Goal: Use online tool/utility: Utilize a website feature to perform a specific function

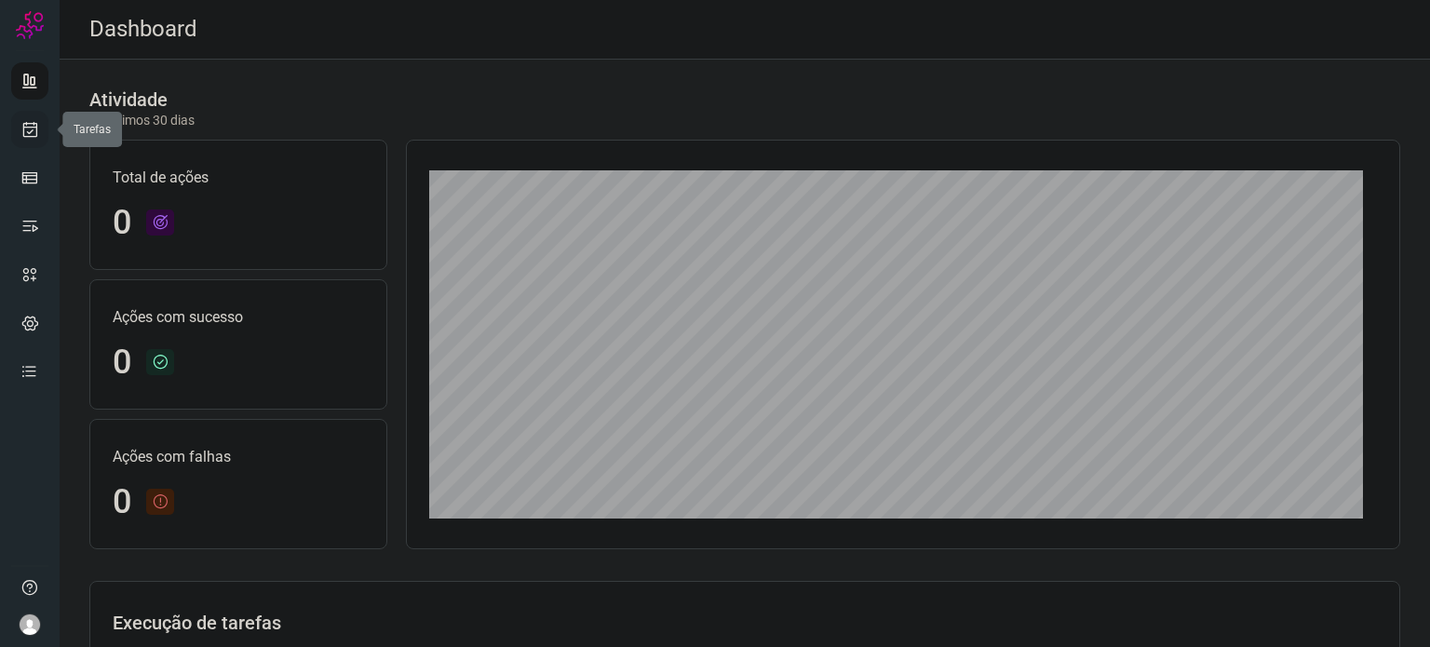
click at [33, 142] on link at bounding box center [29, 129] width 37 height 37
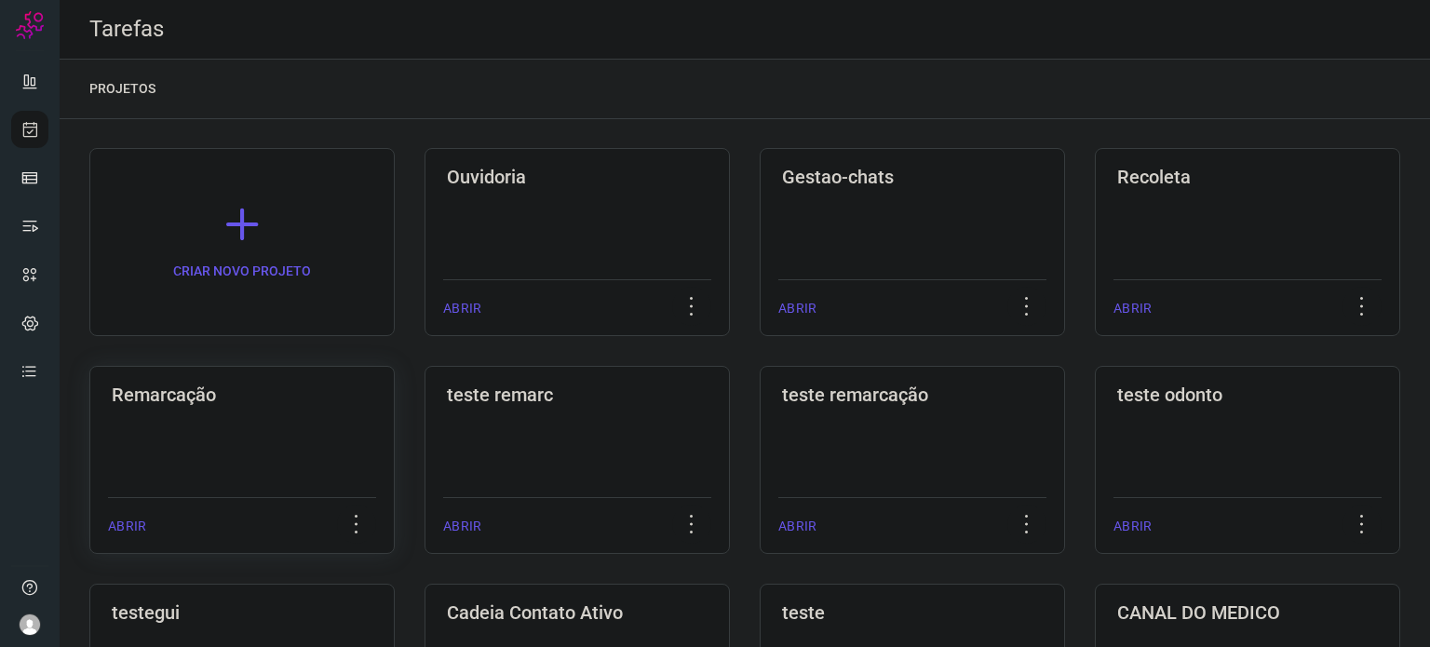
click at [251, 438] on div "Remarcação ABRIR" at bounding box center [241, 460] width 305 height 188
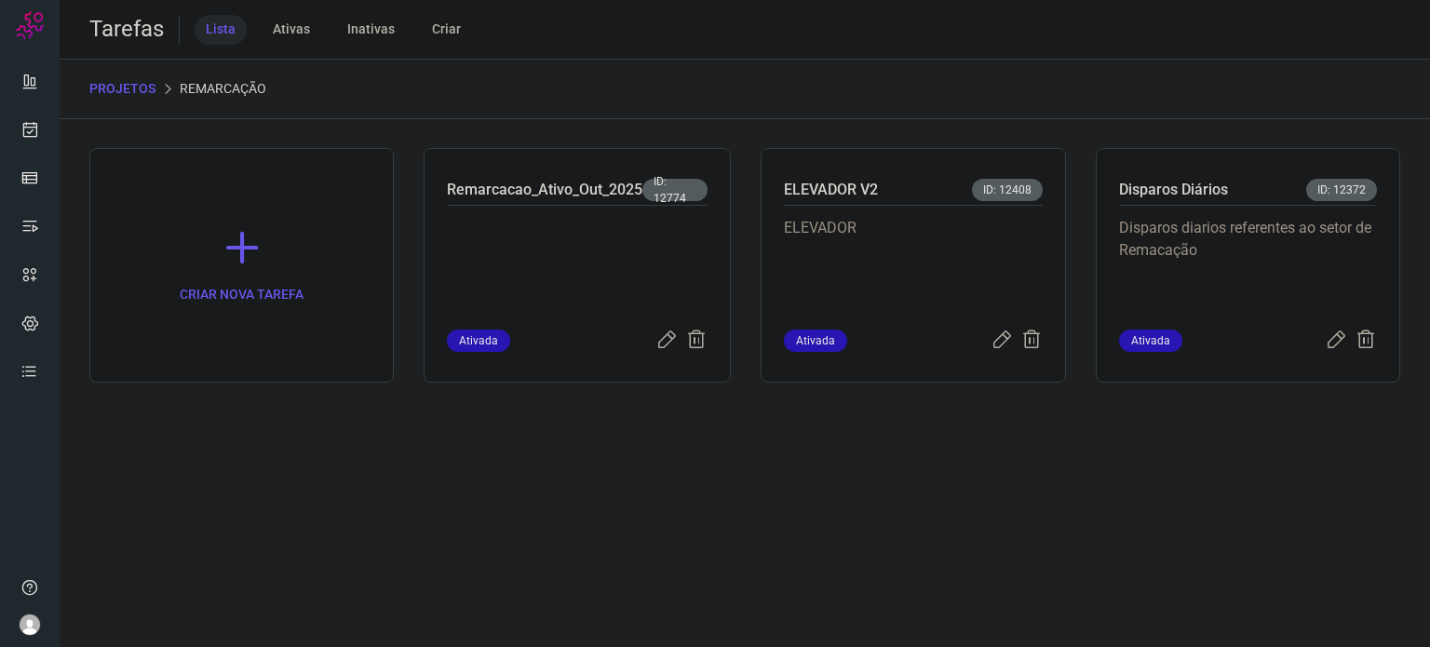
click at [607, 521] on div "Tarefas Lista Ativas Inativas Criar PROJETOS Remarcação CRIAR NOVA TAREFA Remar…" at bounding box center [745, 323] width 1370 height 647
click at [37, 132] on icon at bounding box center [30, 129] width 20 height 19
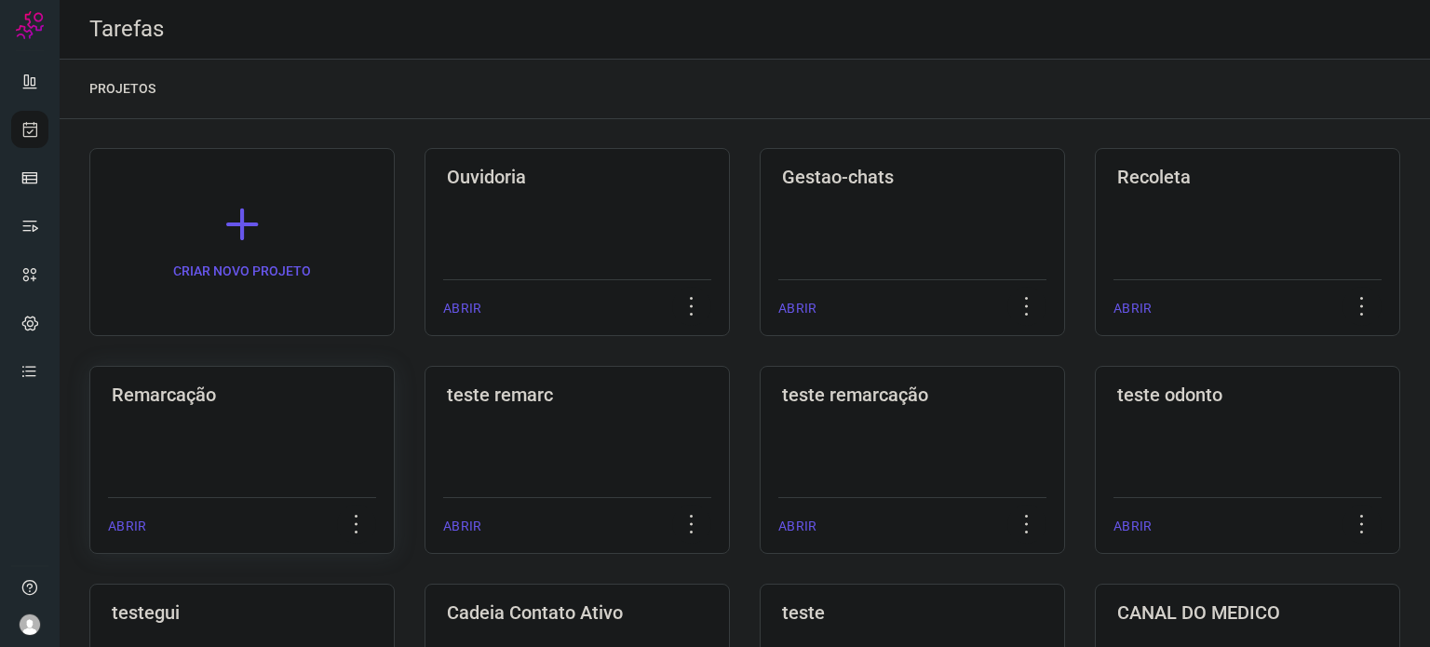
click at [293, 430] on div "Remarcação ABRIR" at bounding box center [241, 460] width 305 height 188
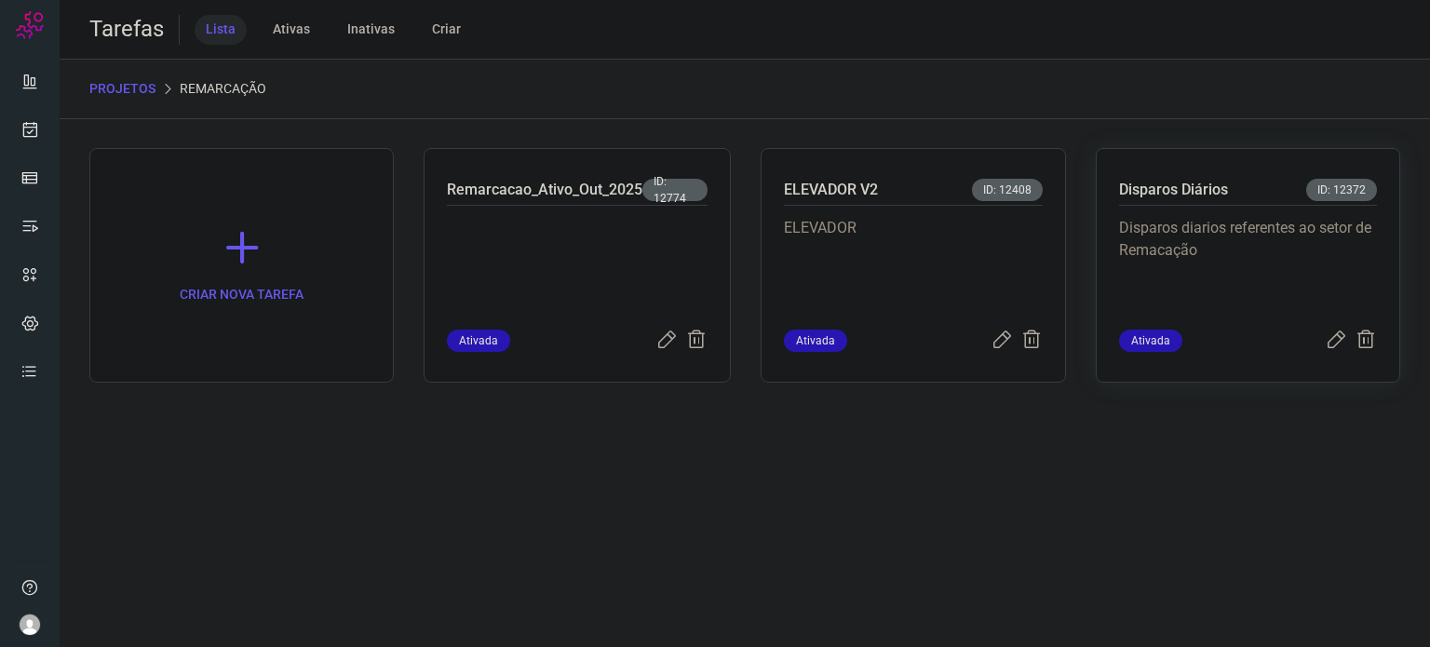
click at [1234, 268] on p "Disparos diarios referentes ao setor de Remacação" at bounding box center [1248, 263] width 258 height 93
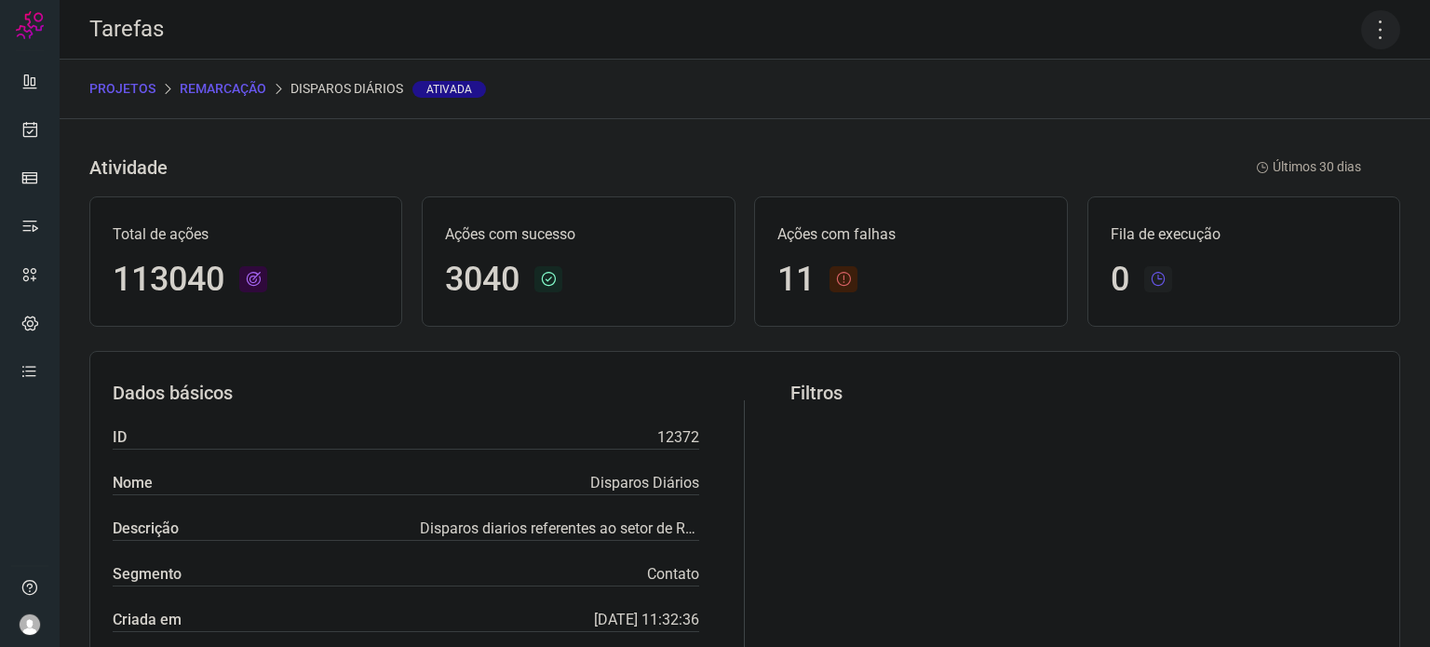
click at [1369, 21] on icon at bounding box center [1380, 29] width 39 height 39
click at [1287, 116] on li "Executar" at bounding box center [1300, 122] width 169 height 30
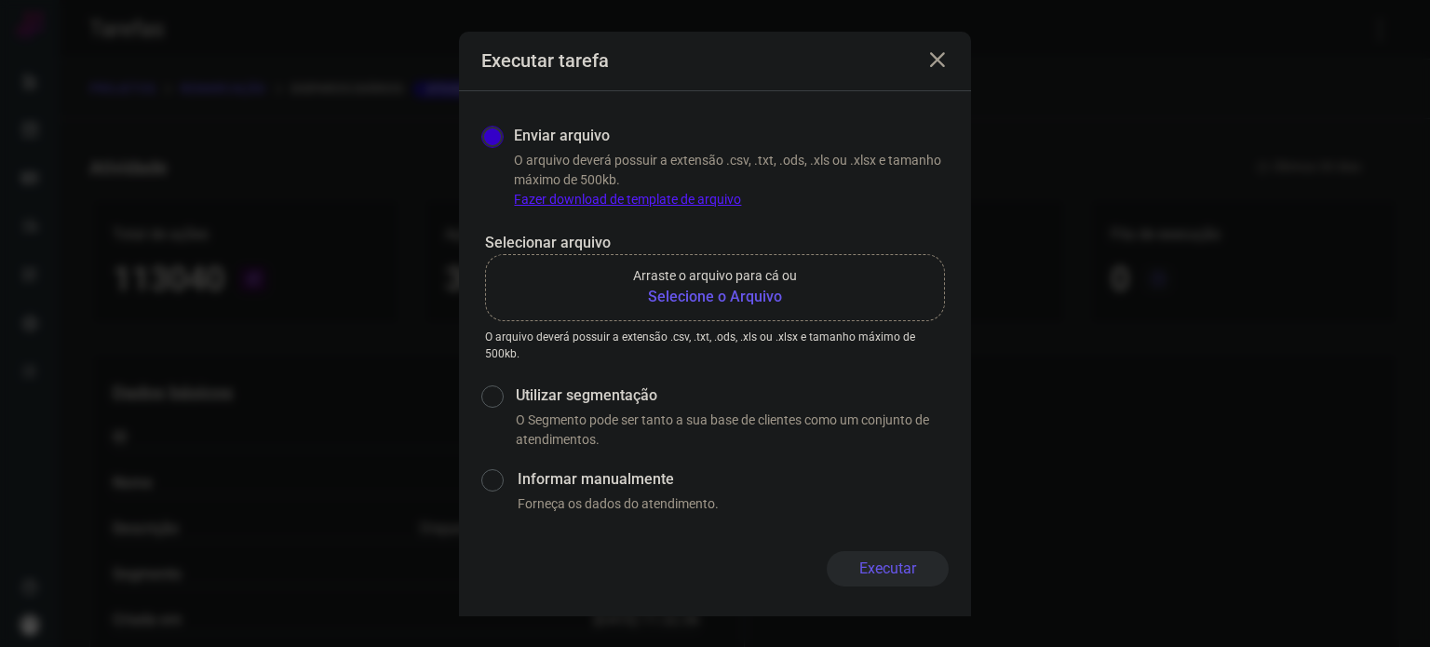
click at [770, 295] on b "Selecione o Arquivo" at bounding box center [715, 297] width 164 height 22
click at [0, 0] on input "Arraste o arquivo para cá ou Selecione o Arquivo" at bounding box center [0, 0] width 0 height 0
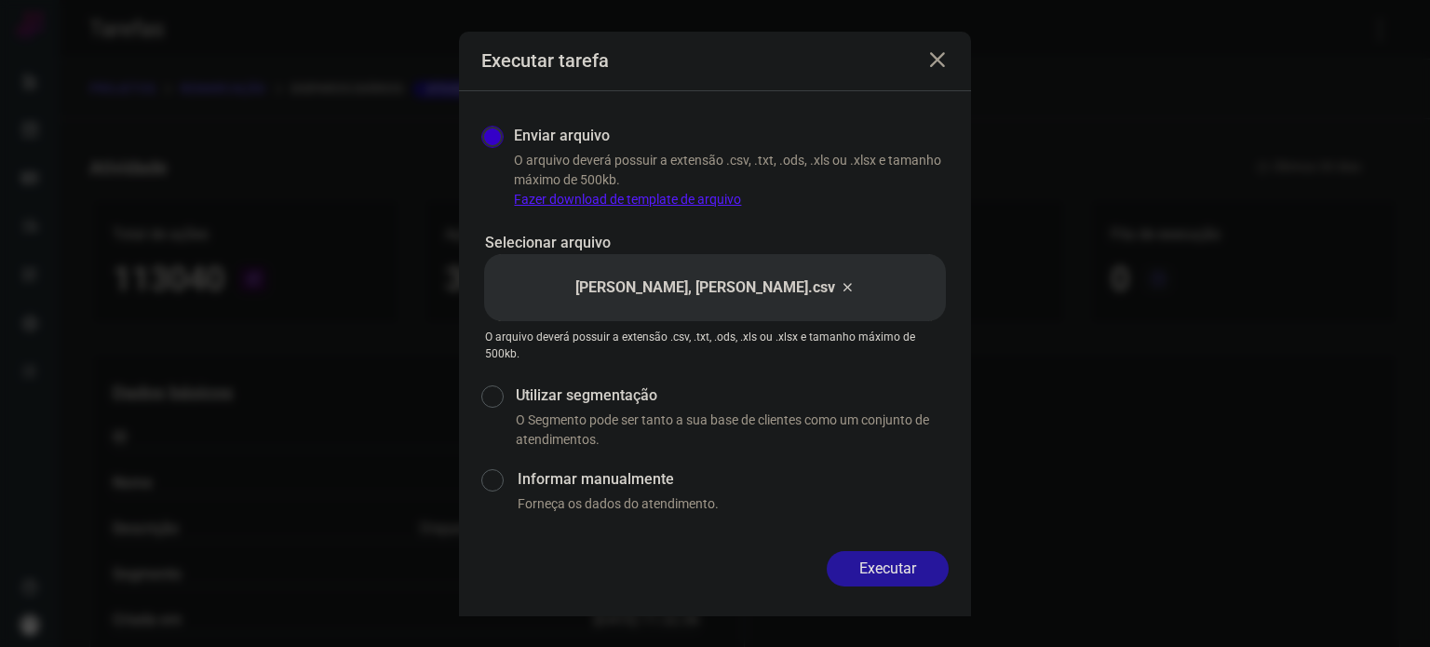
click at [897, 576] on button "Executar" at bounding box center [888, 568] width 122 height 35
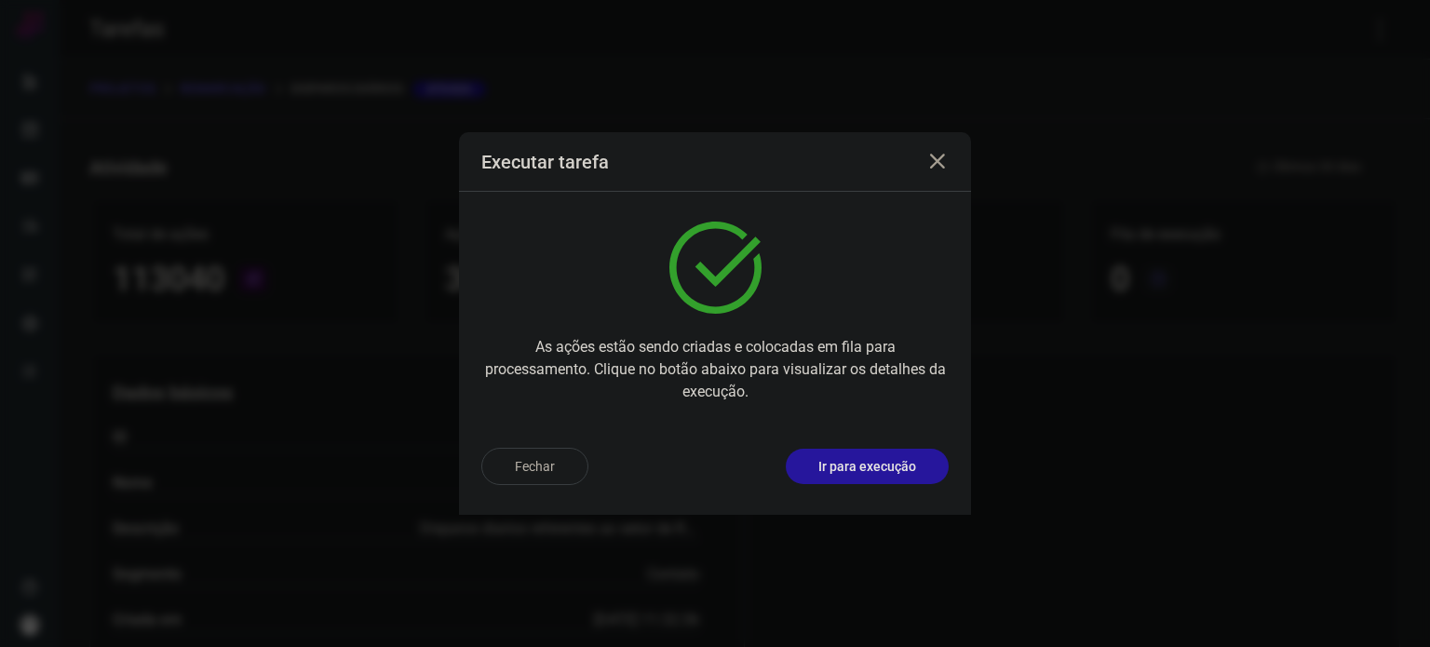
click at [887, 468] on p "Ir para execução" at bounding box center [867, 467] width 98 height 20
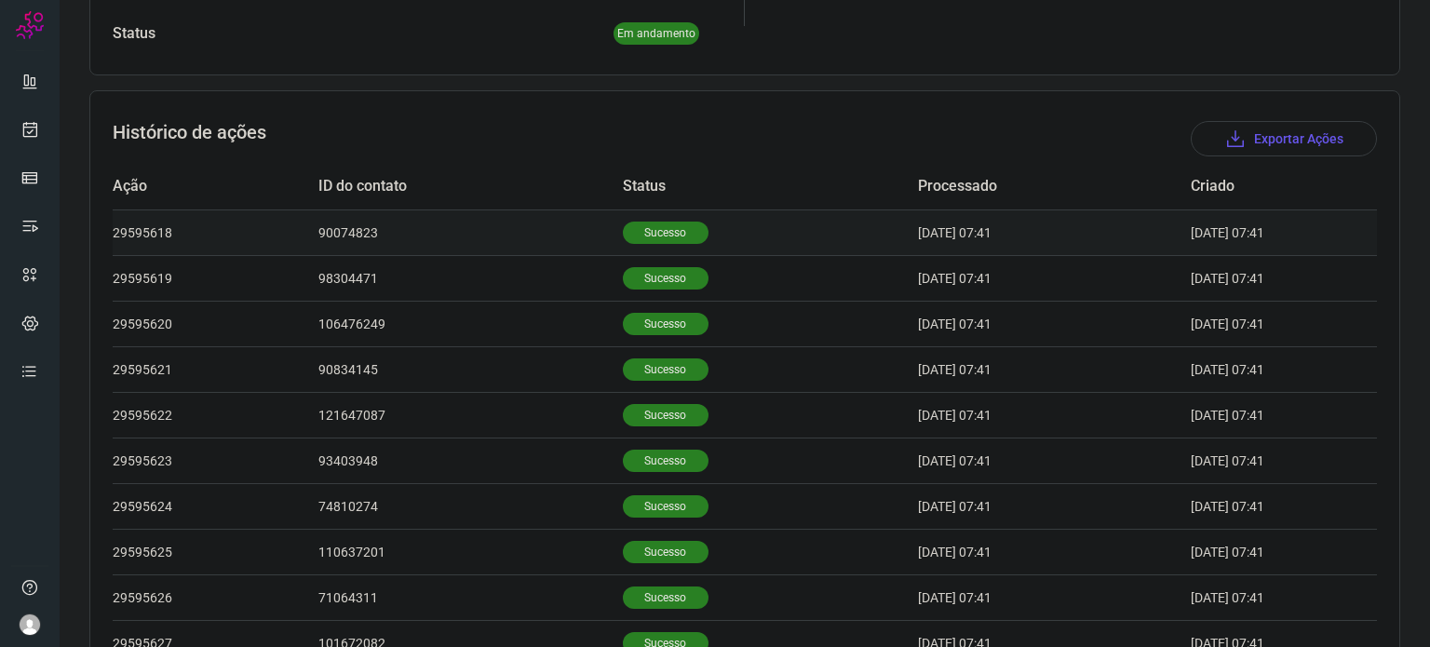
scroll to position [465, 0]
click at [623, 419] on p "Sucesso" at bounding box center [666, 414] width 86 height 22
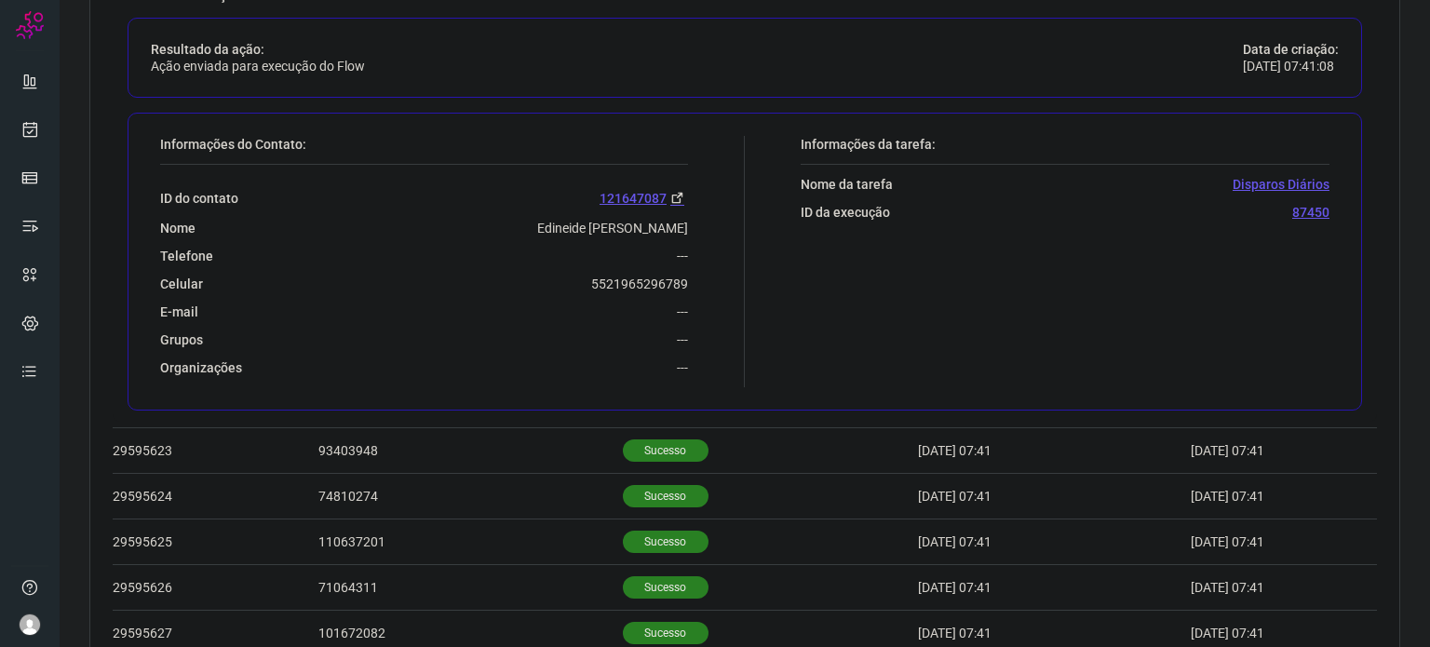
scroll to position [931, 0]
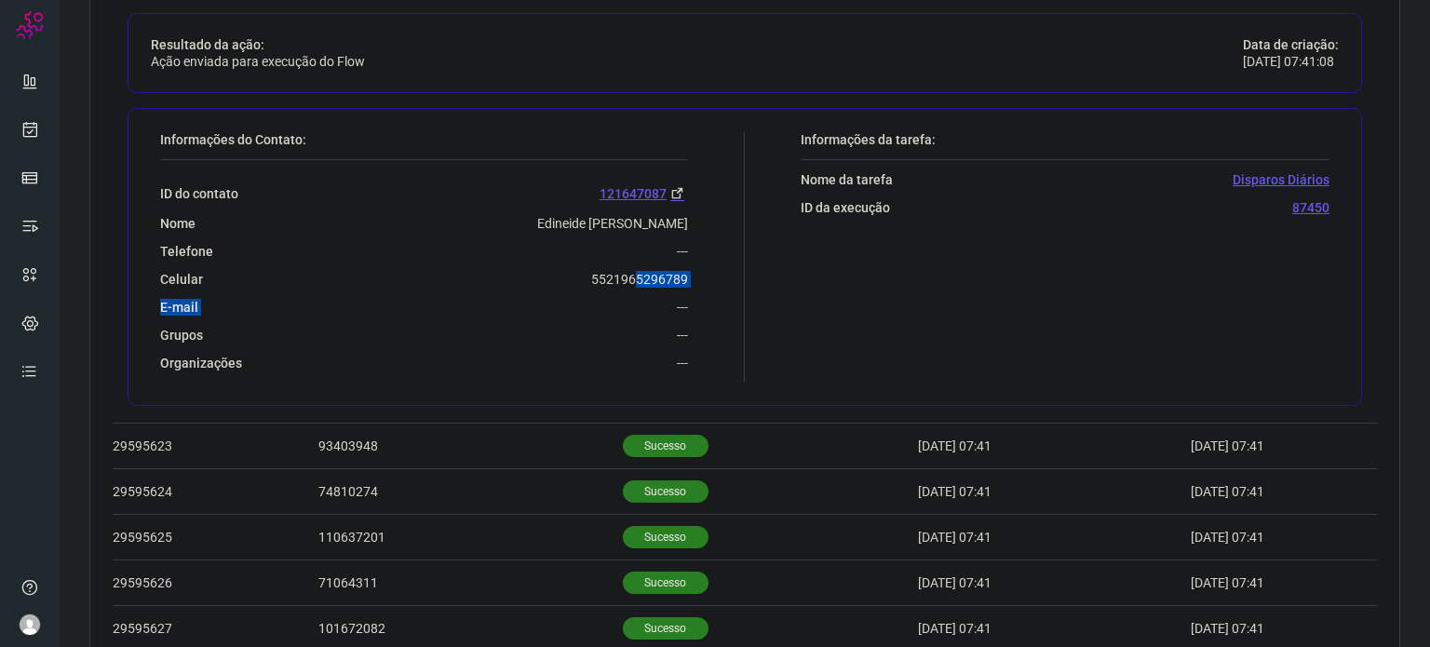
drag, startPoint x: 570, startPoint y: 287, endPoint x: 610, endPoint y: 270, distance: 43.4
click at [626, 270] on div "ID do contato 121647087 Nome Edineide Justino Soares De Oliveira Telefone --- C…" at bounding box center [424, 265] width 528 height 211
click at [544, 272] on div "Celular 5521965296789" at bounding box center [424, 279] width 528 height 17
drag, startPoint x: 583, startPoint y: 277, endPoint x: 692, endPoint y: 282, distance: 109.0
click at [692, 282] on div "Informações do Contato: ID do contato 121647087 Nome Edineide Justino Soares De…" at bounding box center [448, 256] width 594 height 251
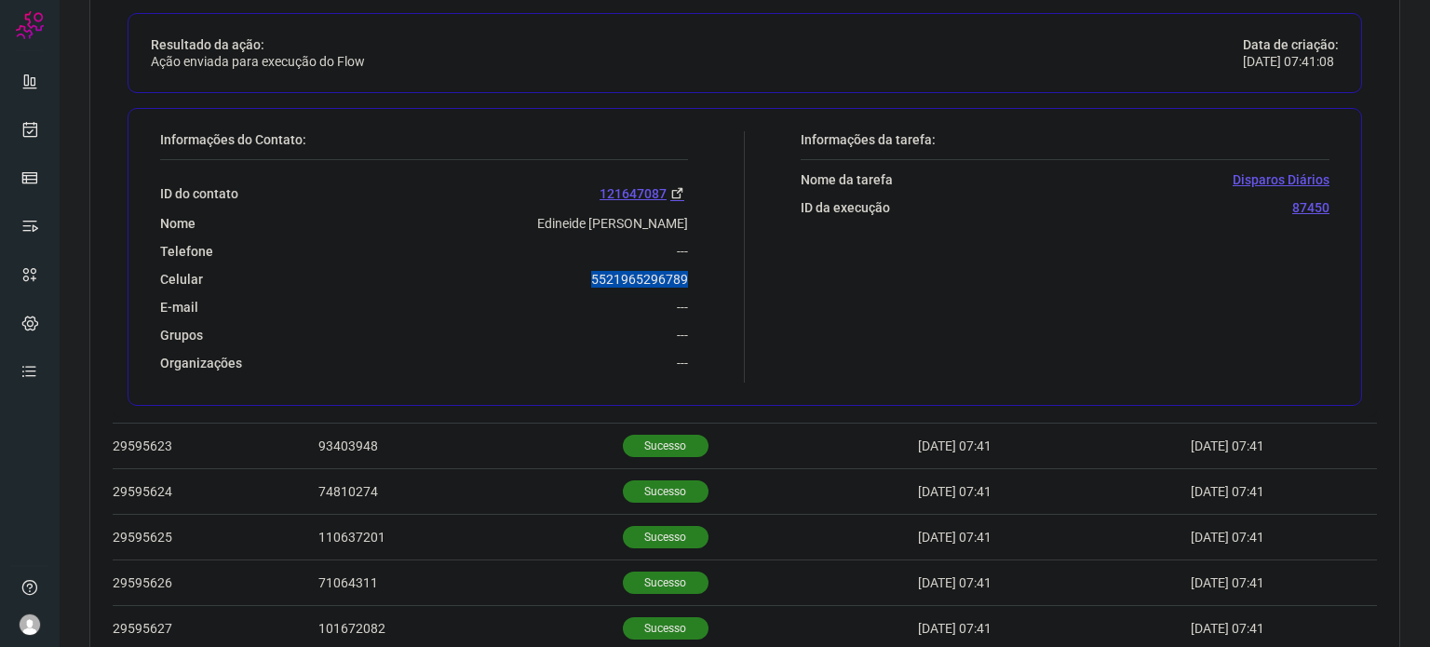
copy p "5521965296789"
click at [36, 126] on icon at bounding box center [30, 129] width 20 height 19
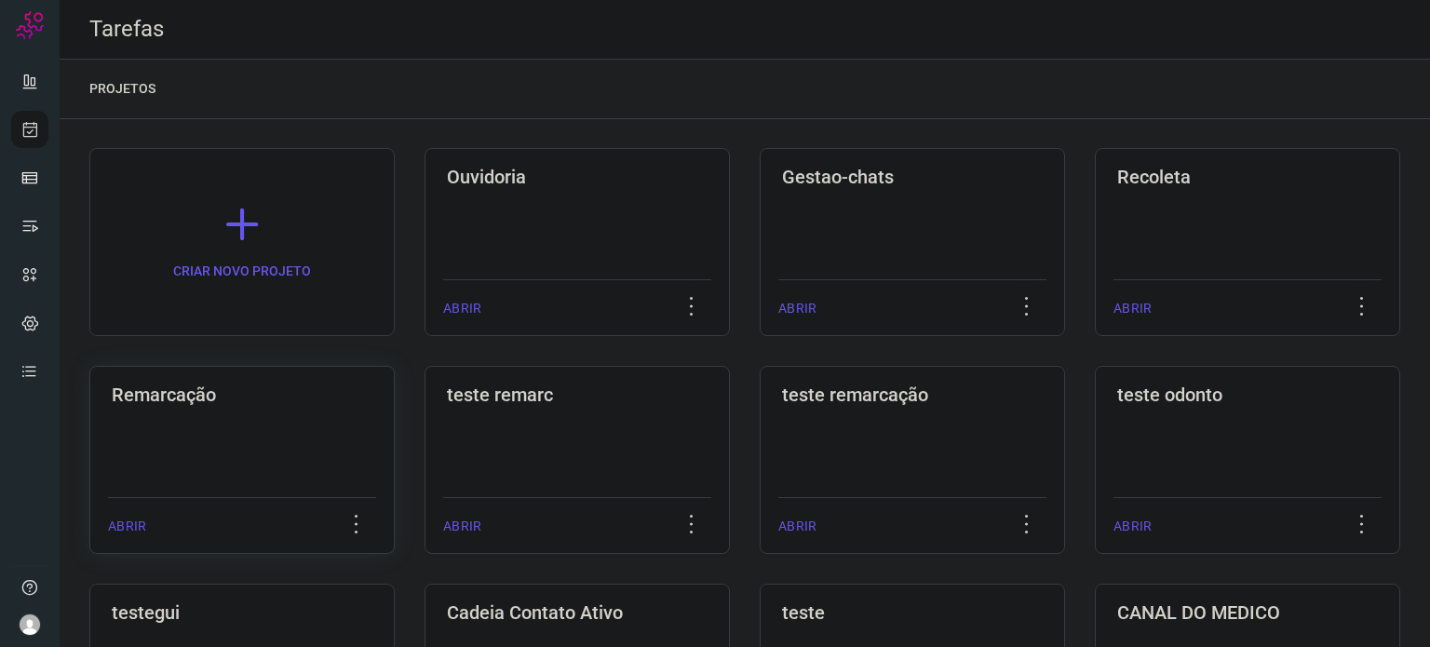
click at [246, 456] on div "Remarcação ABRIR" at bounding box center [241, 460] width 305 height 188
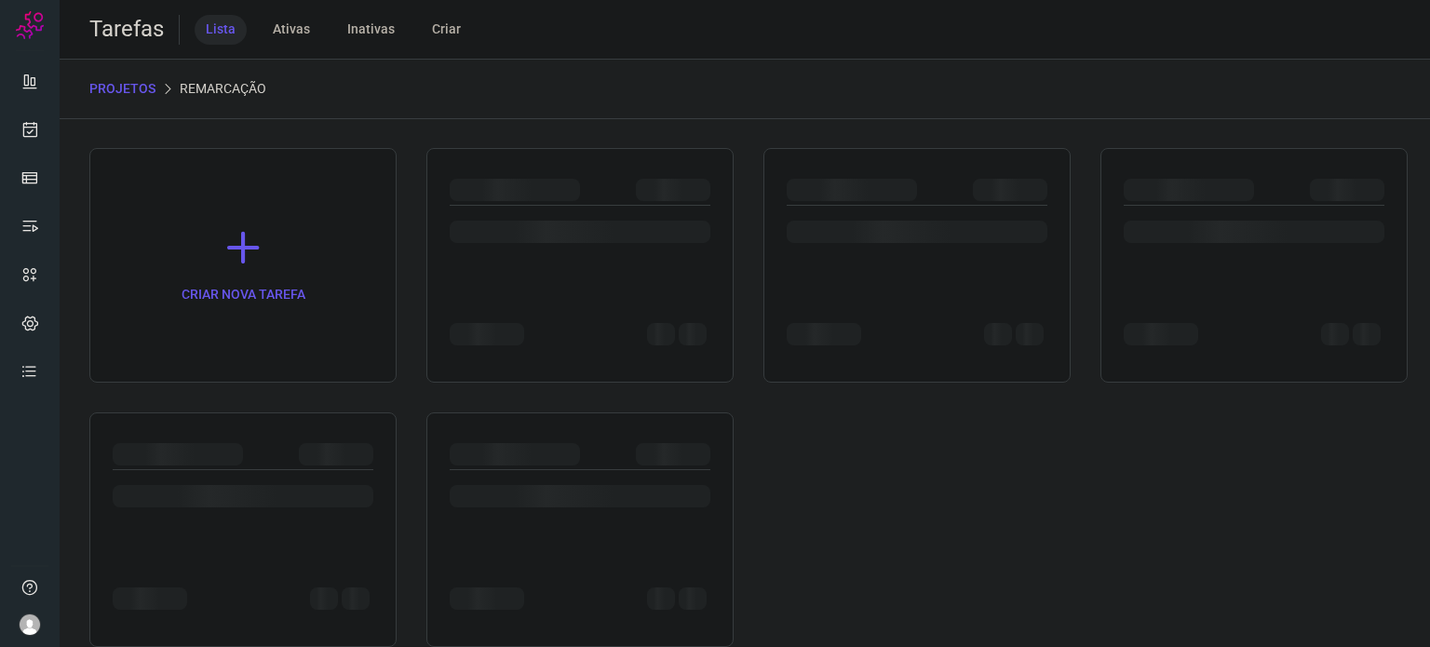
click at [246, 456] on div at bounding box center [243, 454] width 261 height 22
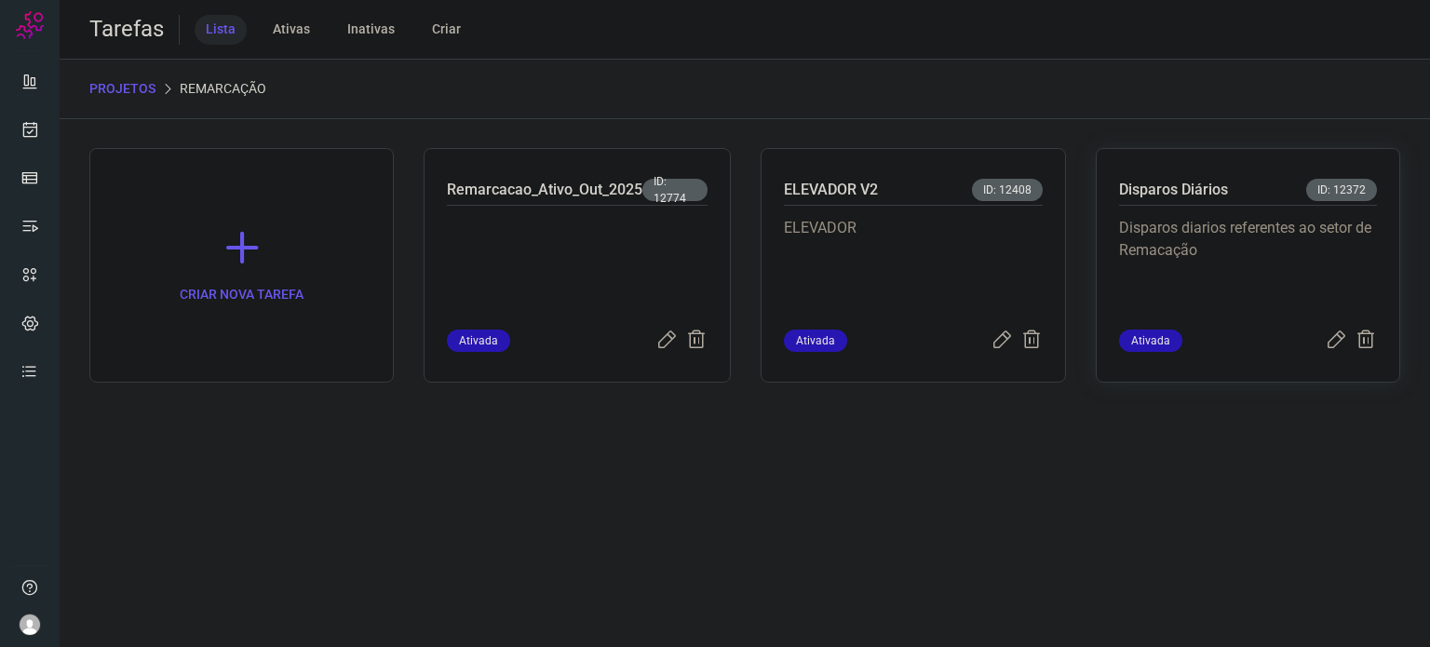
click at [1163, 210] on div "Disparos diarios referentes ao setor de Remacação" at bounding box center [1248, 268] width 258 height 124
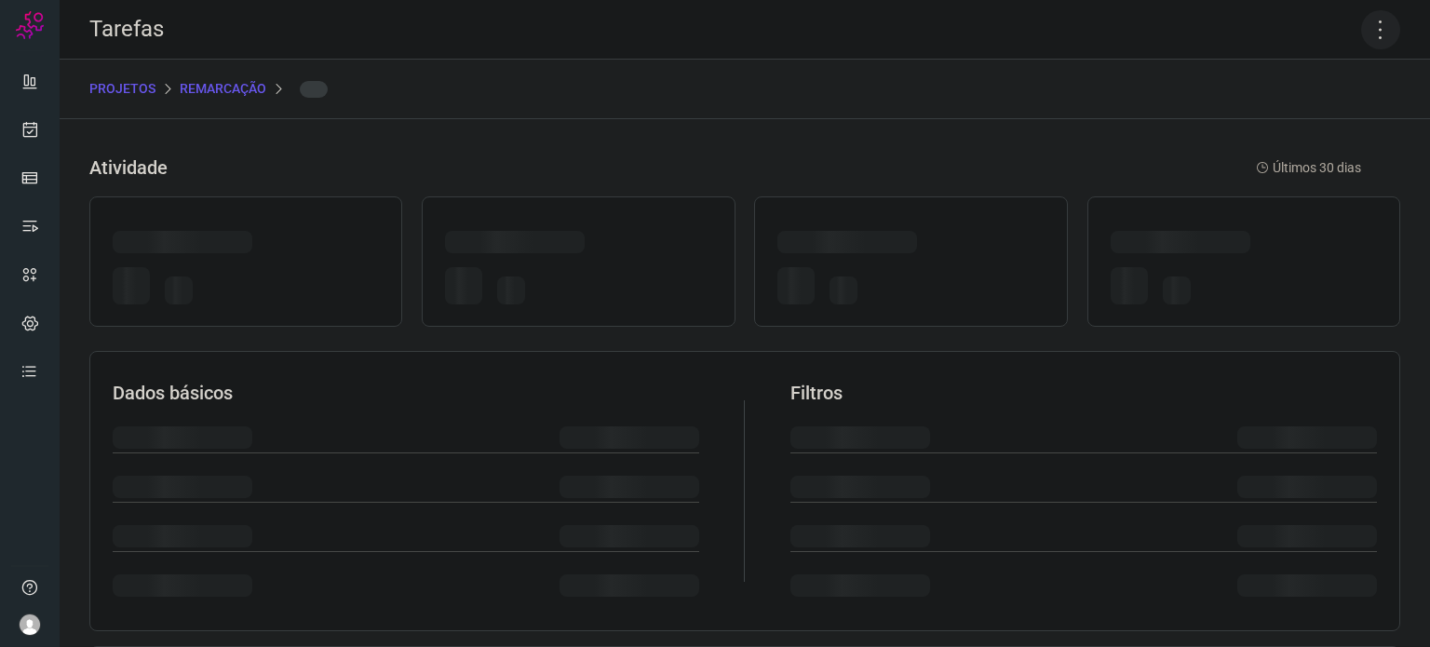
click at [1372, 30] on icon at bounding box center [1380, 29] width 39 height 39
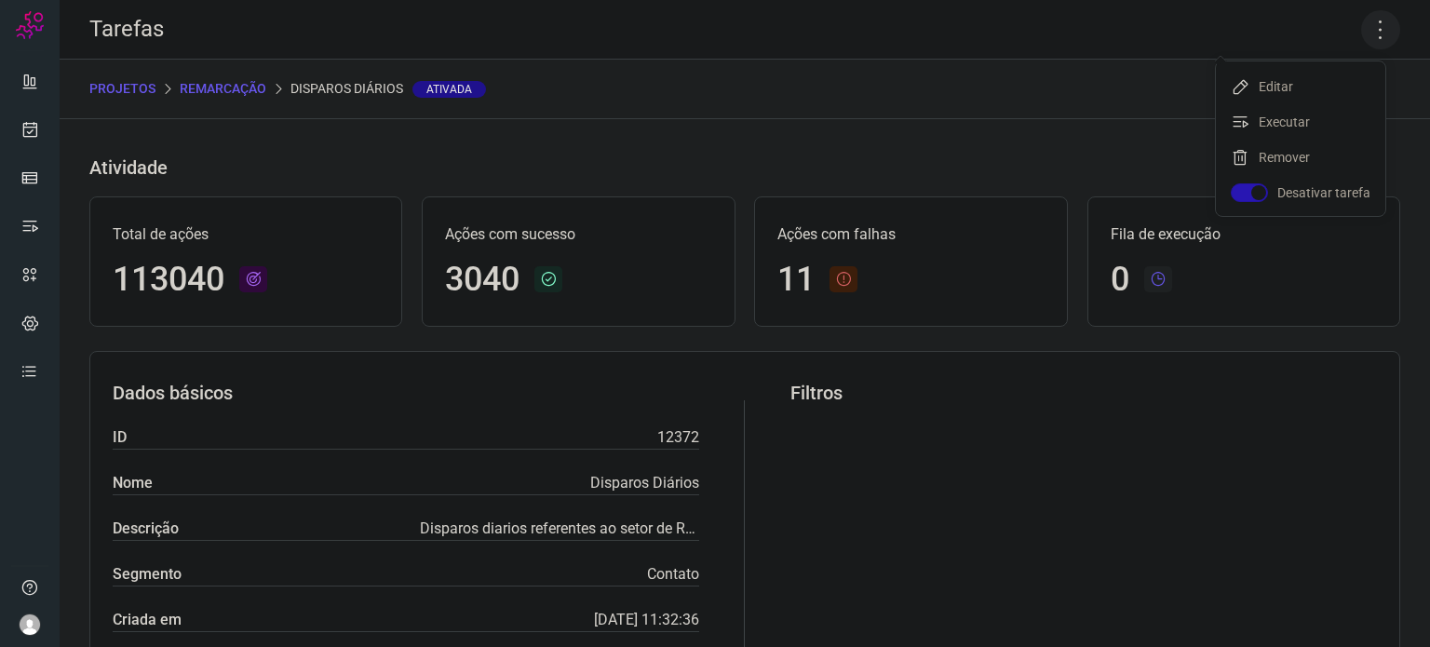
click at [1372, 30] on icon at bounding box center [1380, 29] width 39 height 39
click at [1367, 21] on icon at bounding box center [1380, 29] width 39 height 39
click at [1282, 129] on li "Executar" at bounding box center [1300, 122] width 169 height 30
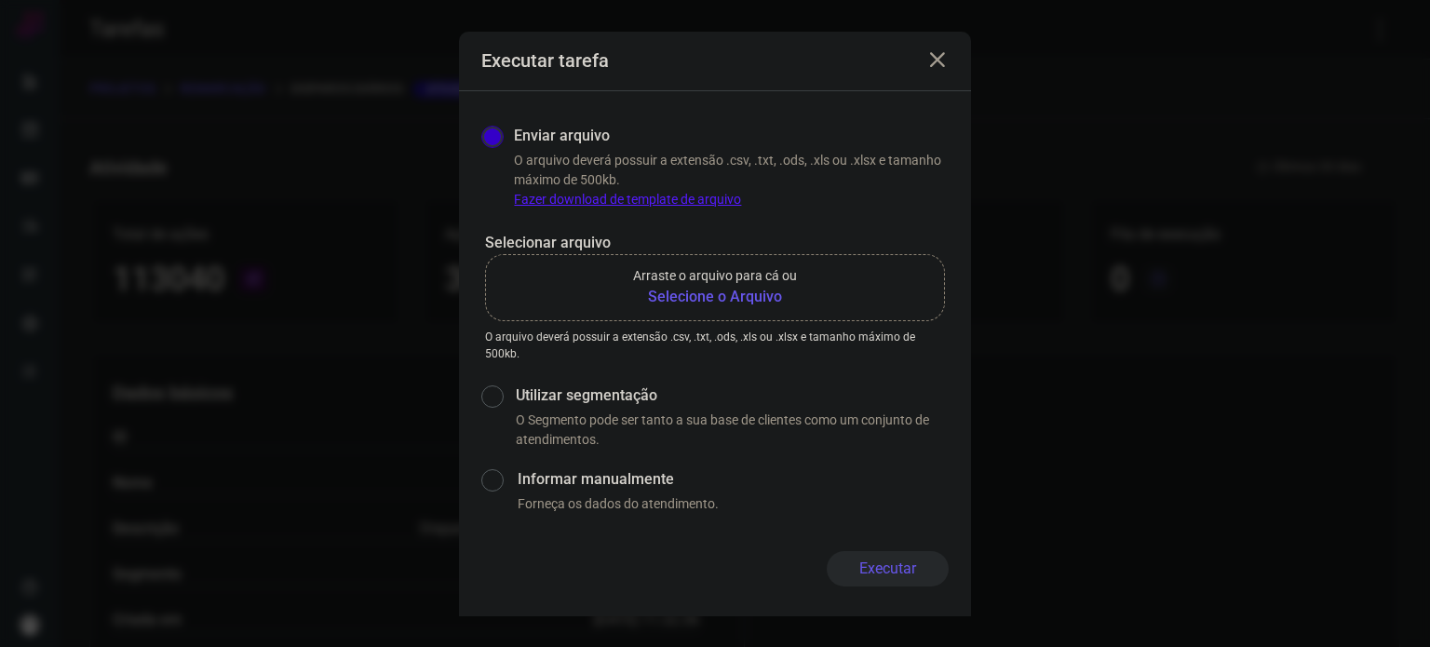
click at [734, 286] on b "Selecione o Arquivo" at bounding box center [715, 297] width 164 height 22
click at [0, 0] on input "Arraste o arquivo para cá ou Selecione o Arquivo" at bounding box center [0, 0] width 0 height 0
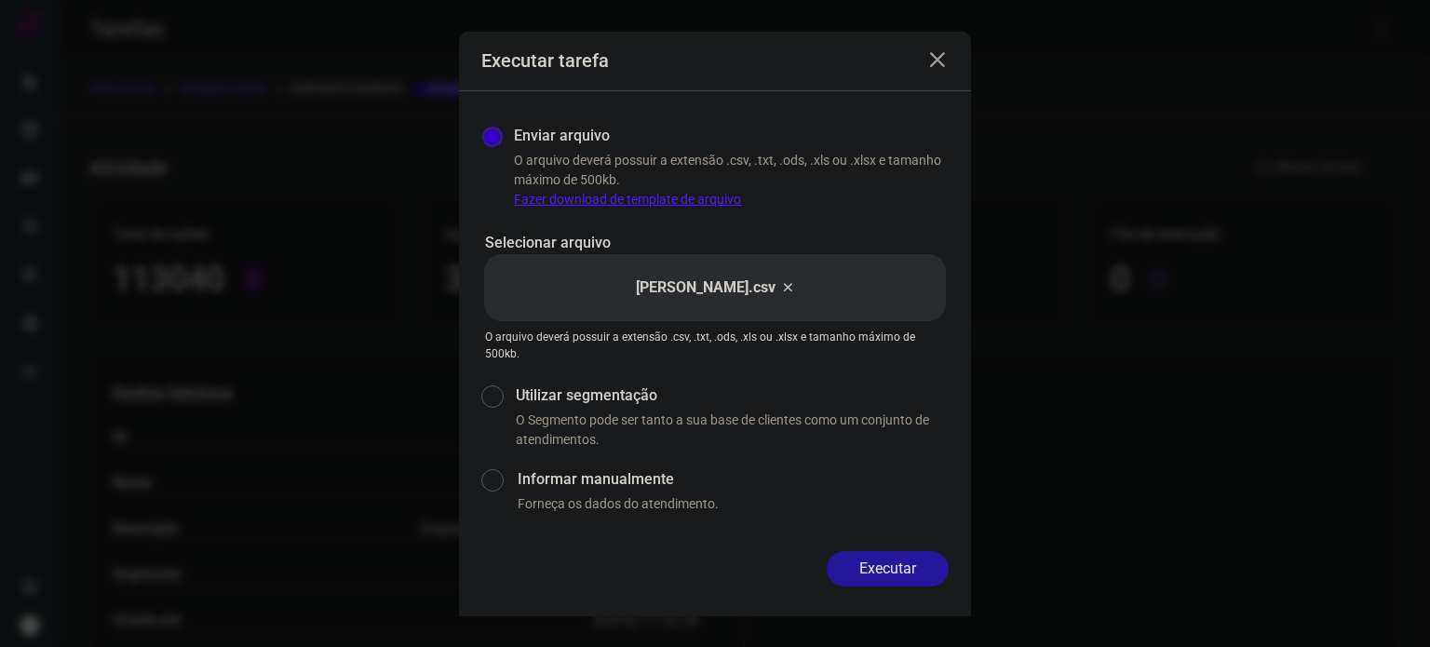
click at [890, 561] on button "Executar" at bounding box center [888, 568] width 122 height 35
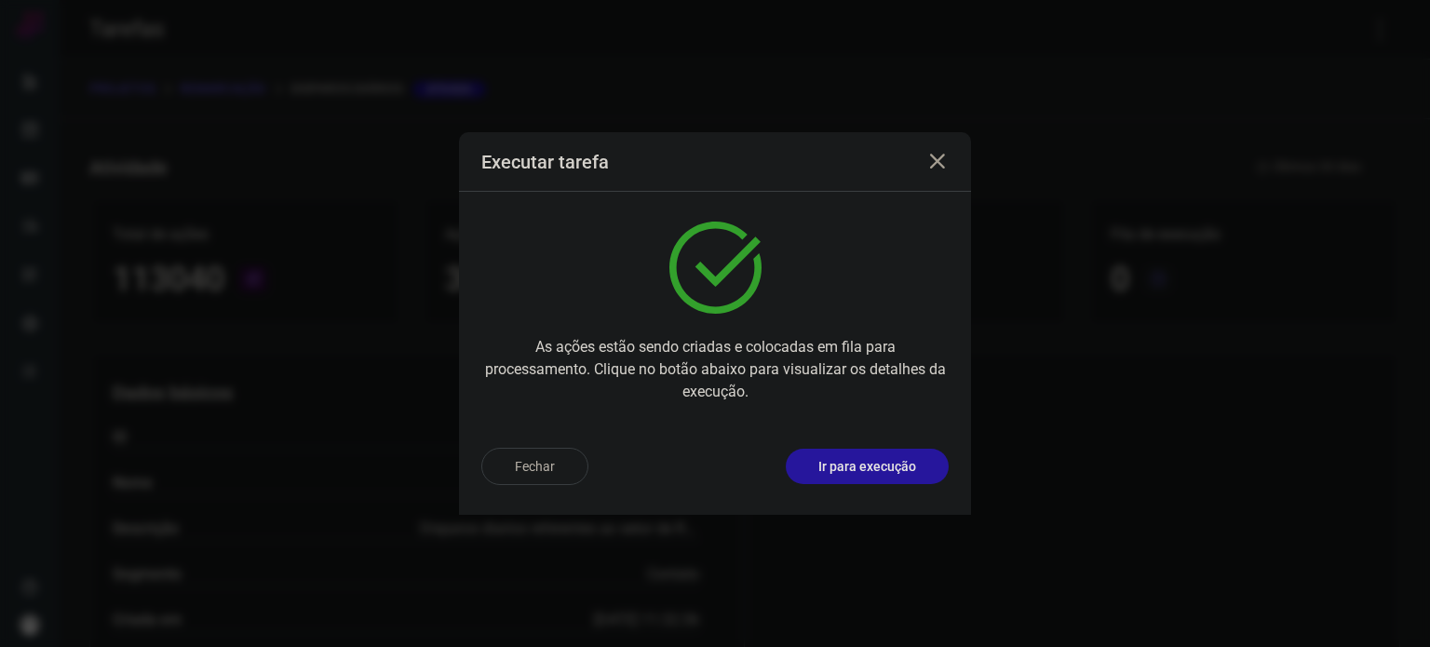
click at [897, 475] on p "Ir para execução" at bounding box center [867, 467] width 98 height 20
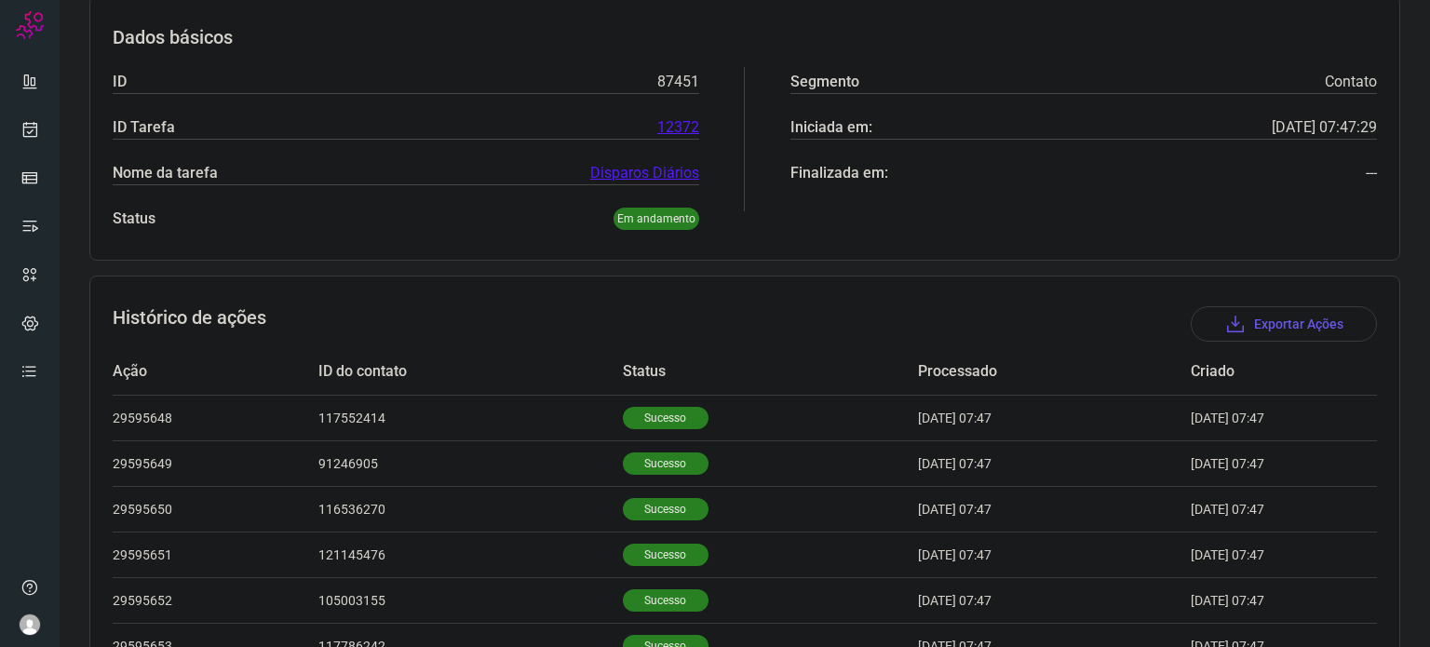
scroll to position [393, 0]
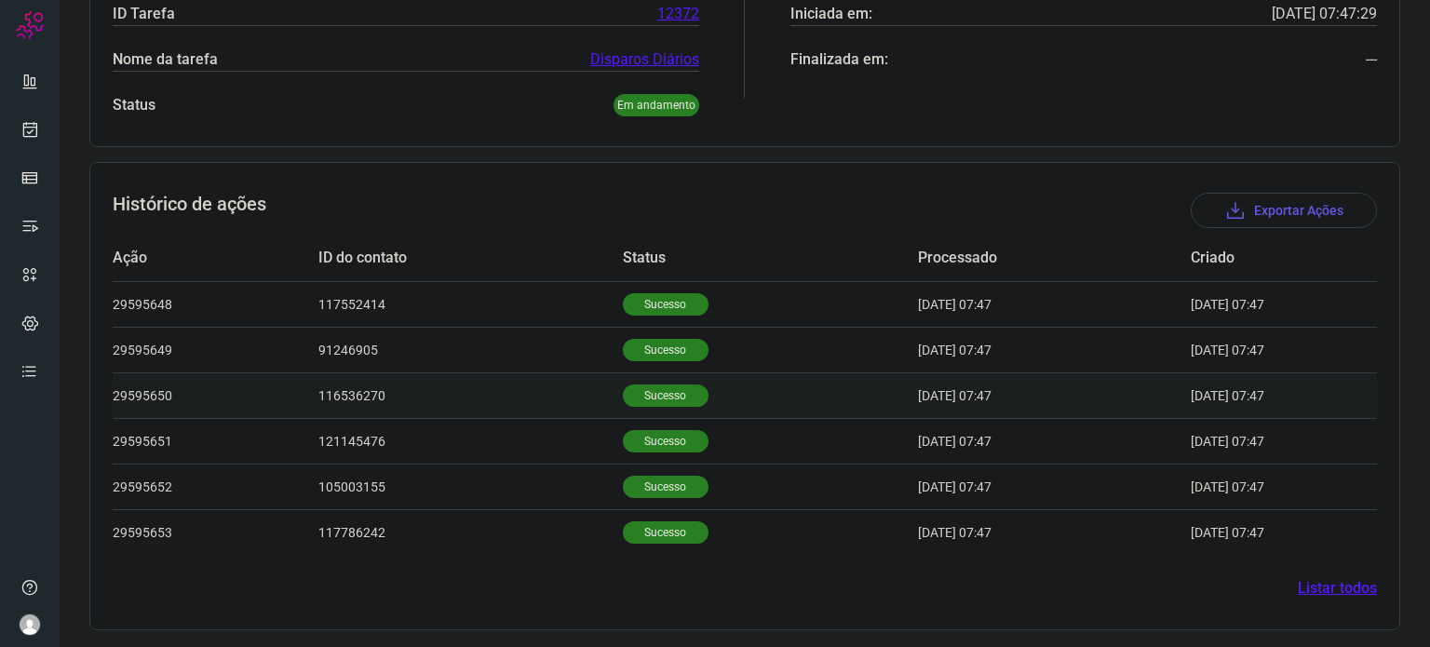
click at [658, 386] on p "Sucesso" at bounding box center [666, 395] width 86 height 22
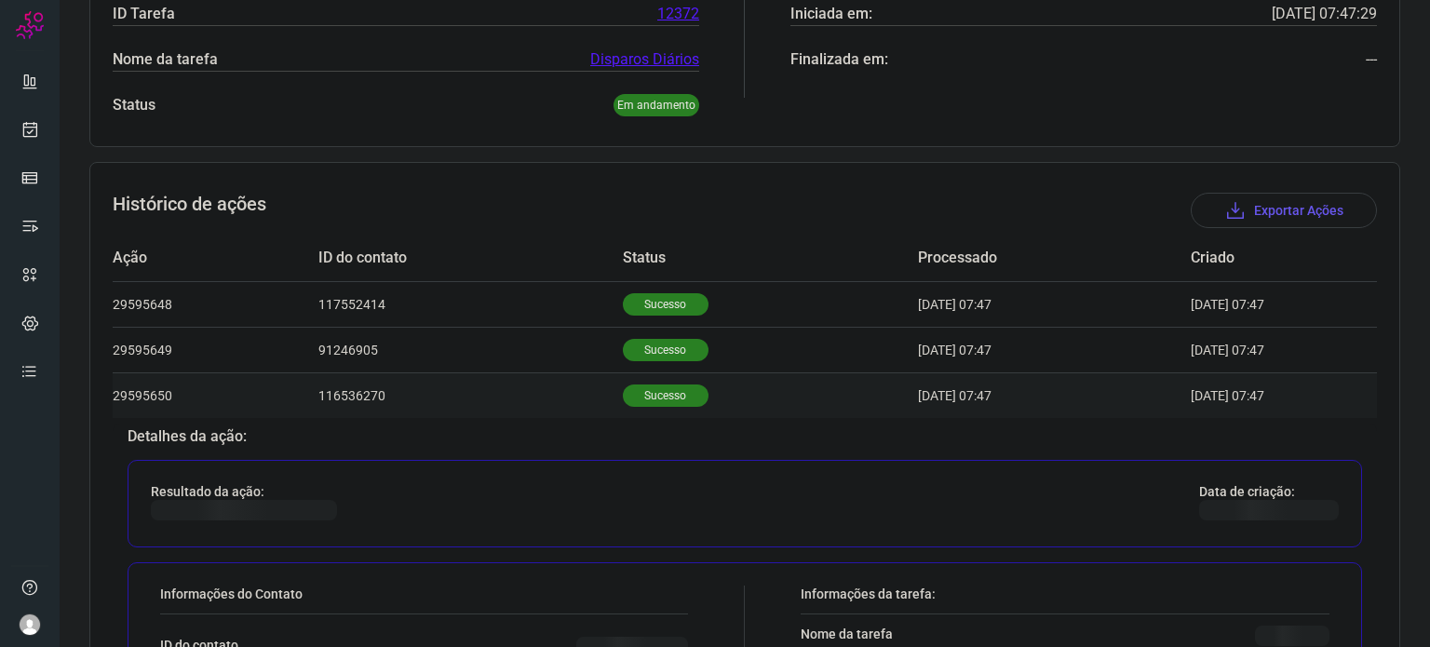
scroll to position [765, 0]
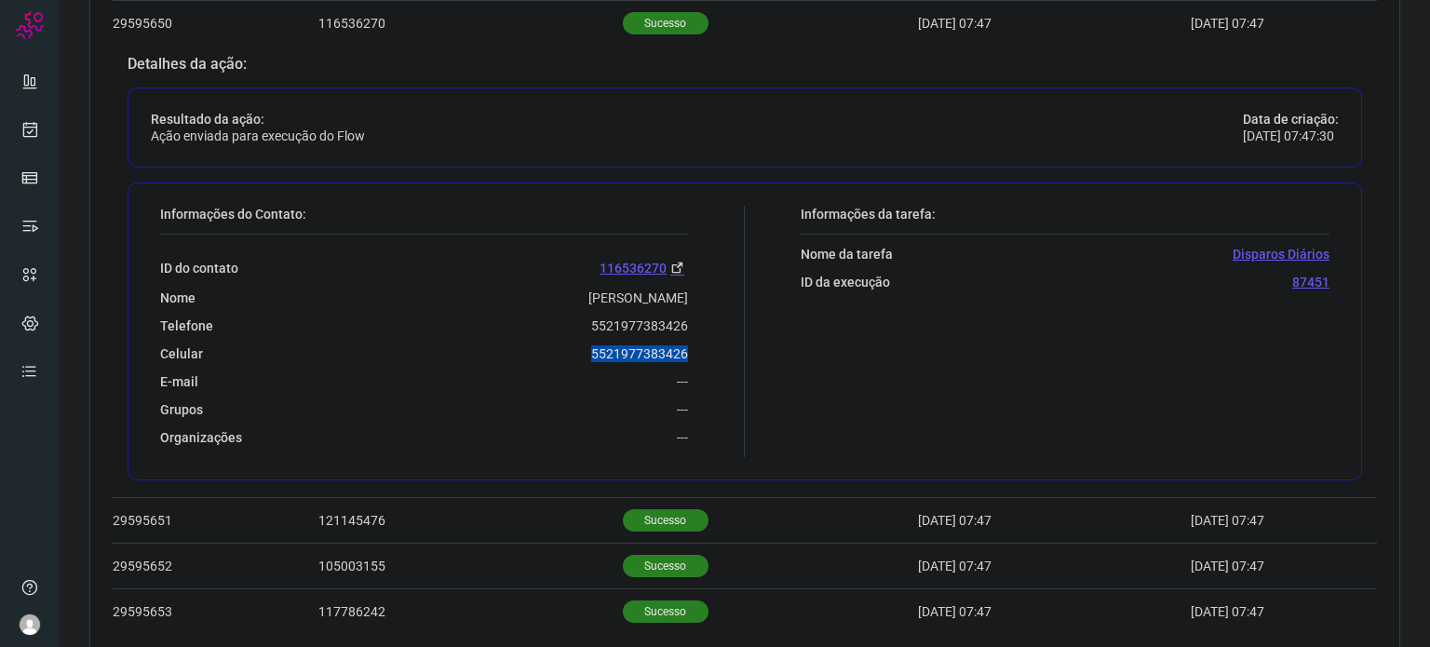
drag, startPoint x: 573, startPoint y: 348, endPoint x: 706, endPoint y: 357, distance: 132.4
click at [706, 357] on div "Informações do Contato: ID do contato 116536270 Nome Anne Telefone 552197738342…" at bounding box center [448, 331] width 594 height 251
copy p "5521977383426"
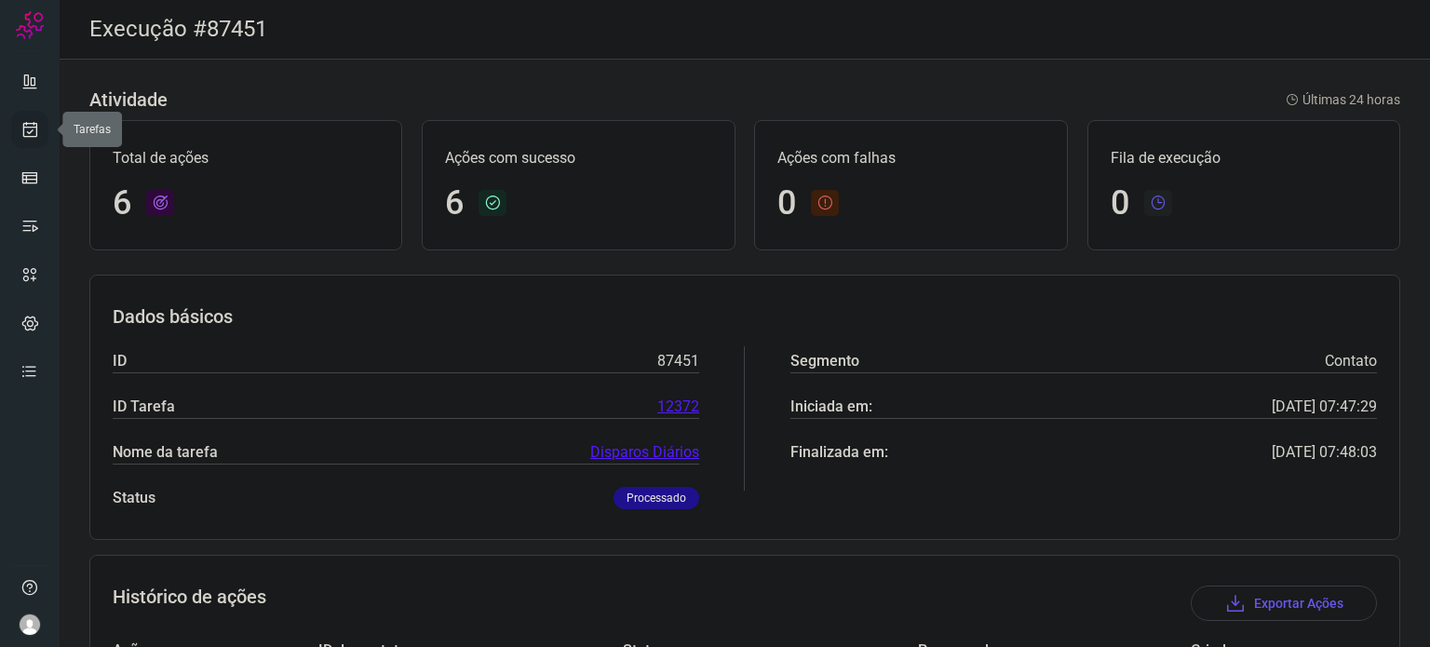
click at [28, 134] on icon at bounding box center [30, 129] width 20 height 19
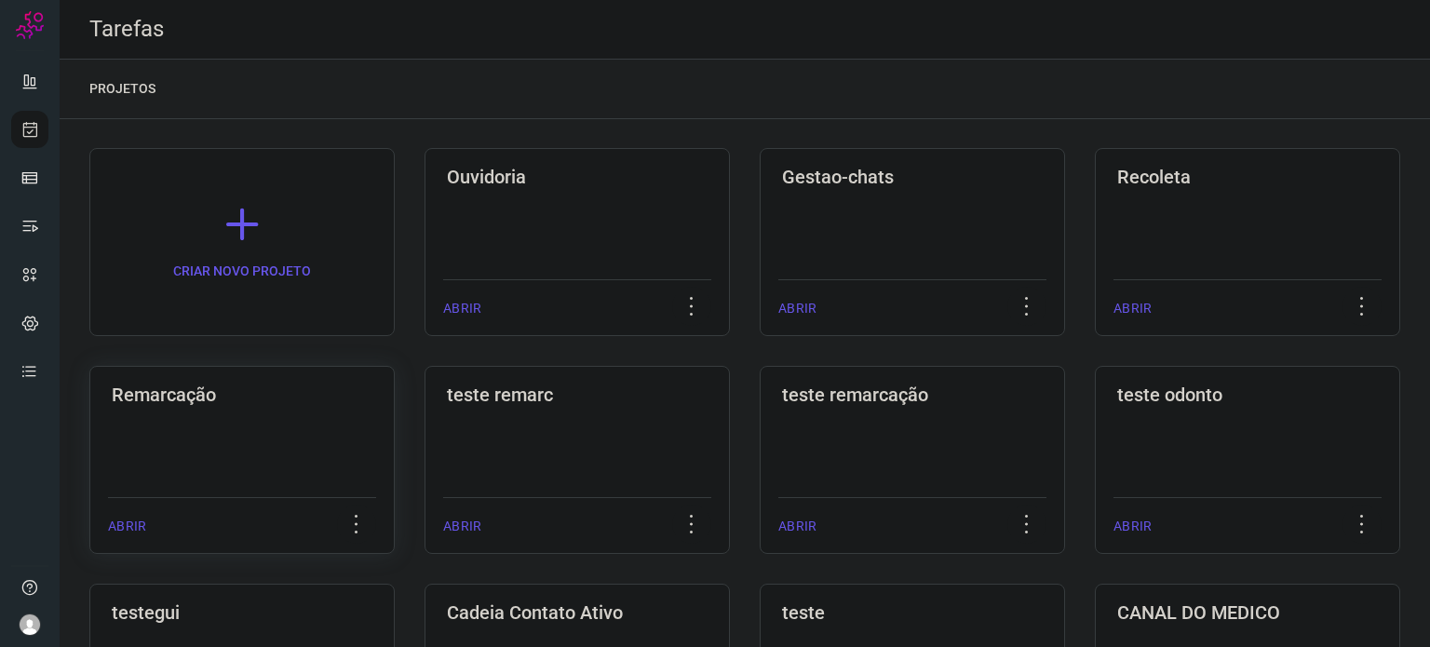
click at [266, 411] on div "Remarcação ABRIR" at bounding box center [241, 460] width 305 height 188
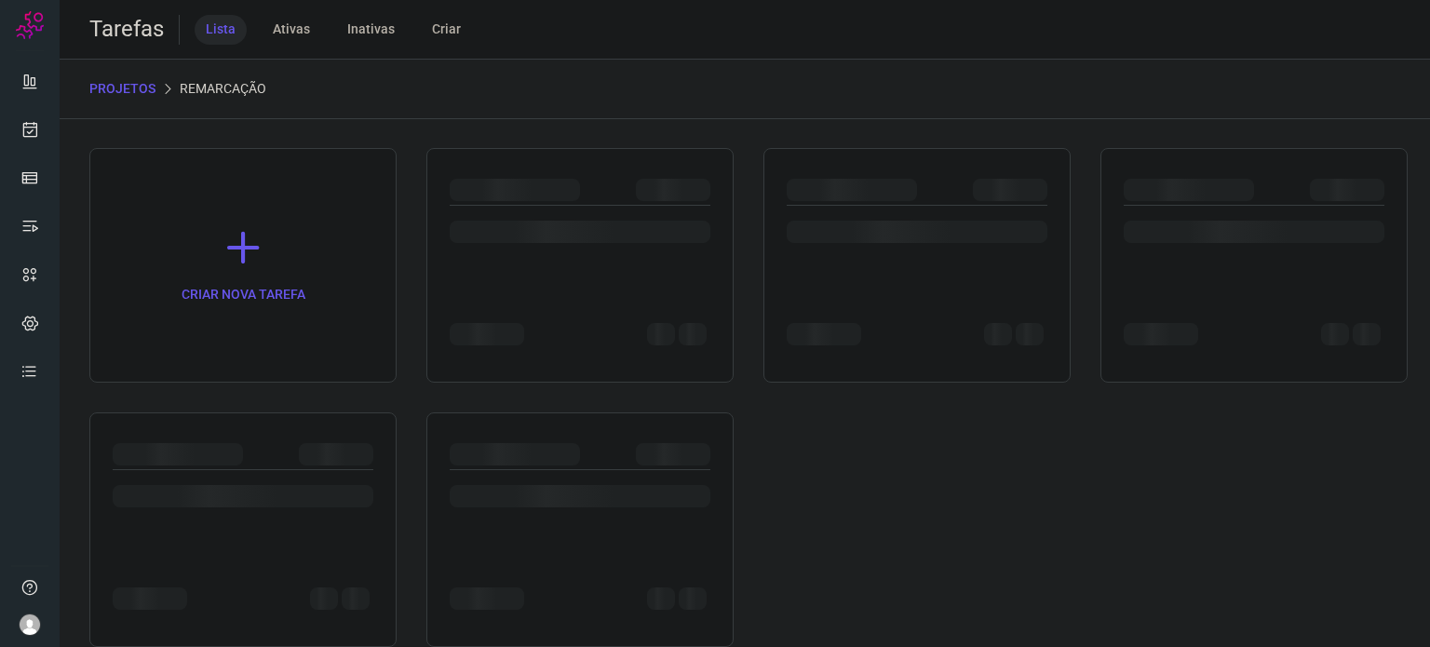
click at [266, 411] on div "CRIAR NOVA TAREFA" at bounding box center [744, 397] width 1311 height 499
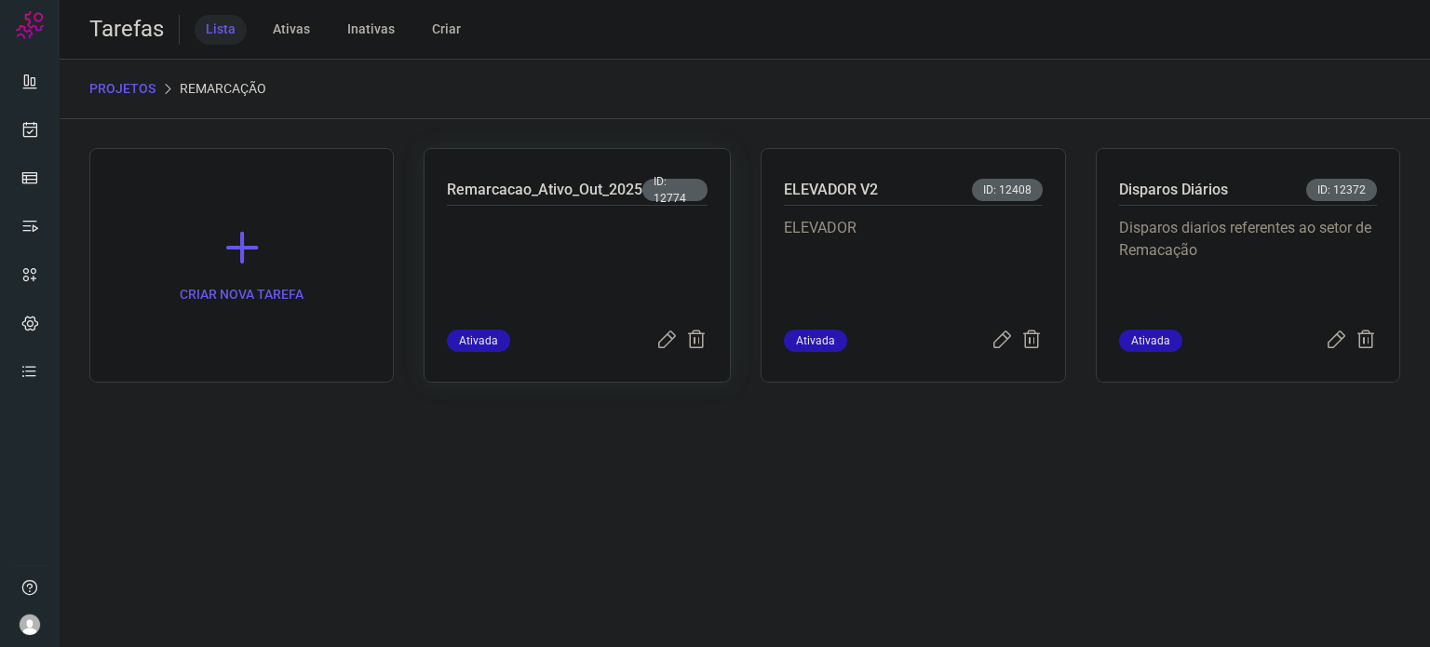
click at [575, 282] on p at bounding box center [577, 263] width 261 height 93
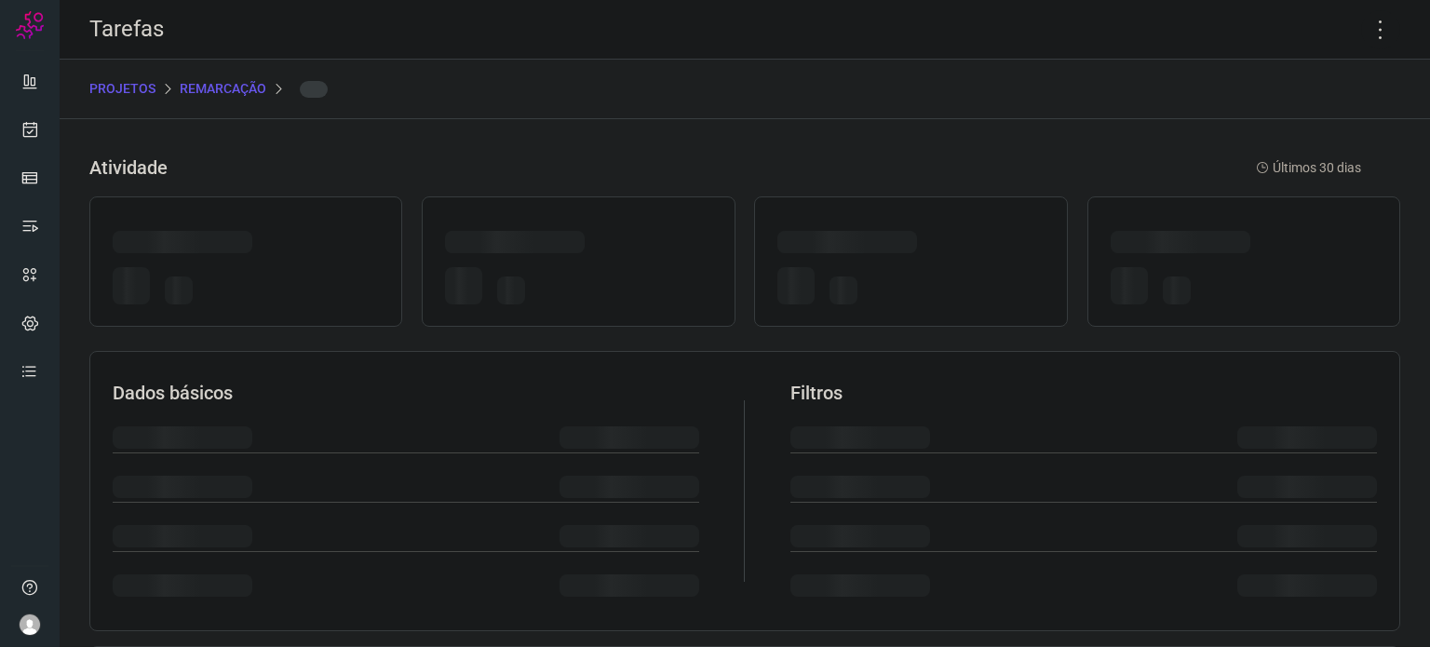
click at [577, 284] on div at bounding box center [578, 289] width 266 height 44
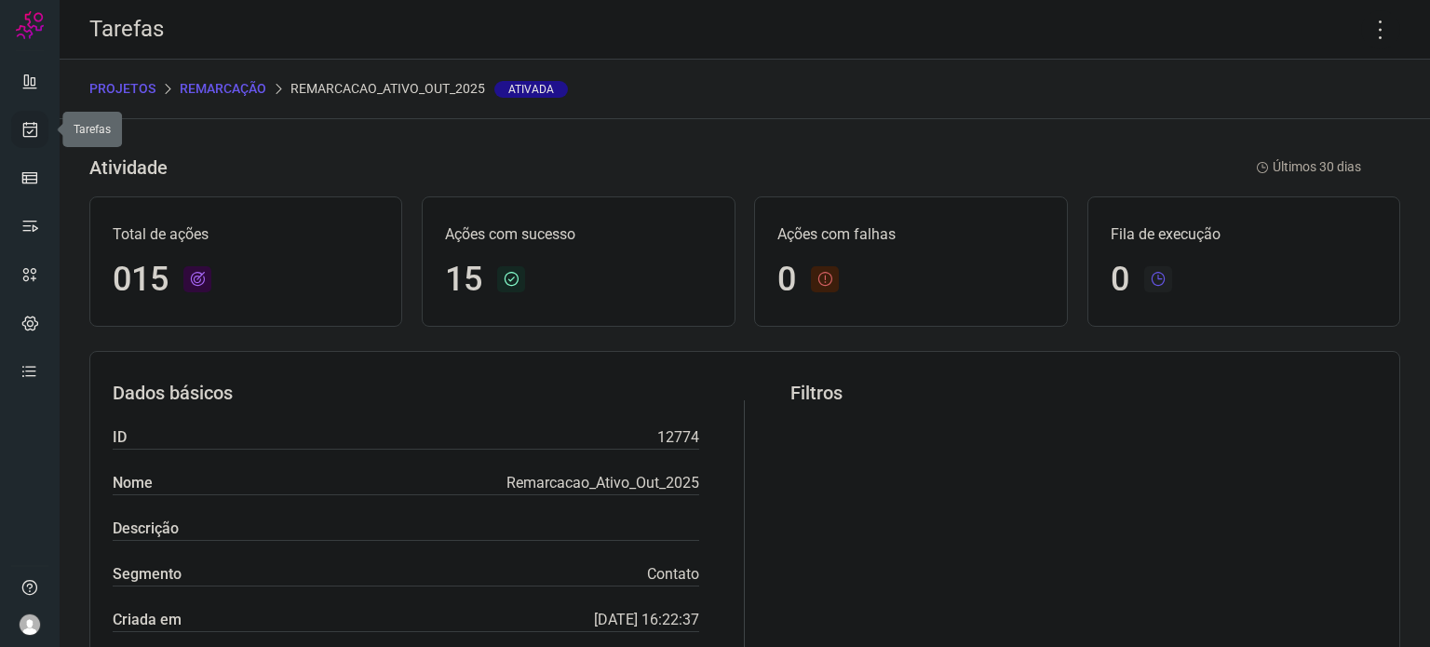
click at [37, 144] on link at bounding box center [29, 129] width 37 height 37
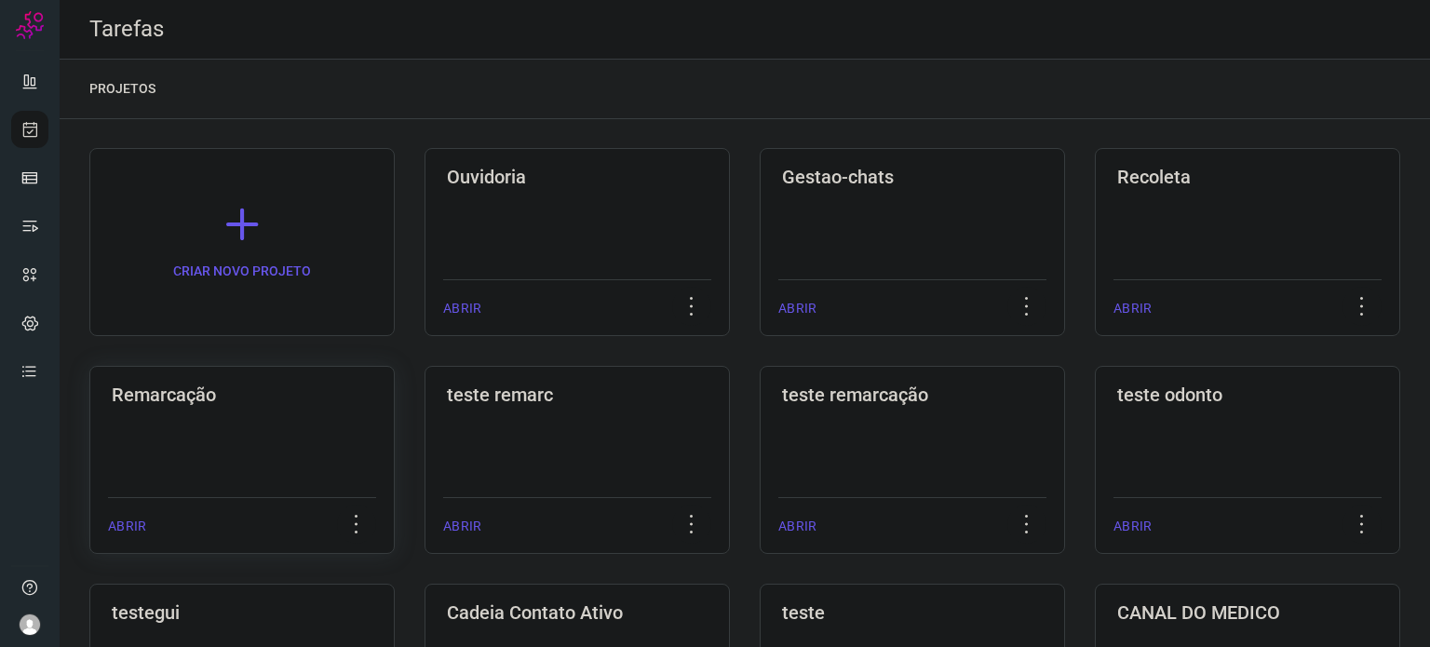
click at [369, 455] on div "Remarcação ABRIR" at bounding box center [241, 460] width 305 height 188
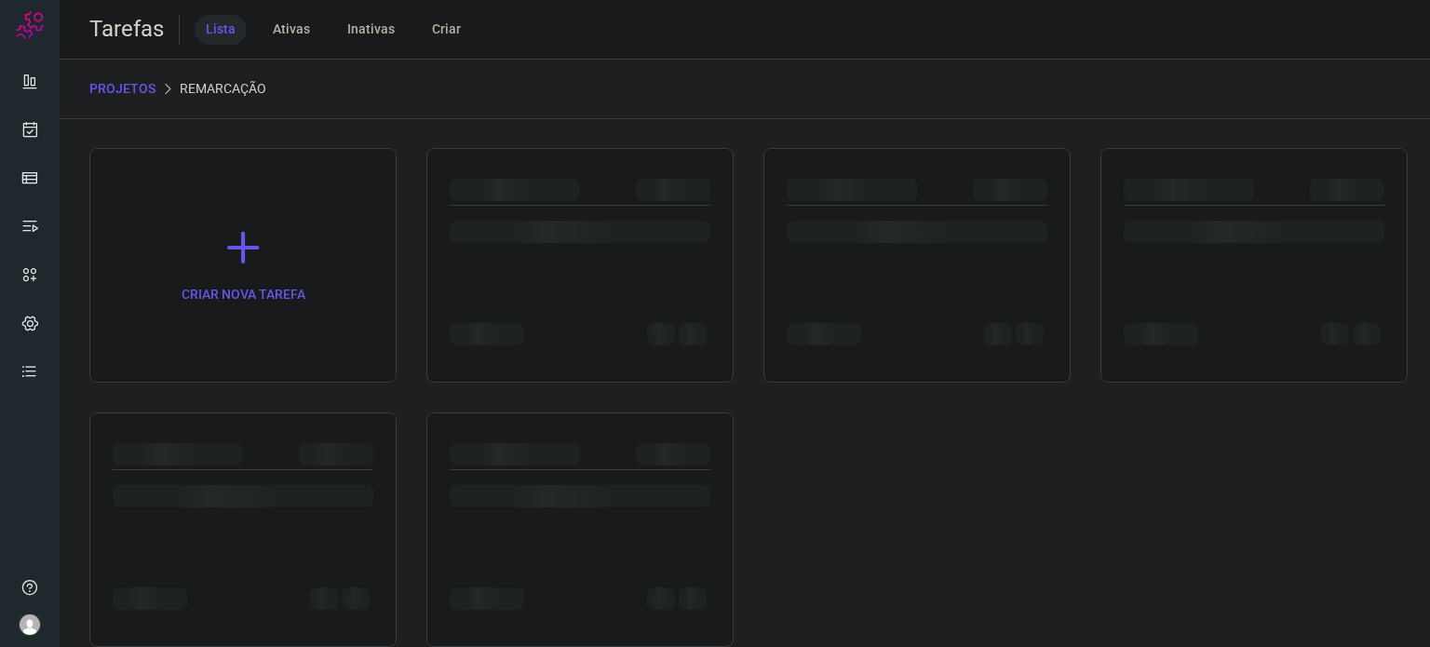
click at [369, 454] on div at bounding box center [336, 454] width 74 height 22
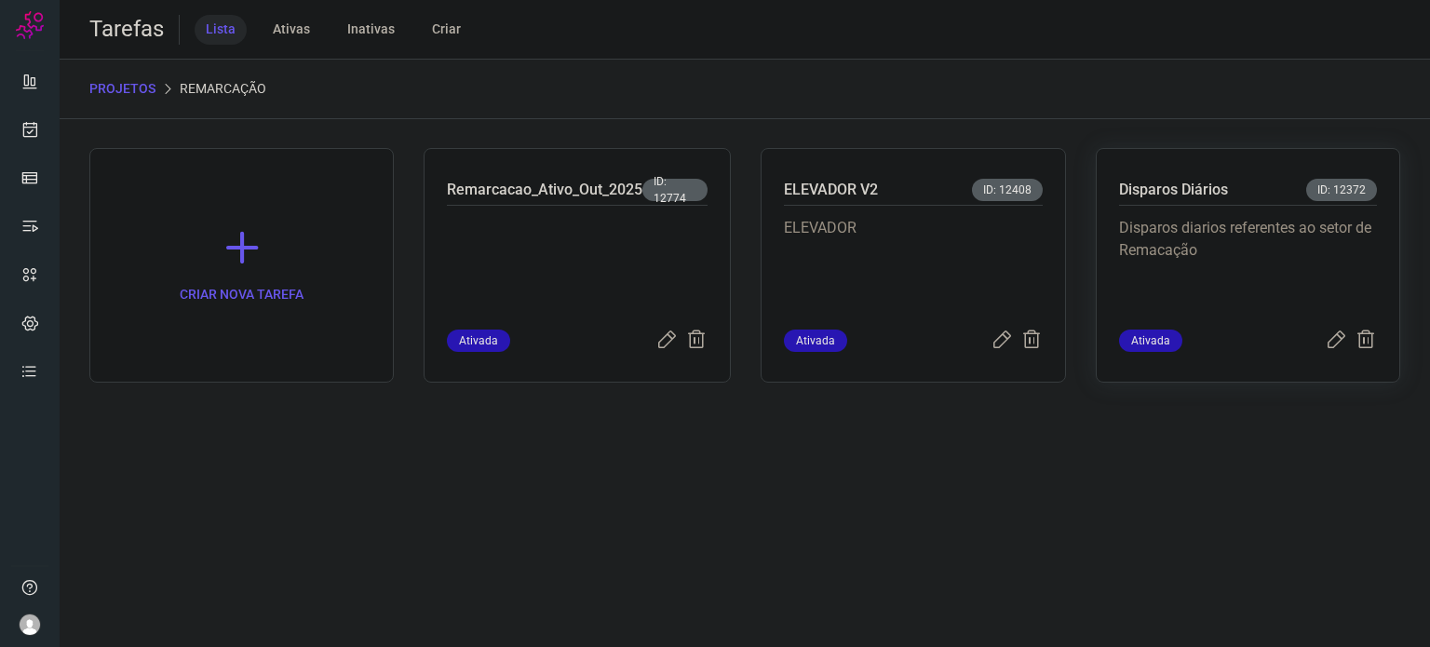
click at [1189, 262] on p "Disparos diarios referentes ao setor de Remacação" at bounding box center [1248, 263] width 258 height 93
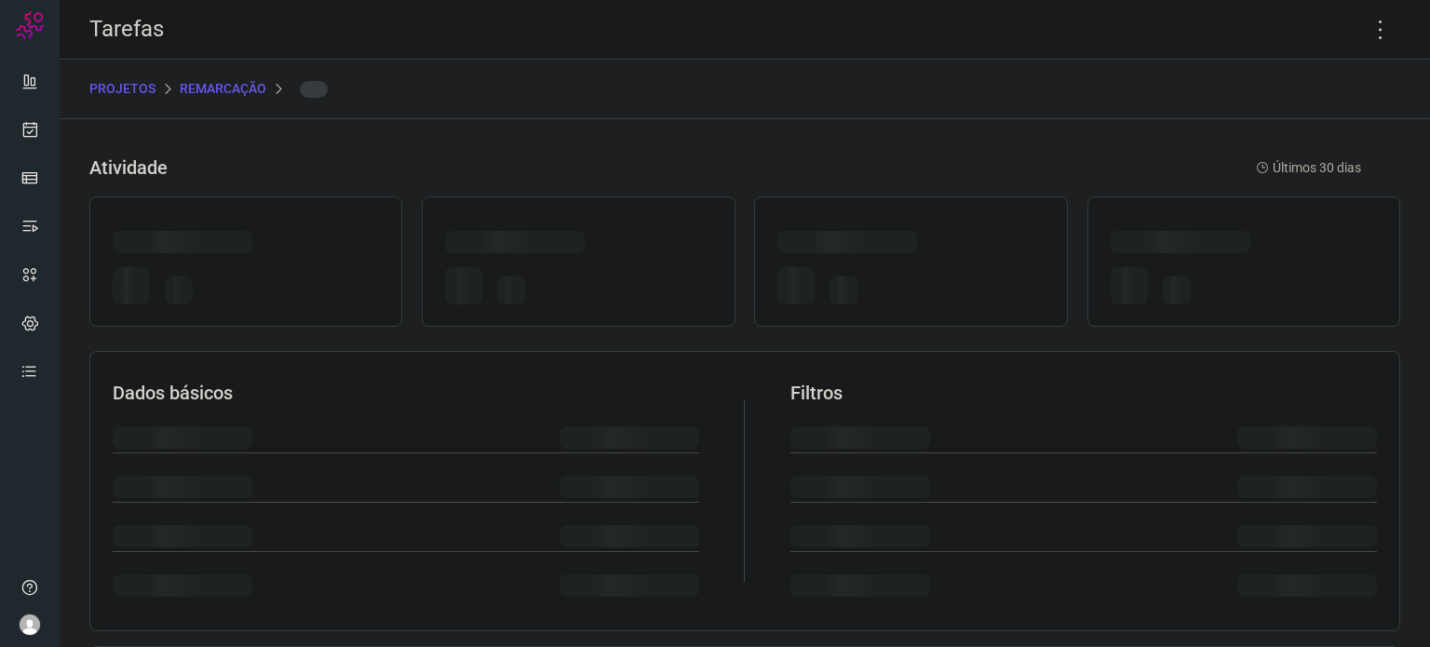
click at [1189, 262] on div at bounding box center [1244, 285] width 266 height 51
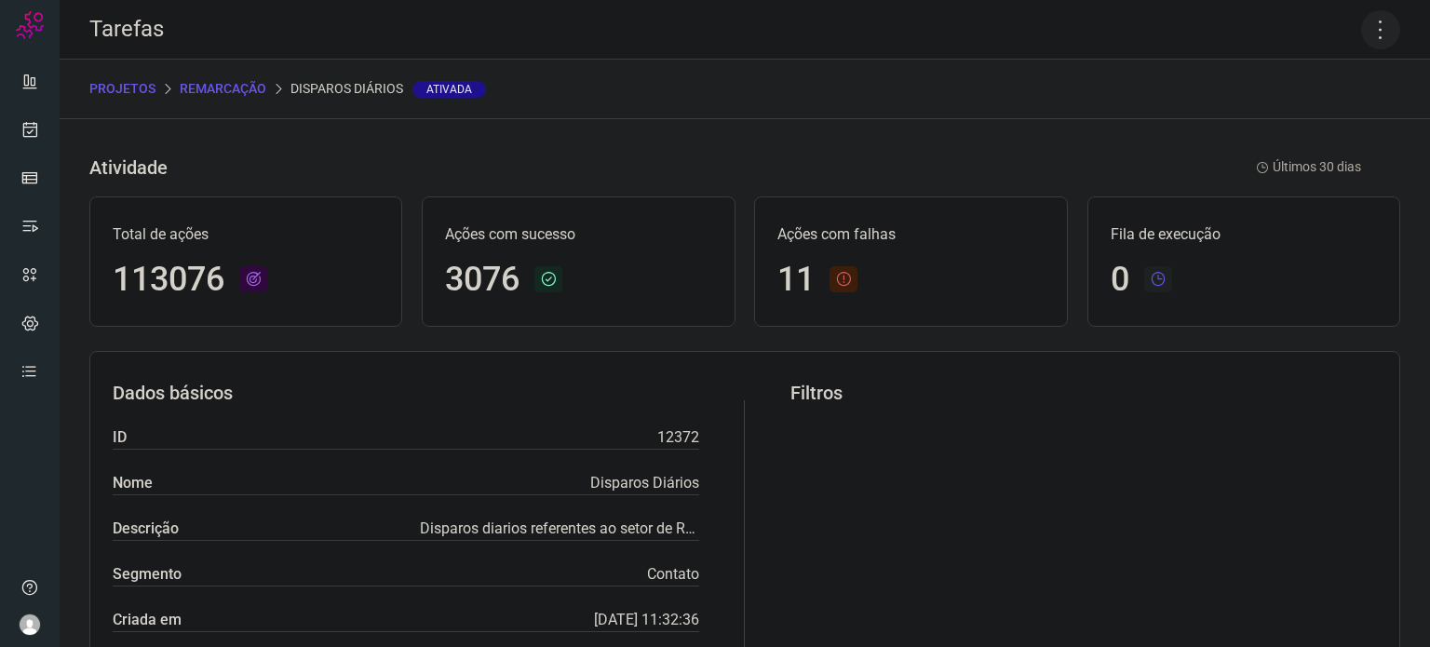
click at [1368, 26] on icon at bounding box center [1380, 29] width 39 height 39
click at [1272, 124] on li "Executar" at bounding box center [1300, 122] width 169 height 30
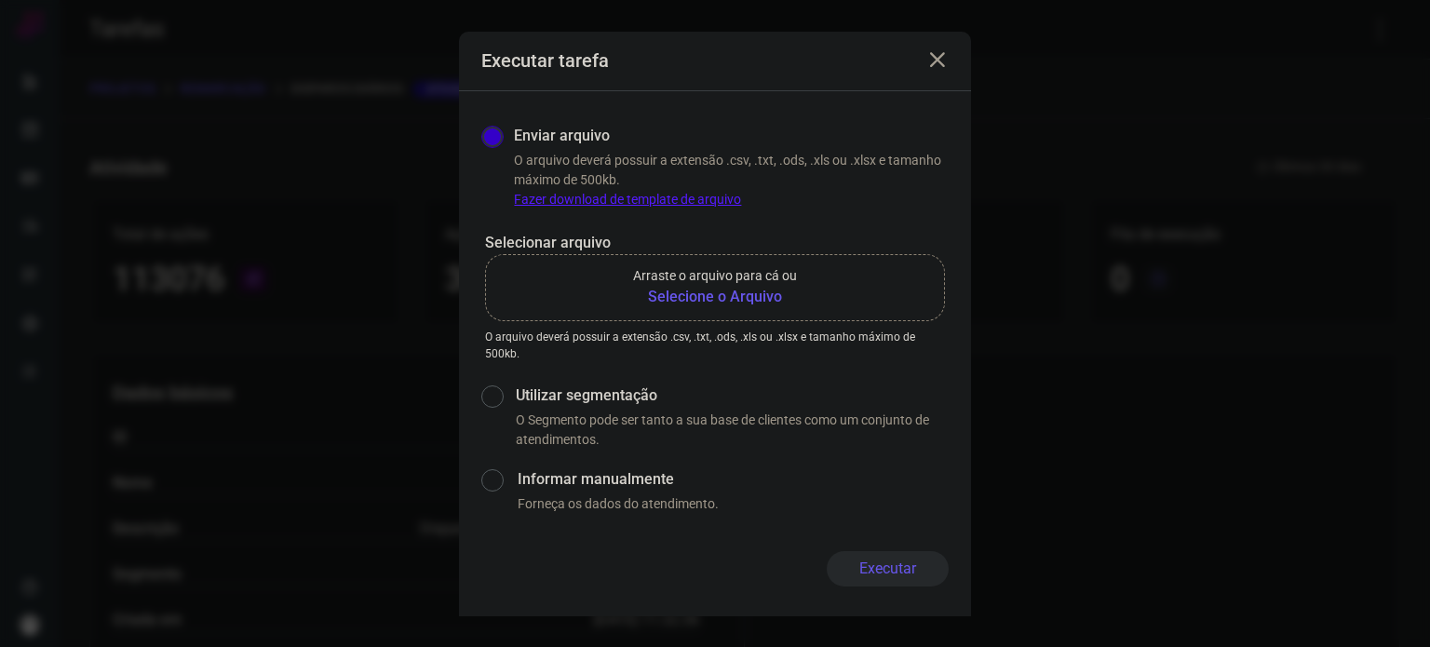
click at [738, 290] on b "Selecione o Arquivo" at bounding box center [715, 297] width 164 height 22
click at [0, 0] on input "Arraste o arquivo para cá ou Selecione o Arquivo" at bounding box center [0, 0] width 0 height 0
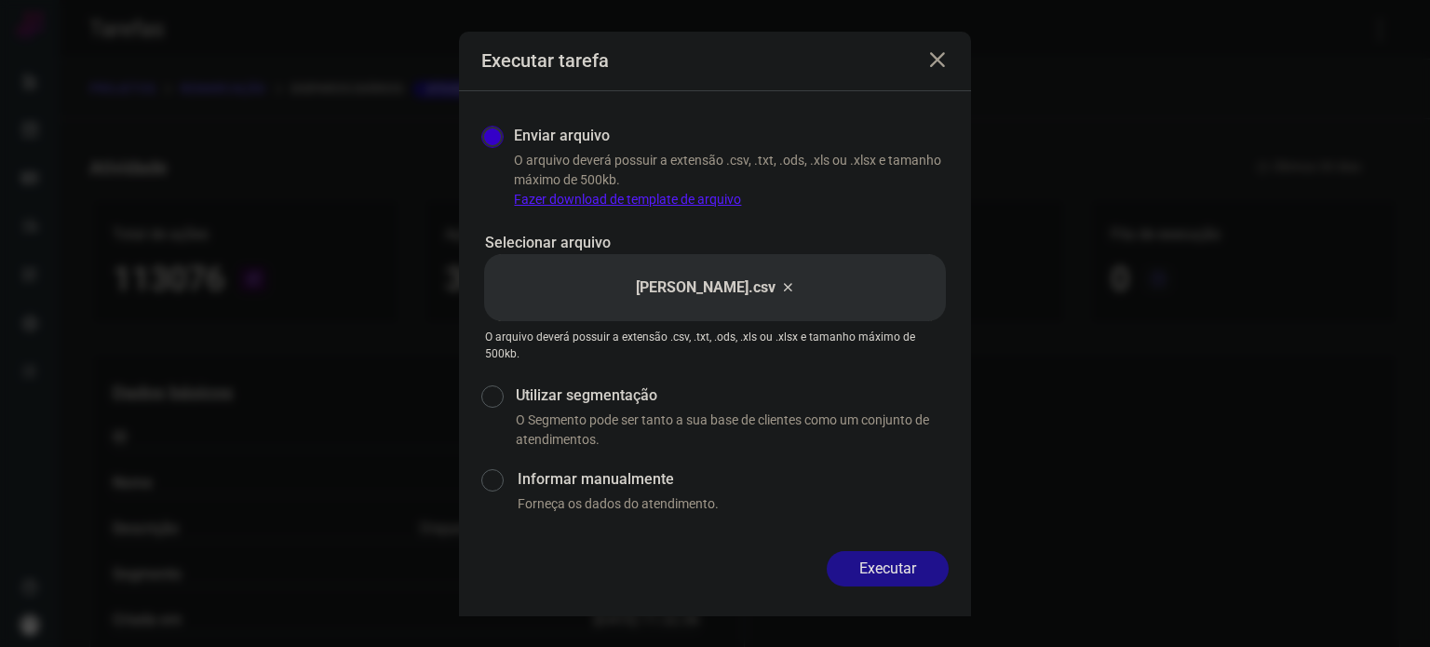
click at [928, 572] on button "Executar" at bounding box center [888, 568] width 122 height 35
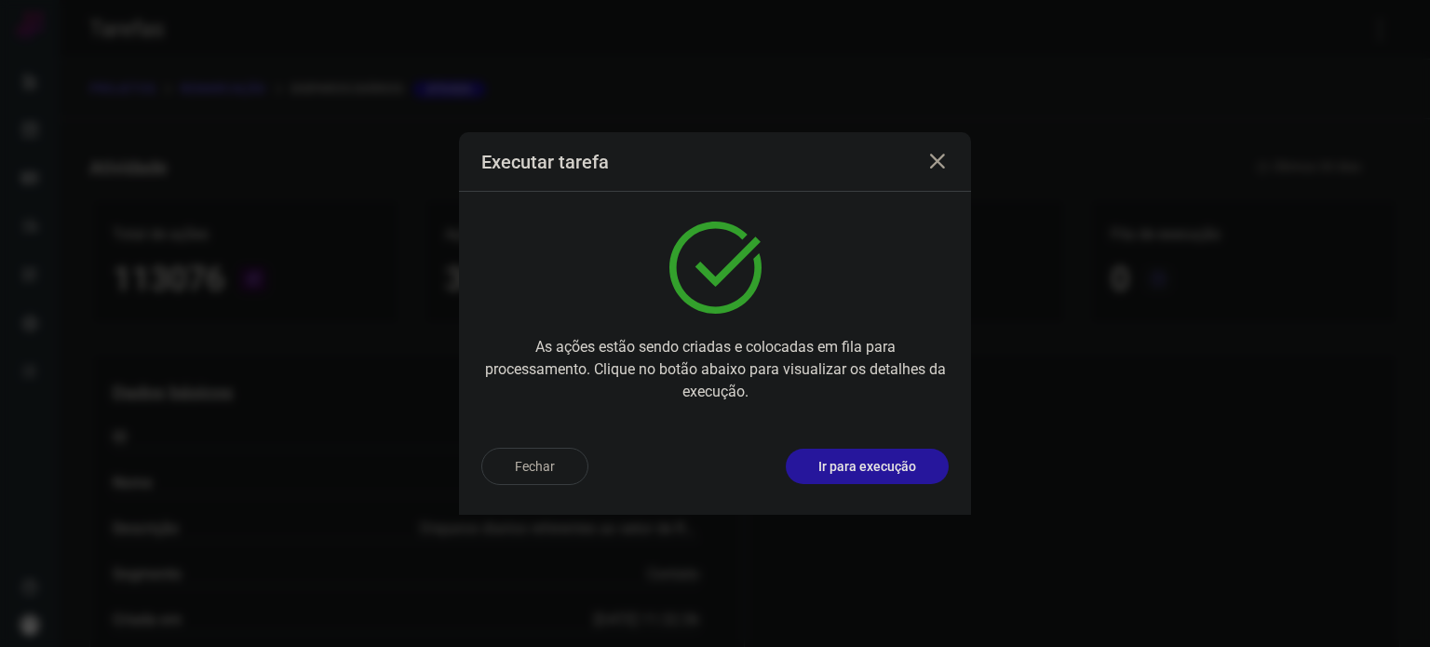
click at [924, 468] on button "Ir para execução" at bounding box center [867, 466] width 163 height 35
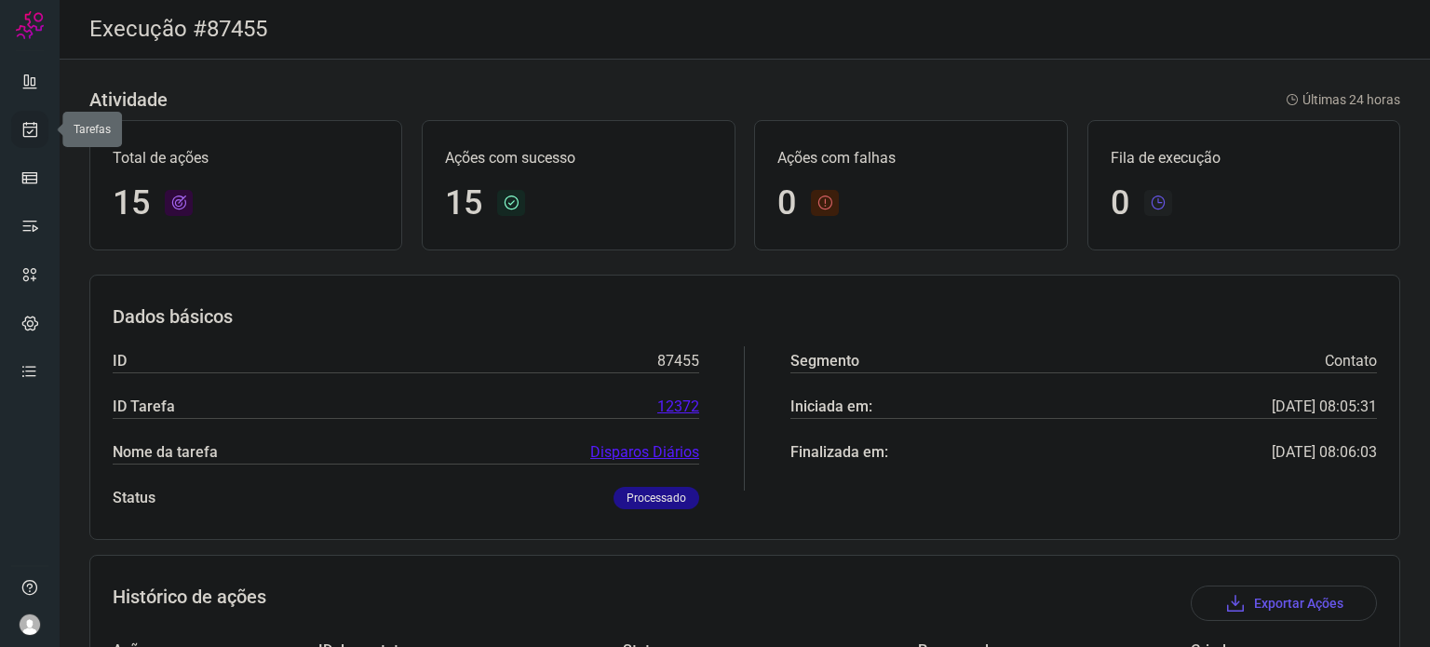
click at [27, 141] on link at bounding box center [29, 129] width 37 height 37
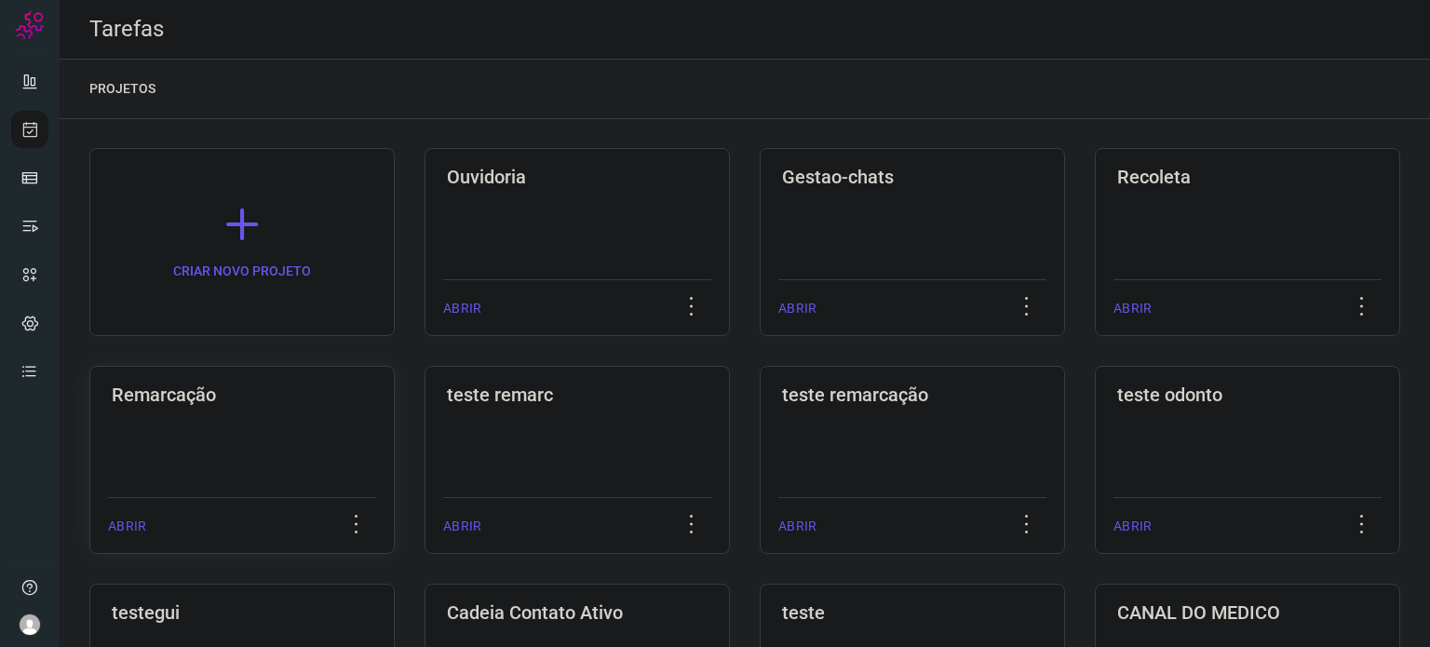
click at [269, 396] on h3 "Remarcação" at bounding box center [242, 395] width 261 height 22
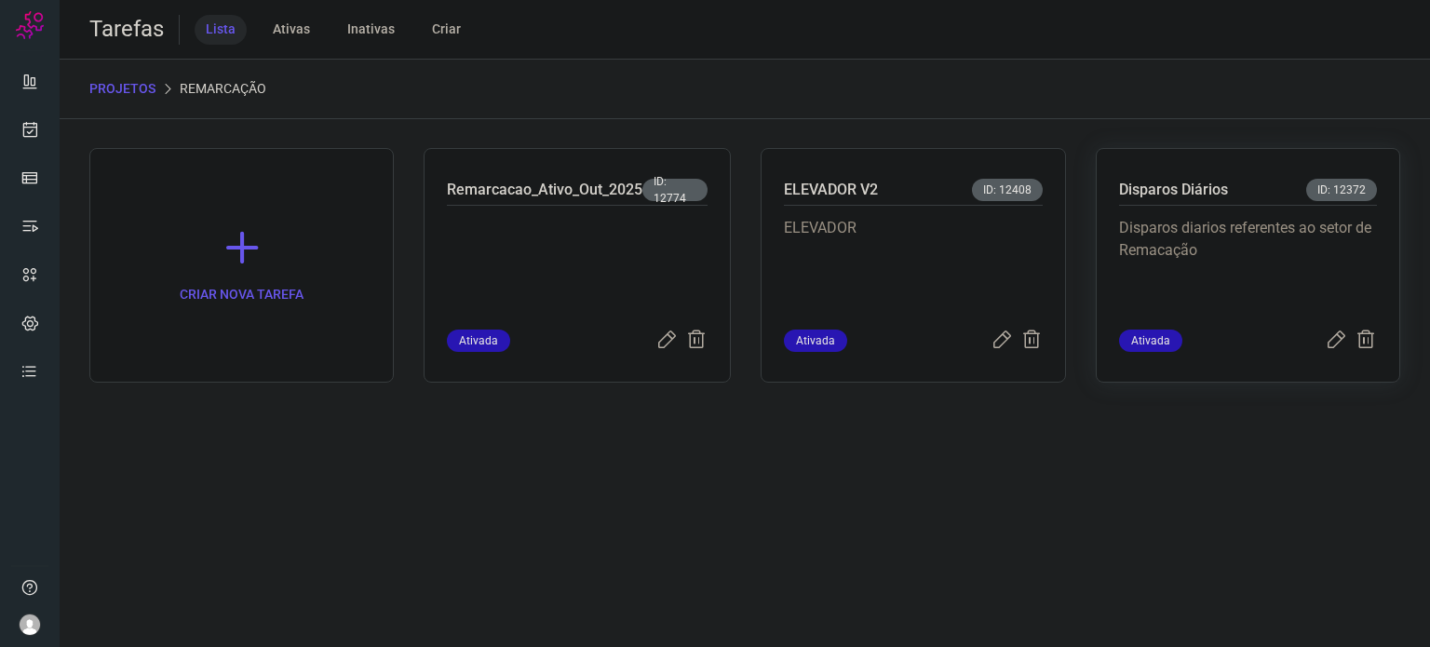
click at [1122, 241] on p "Disparos diarios referentes ao setor de Remacação" at bounding box center [1248, 263] width 258 height 93
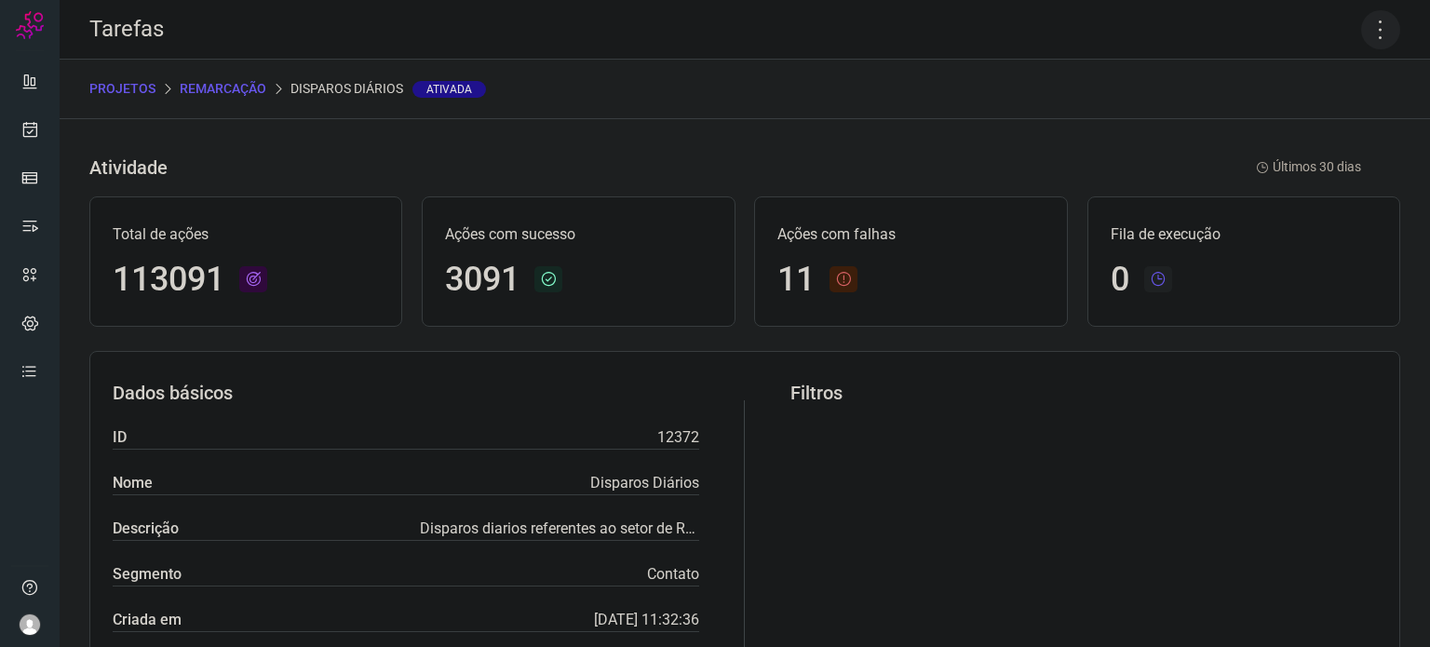
click at [1368, 36] on icon at bounding box center [1380, 29] width 39 height 39
click at [1221, 123] on li "Executar" at bounding box center [1300, 122] width 169 height 30
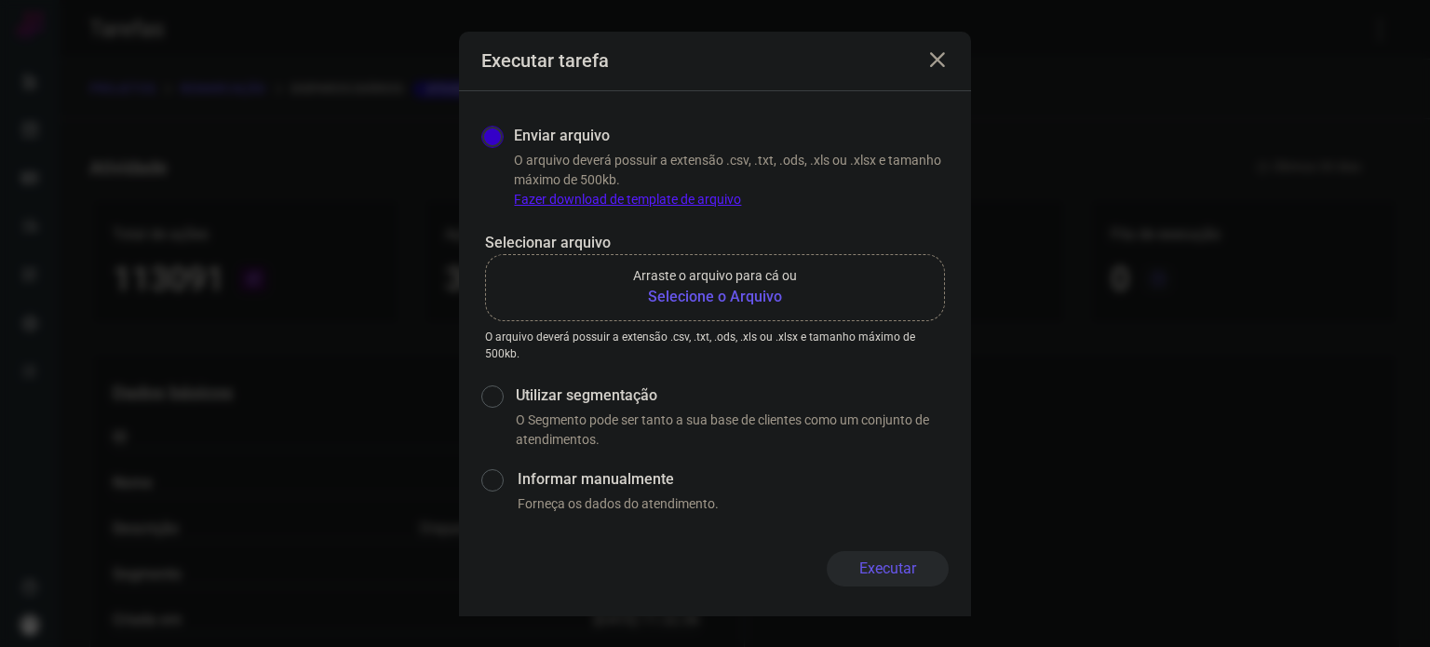
click at [707, 293] on b "Selecione o Arquivo" at bounding box center [715, 297] width 164 height 22
click at [0, 0] on input "Arraste o arquivo para cá ou Selecione o Arquivo" at bounding box center [0, 0] width 0 height 0
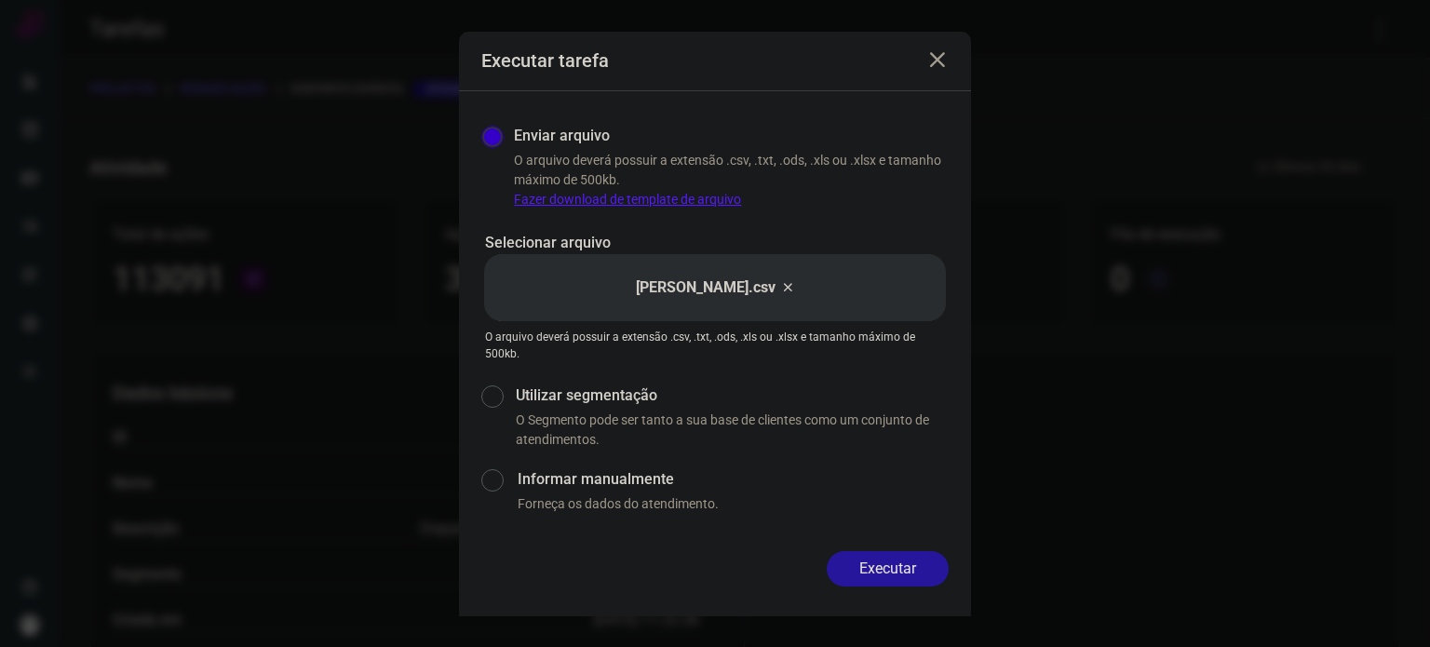
click at [911, 572] on button "Executar" at bounding box center [888, 568] width 122 height 35
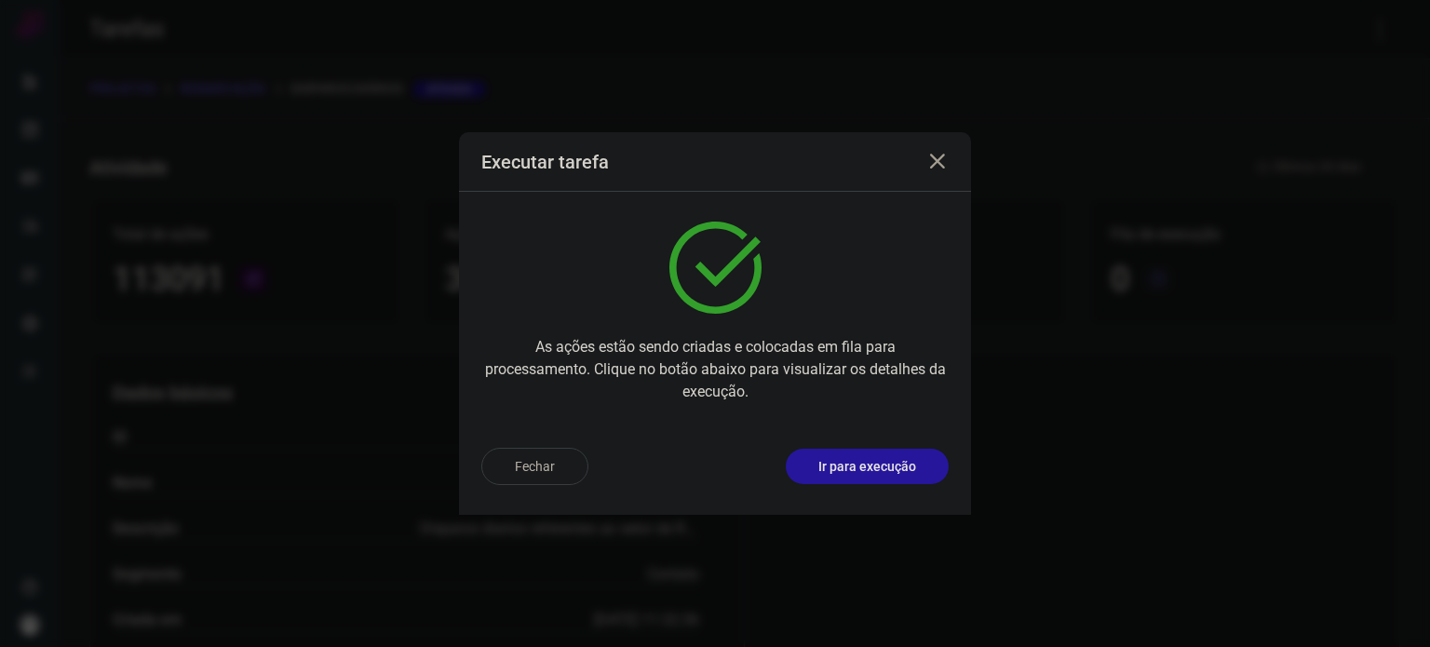
drag, startPoint x: 890, startPoint y: 468, endPoint x: 884, endPoint y: 460, distance: 10.1
click at [884, 460] on p "Ir para execução" at bounding box center [867, 467] width 98 height 20
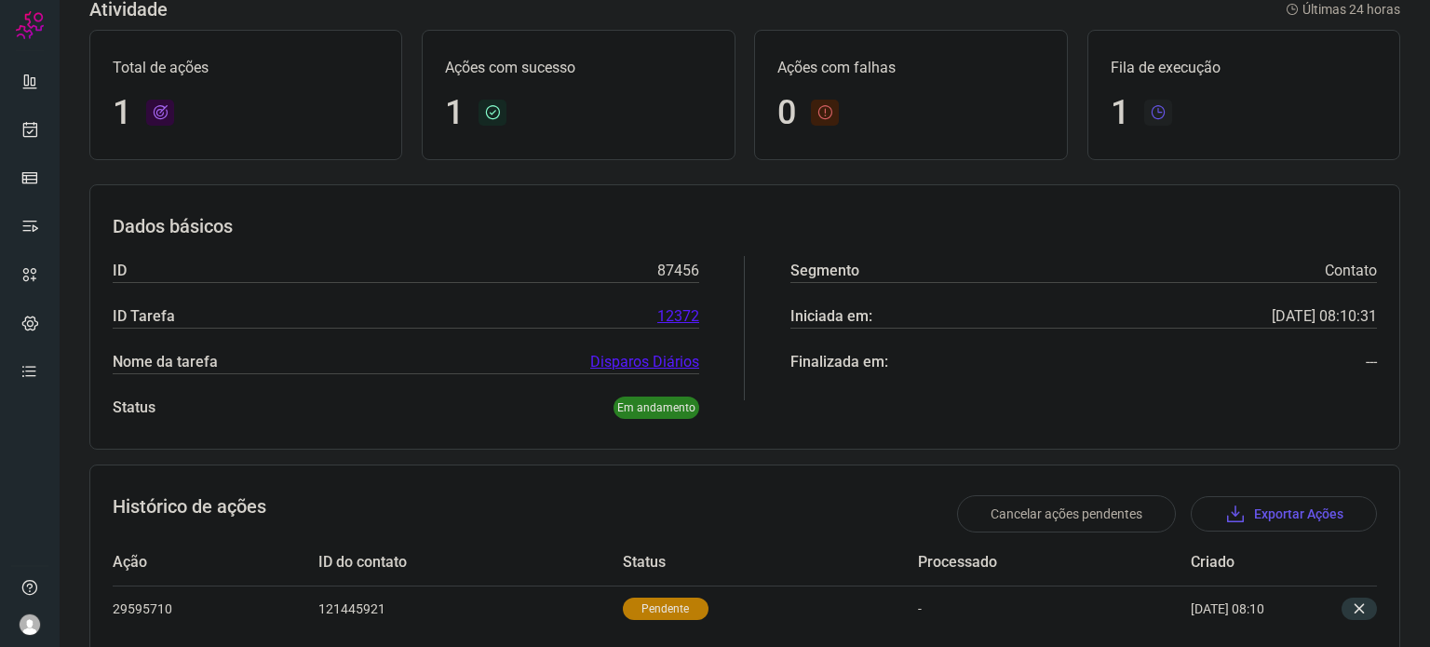
scroll to position [167, 0]
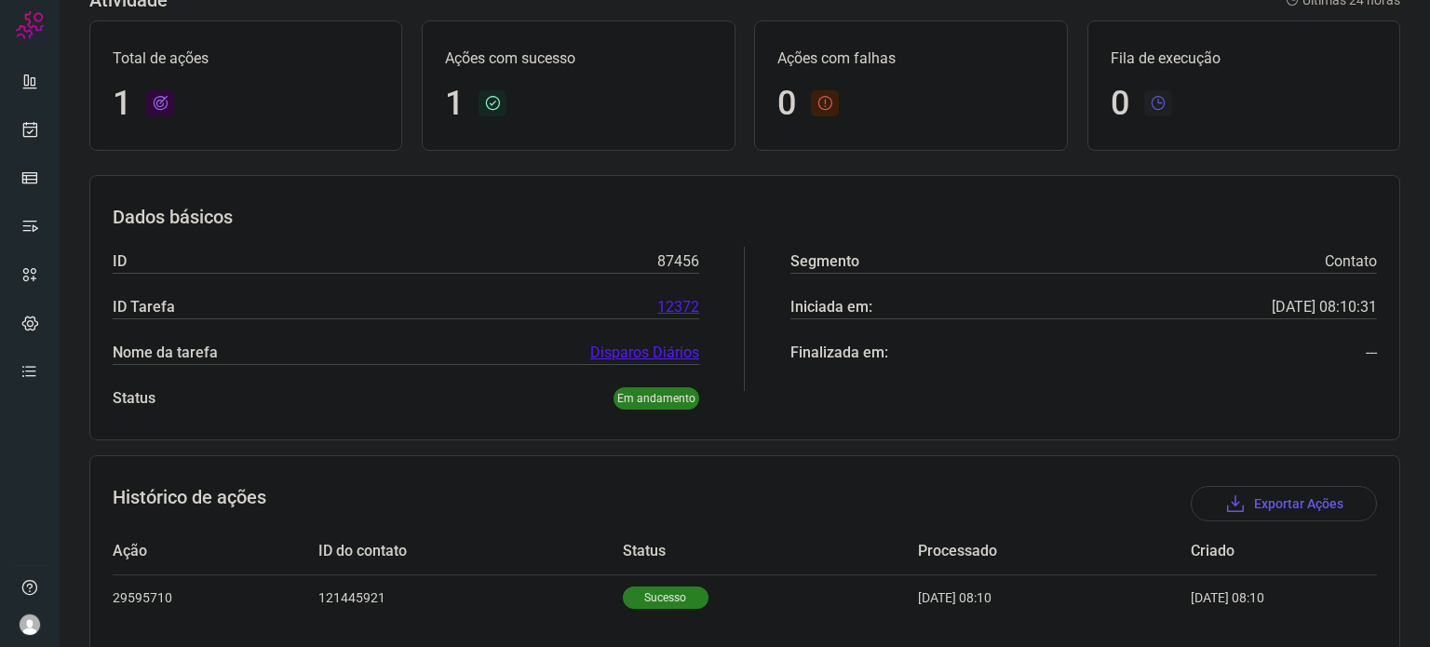
scroll to position [165, 0]
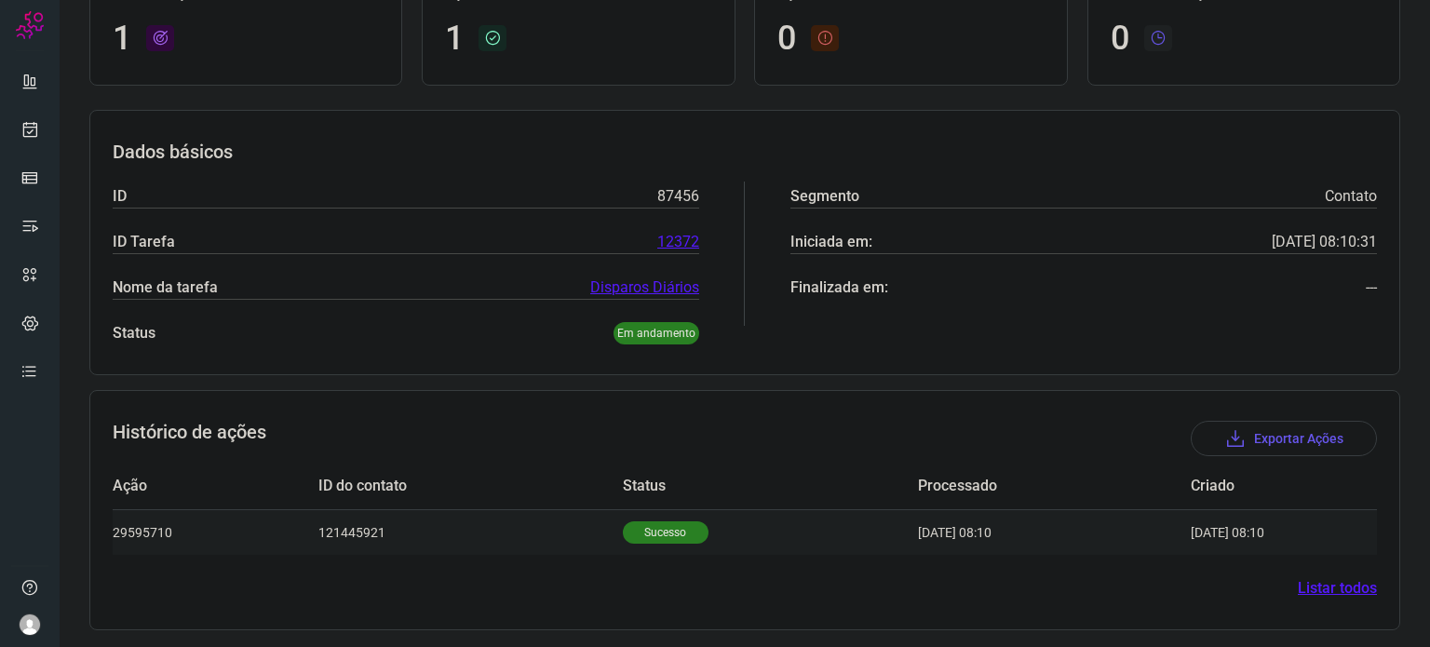
click at [649, 542] on td "Sucesso" at bounding box center [770, 532] width 295 height 46
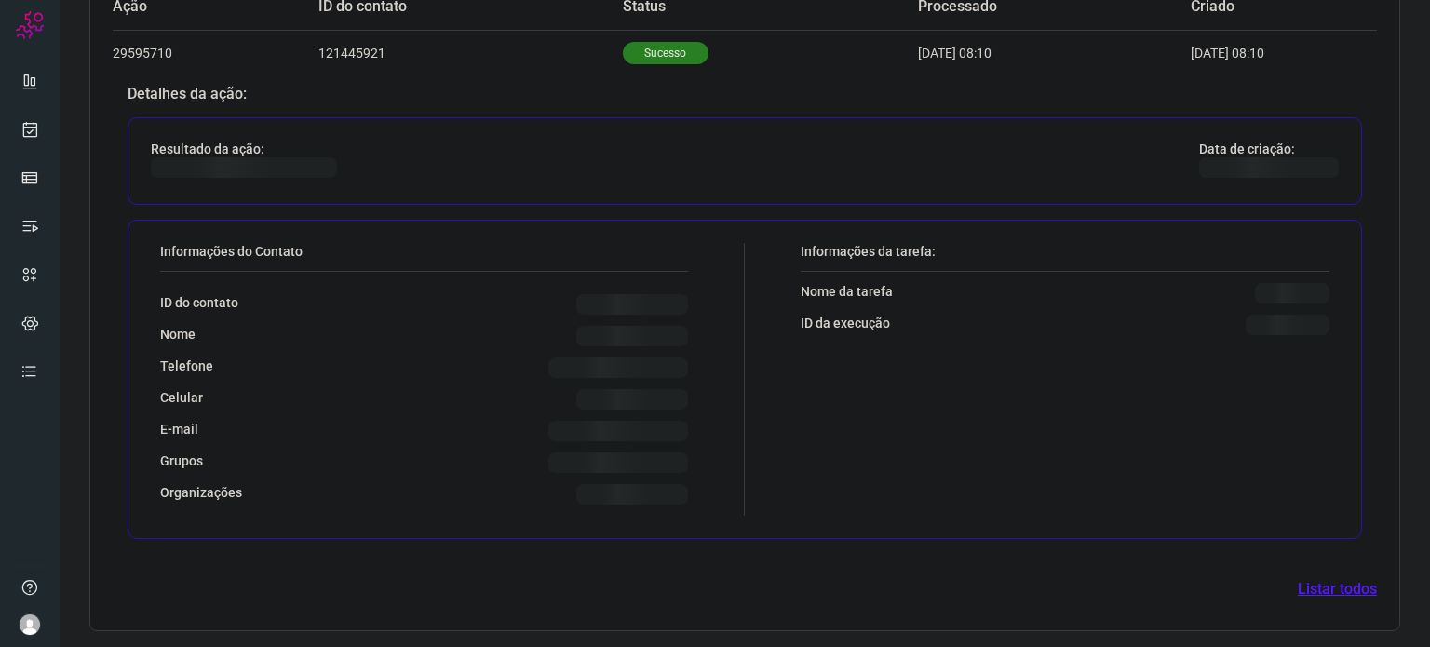
scroll to position [615, 0]
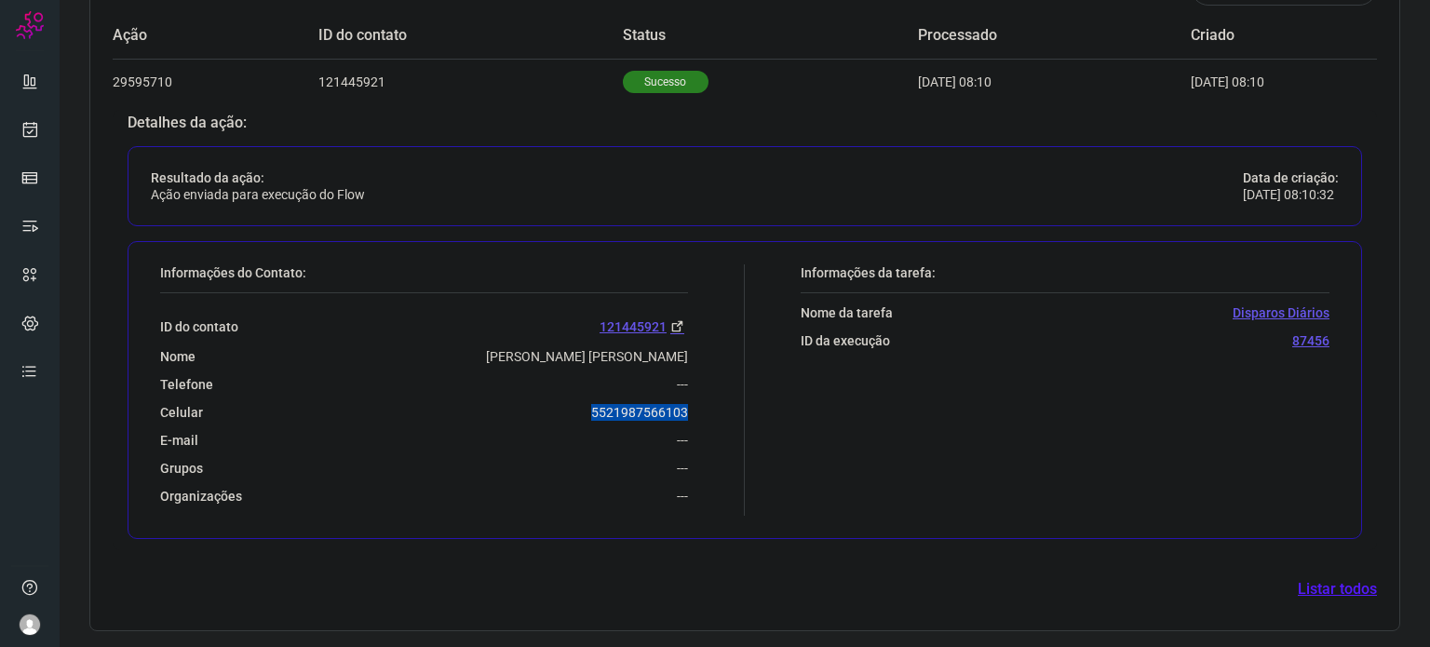
drag, startPoint x: 577, startPoint y: 411, endPoint x: 692, endPoint y: 401, distance: 114.9
click at [692, 401] on div "Informações do Contato: ID do contato 121445921 Nome [PERSON_NAME] [PERSON_NAME…" at bounding box center [448, 389] width 594 height 251
copy p "5521987566103"
click at [40, 137] on link at bounding box center [29, 129] width 37 height 37
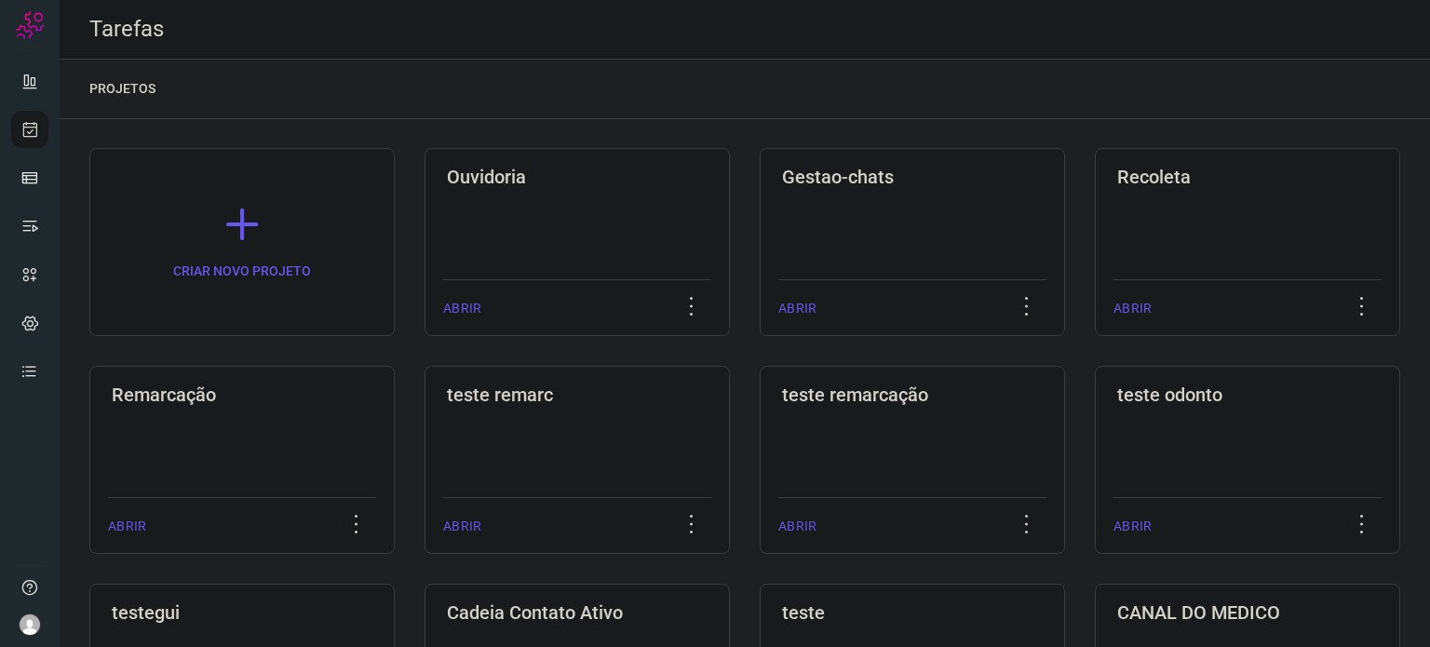
click at [234, 439] on div "Remarcação ABRIR" at bounding box center [241, 460] width 305 height 188
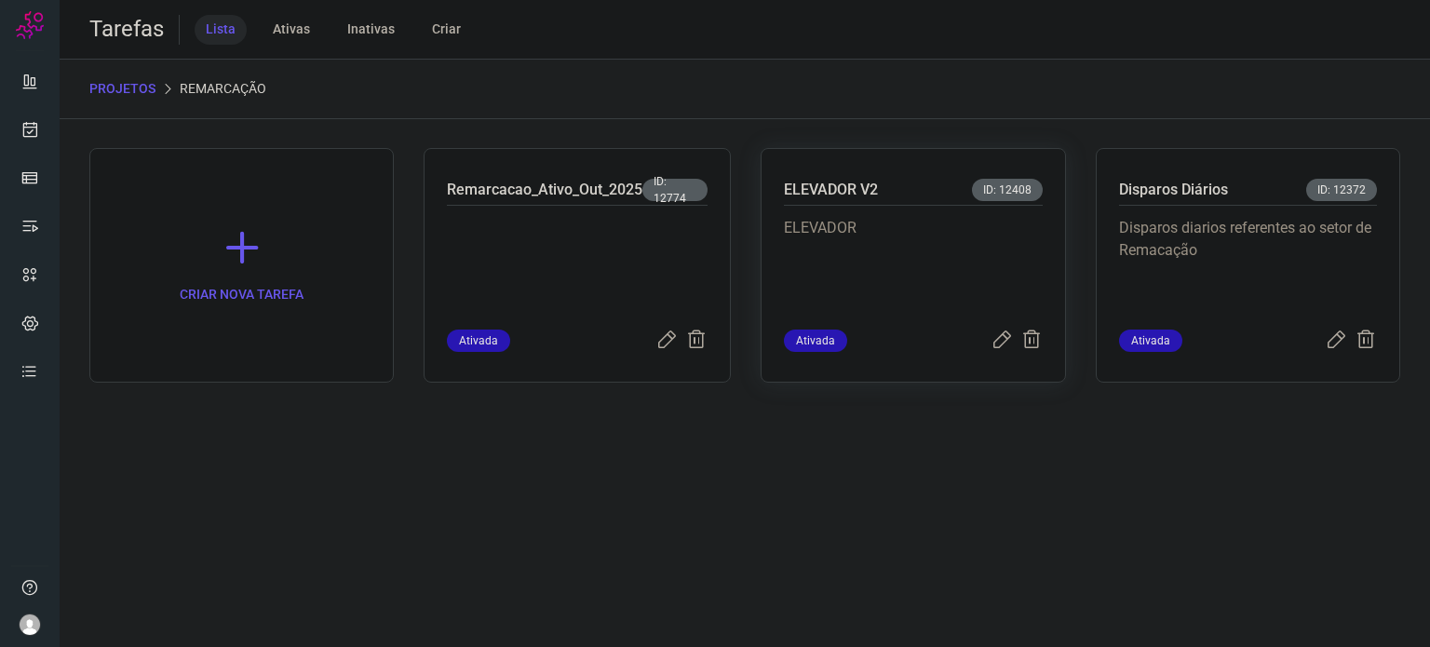
click at [909, 260] on p "ELEVADOR" at bounding box center [913, 263] width 258 height 93
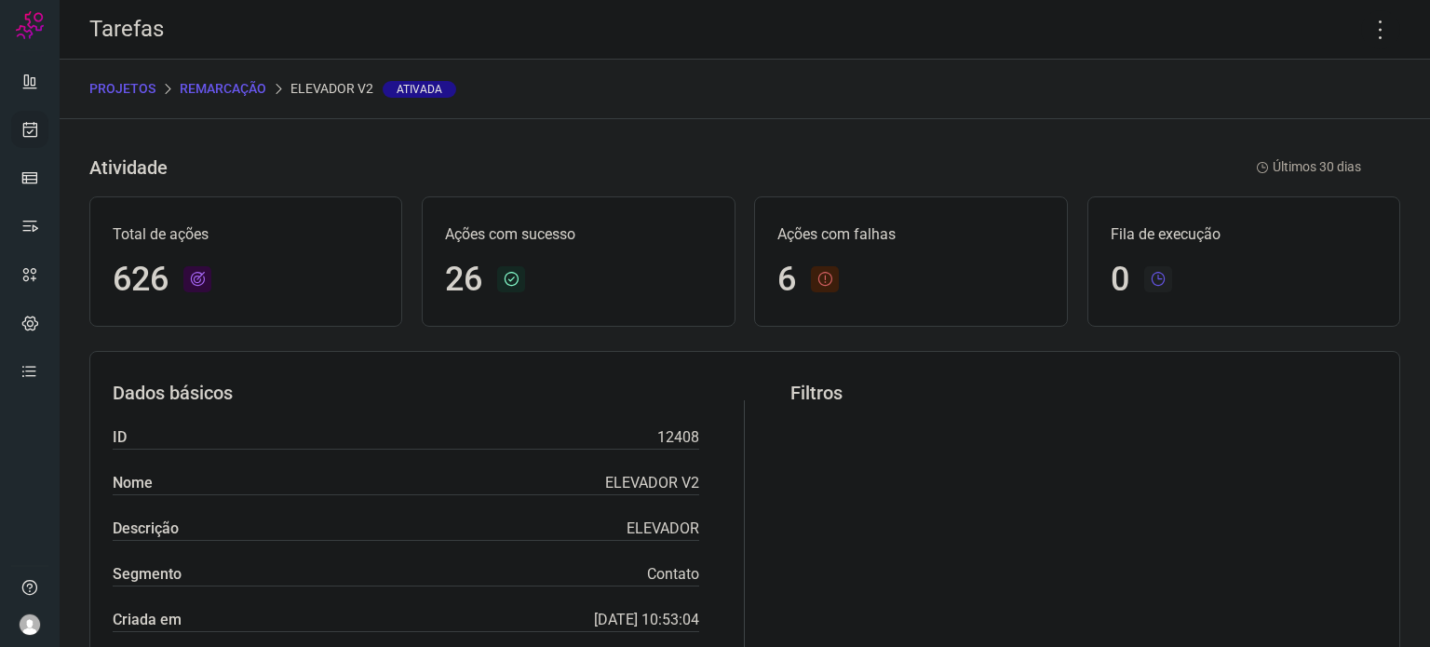
click at [26, 124] on icon at bounding box center [30, 129] width 20 height 19
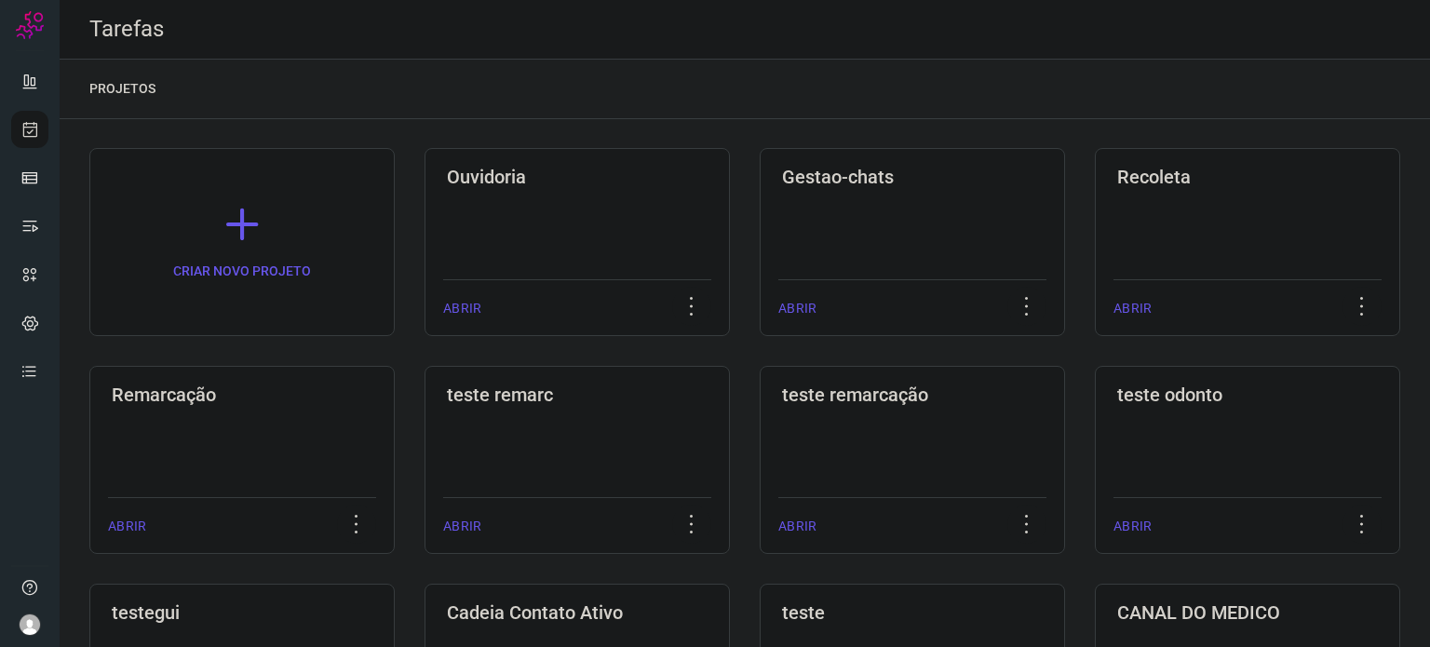
click at [209, 431] on div "Remarcação ABRIR" at bounding box center [241, 460] width 305 height 188
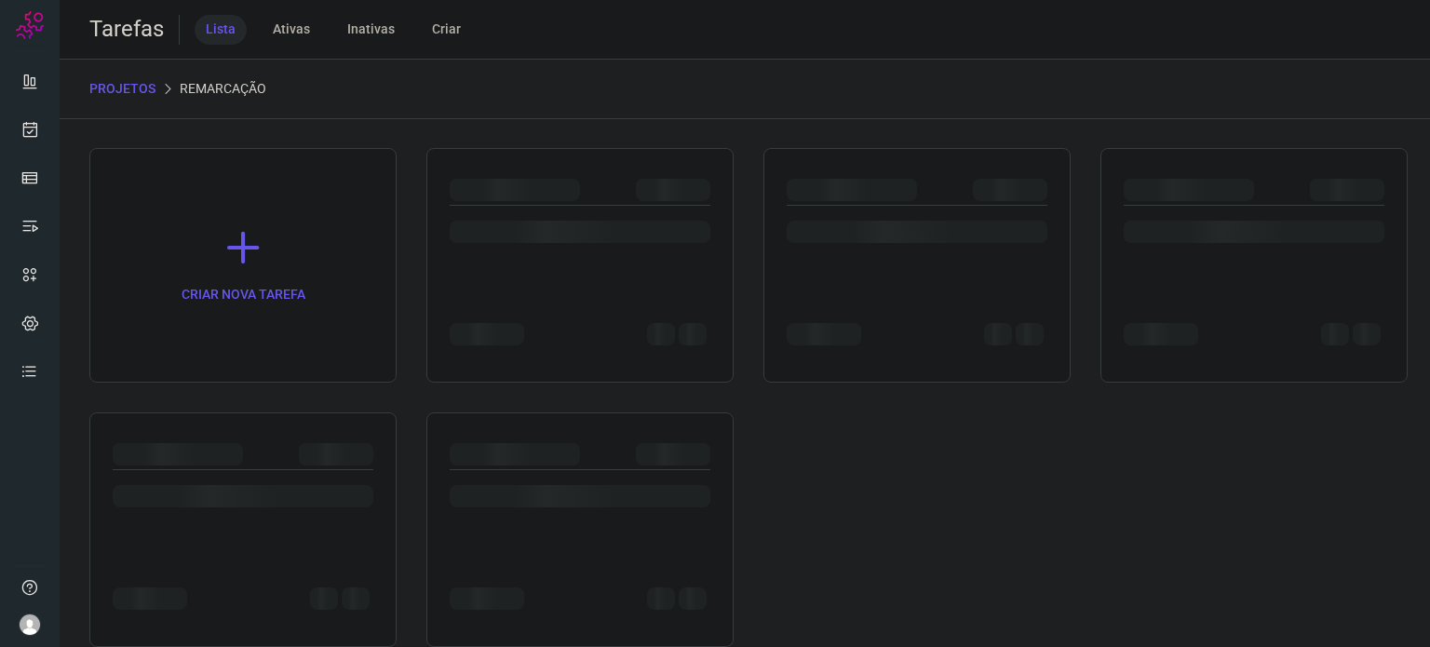
click at [209, 431] on div at bounding box center [242, 529] width 307 height 235
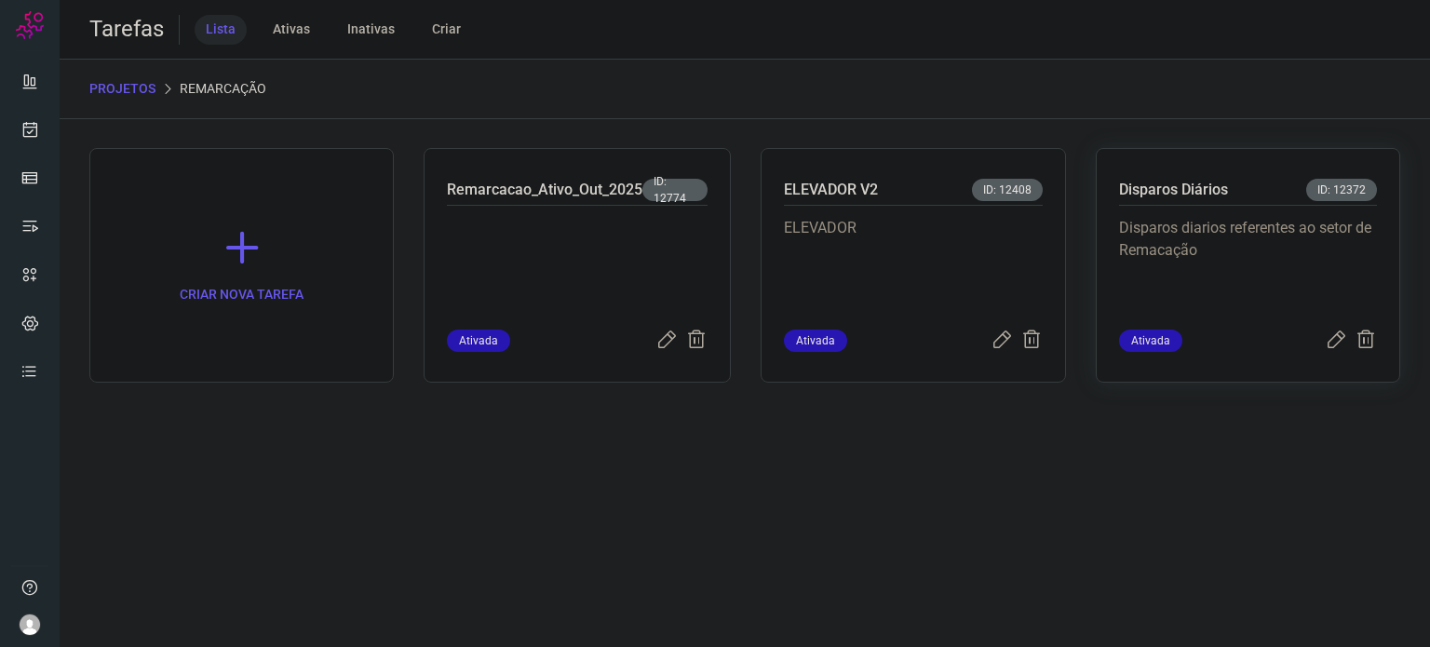
click at [1215, 255] on p "Disparos diarios referentes ao setor de Remacação" at bounding box center [1248, 263] width 258 height 93
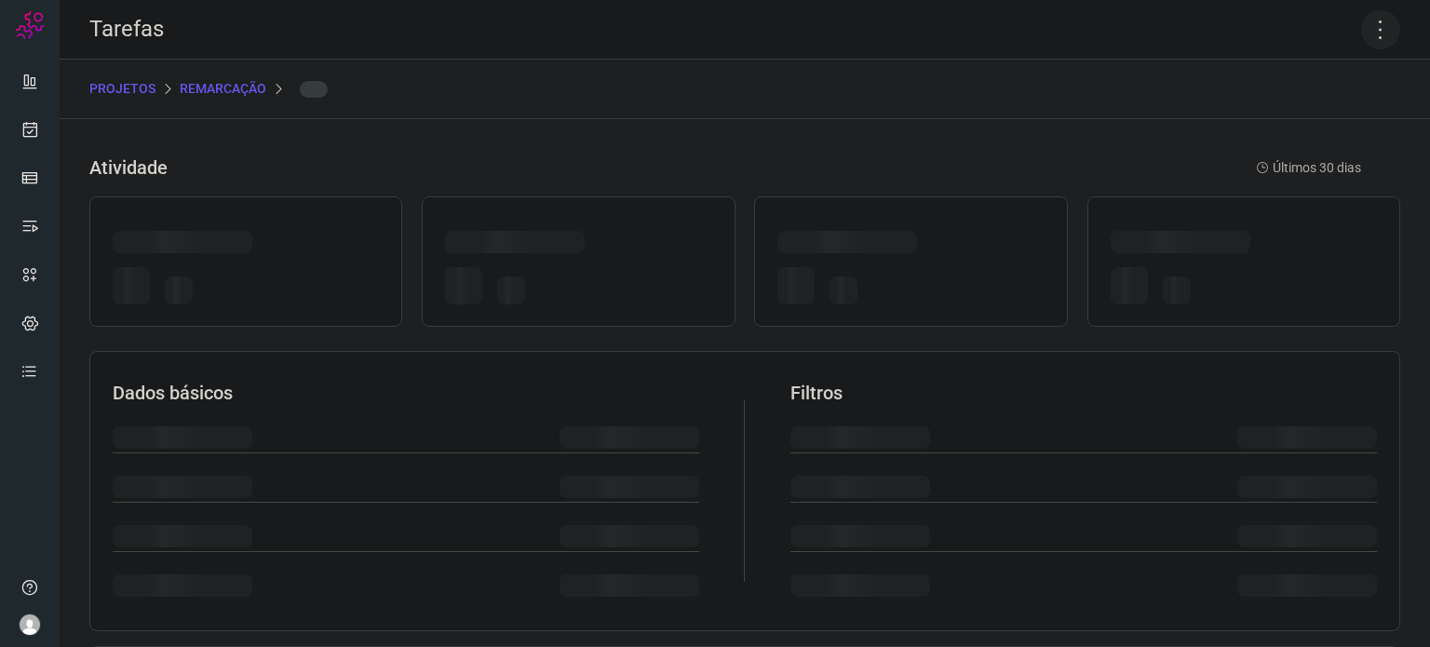
click at [1361, 29] on icon at bounding box center [1380, 29] width 39 height 39
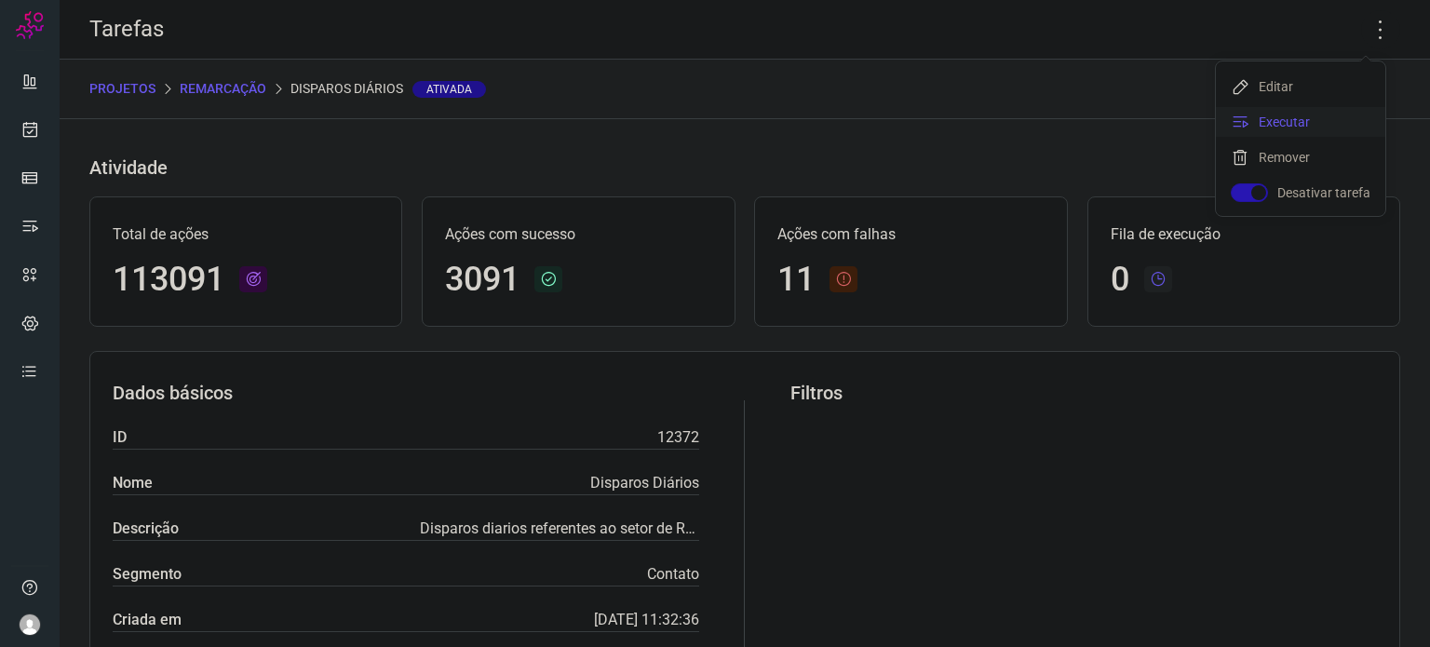
click at [1272, 119] on li "Executar" at bounding box center [1300, 122] width 169 height 30
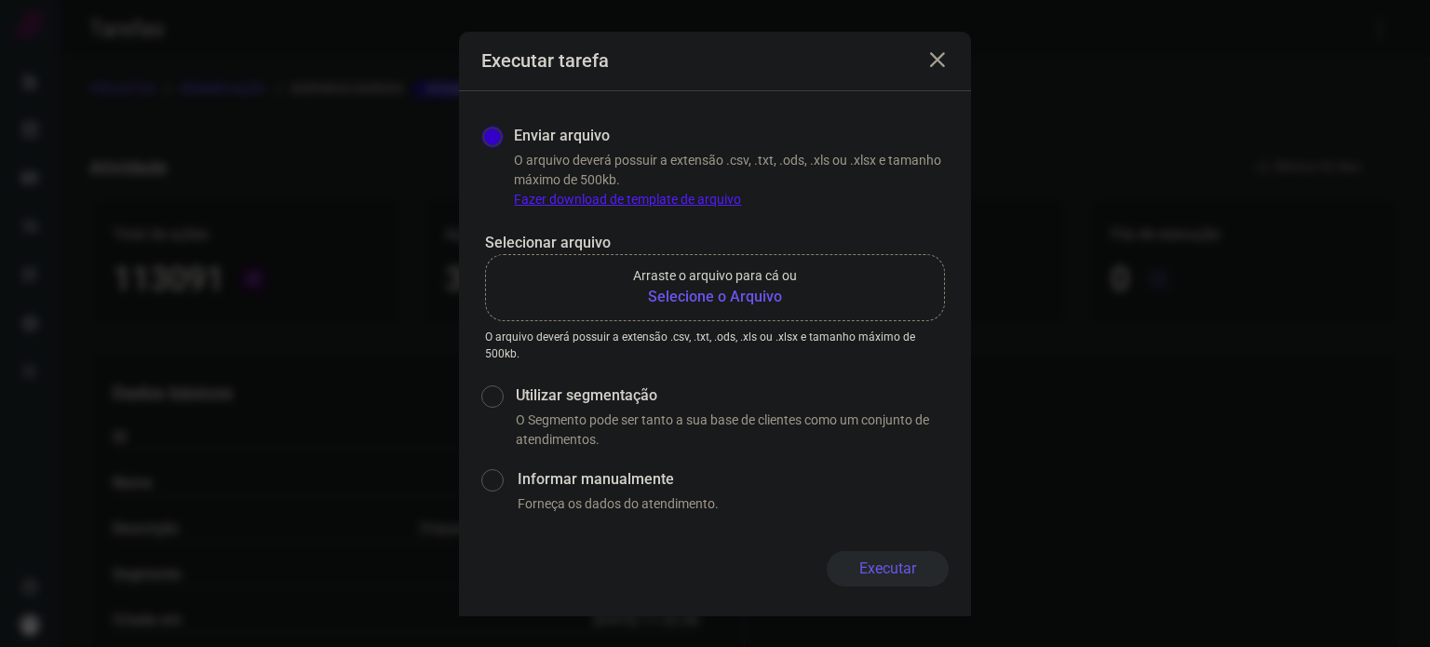
click at [716, 293] on b "Selecione o Arquivo" at bounding box center [715, 297] width 164 height 22
click at [0, 0] on input "Arraste o arquivo para cá ou Selecione o Arquivo" at bounding box center [0, 0] width 0 height 0
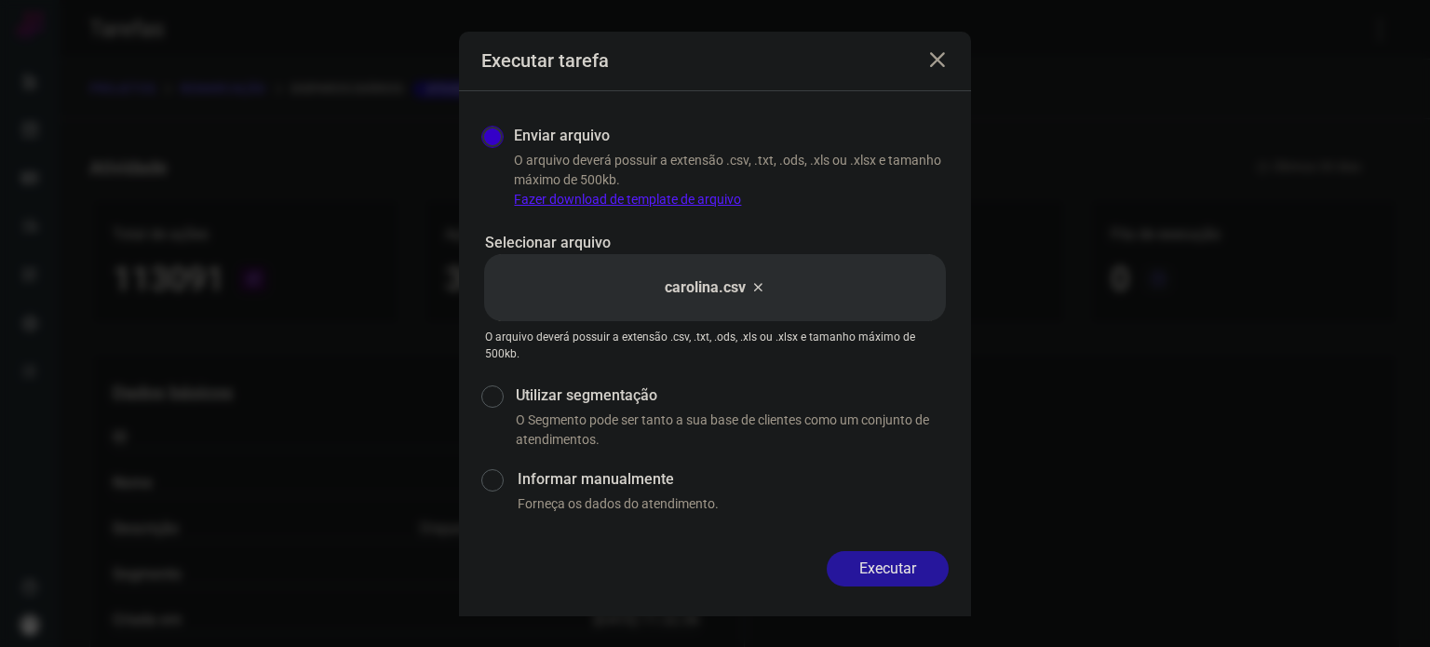
click at [912, 575] on button "Executar" at bounding box center [888, 568] width 122 height 35
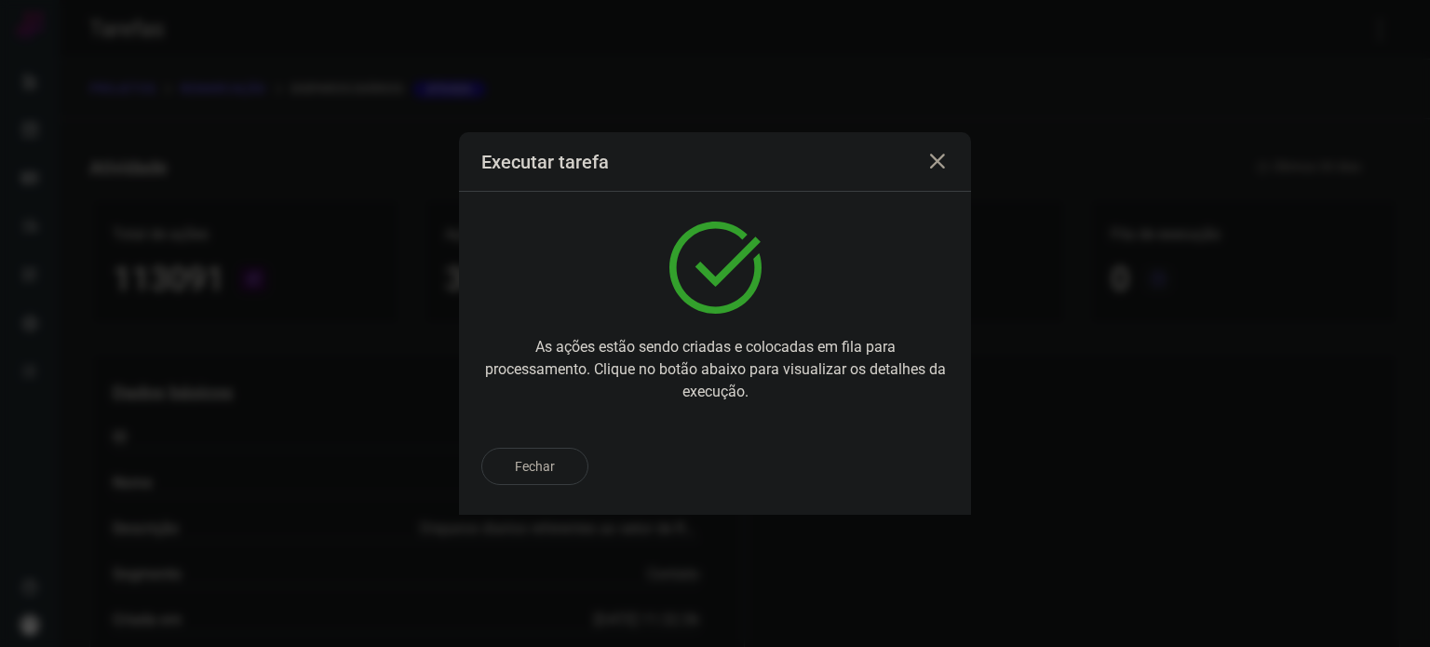
click at [906, 464] on div "Fechar" at bounding box center [714, 466] width 467 height 37
click at [892, 478] on button "Ir para execução" at bounding box center [867, 466] width 163 height 35
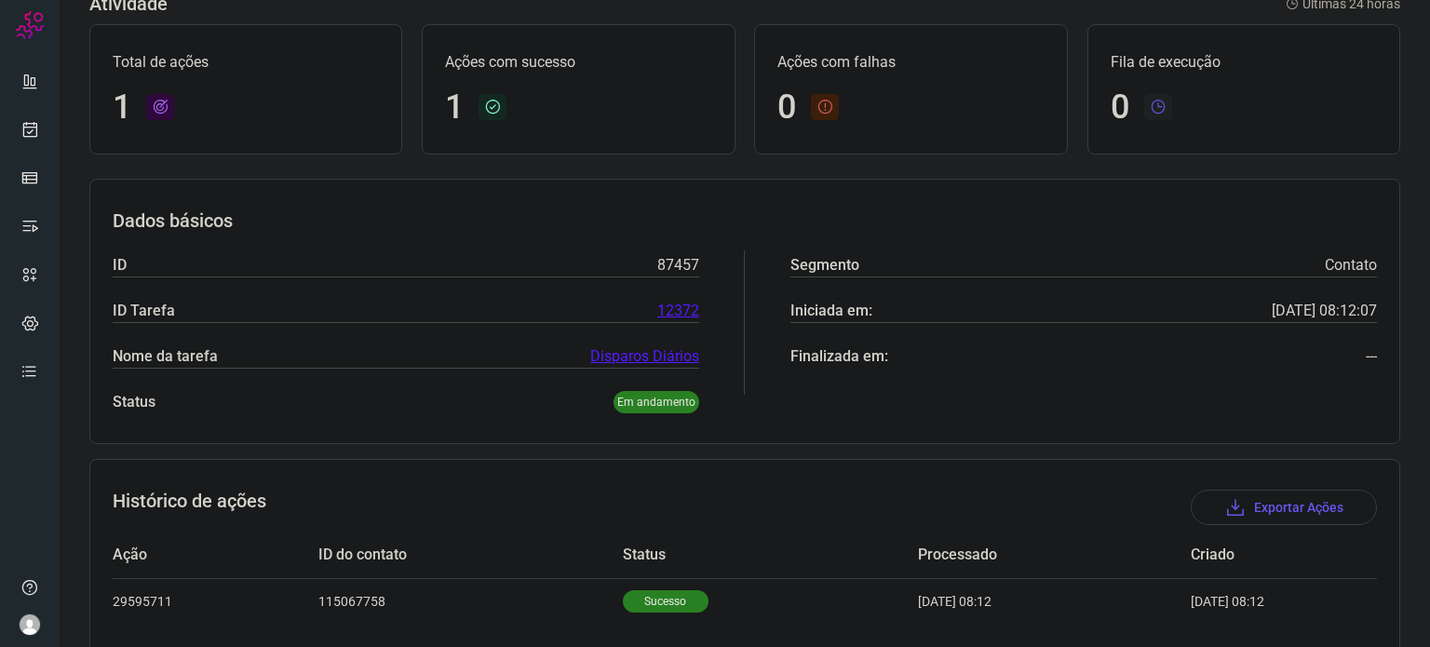
scroll to position [165, 0]
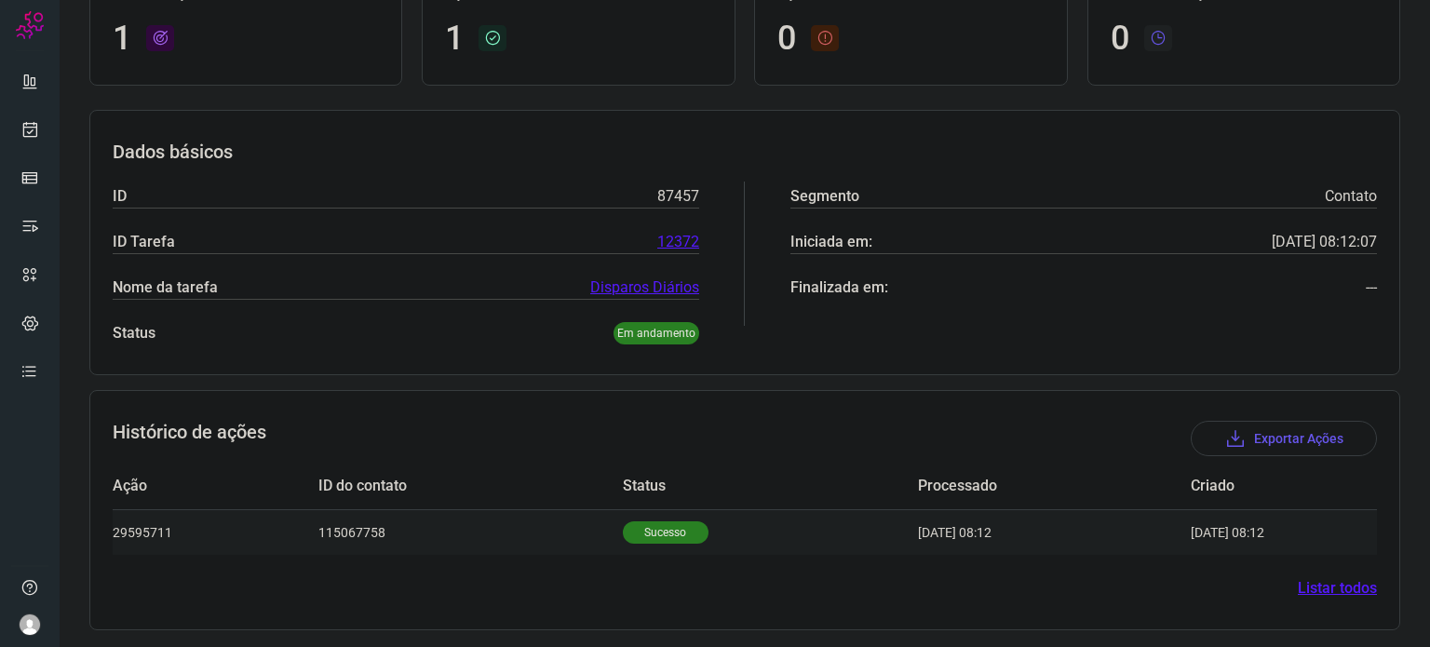
drag, startPoint x: 648, startPoint y: 545, endPoint x: 647, endPoint y: 535, distance: 9.4
click at [648, 544] on td "Sucesso" at bounding box center [770, 532] width 295 height 46
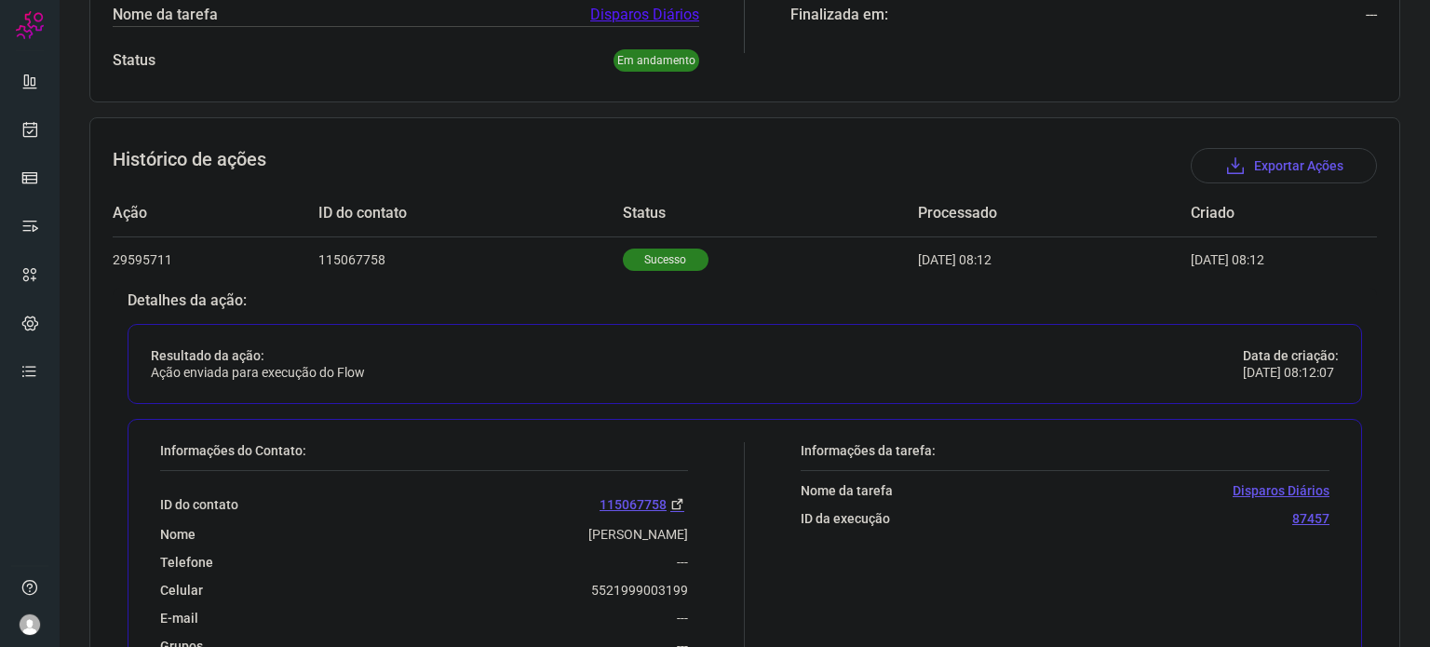
scroll to position [615, 0]
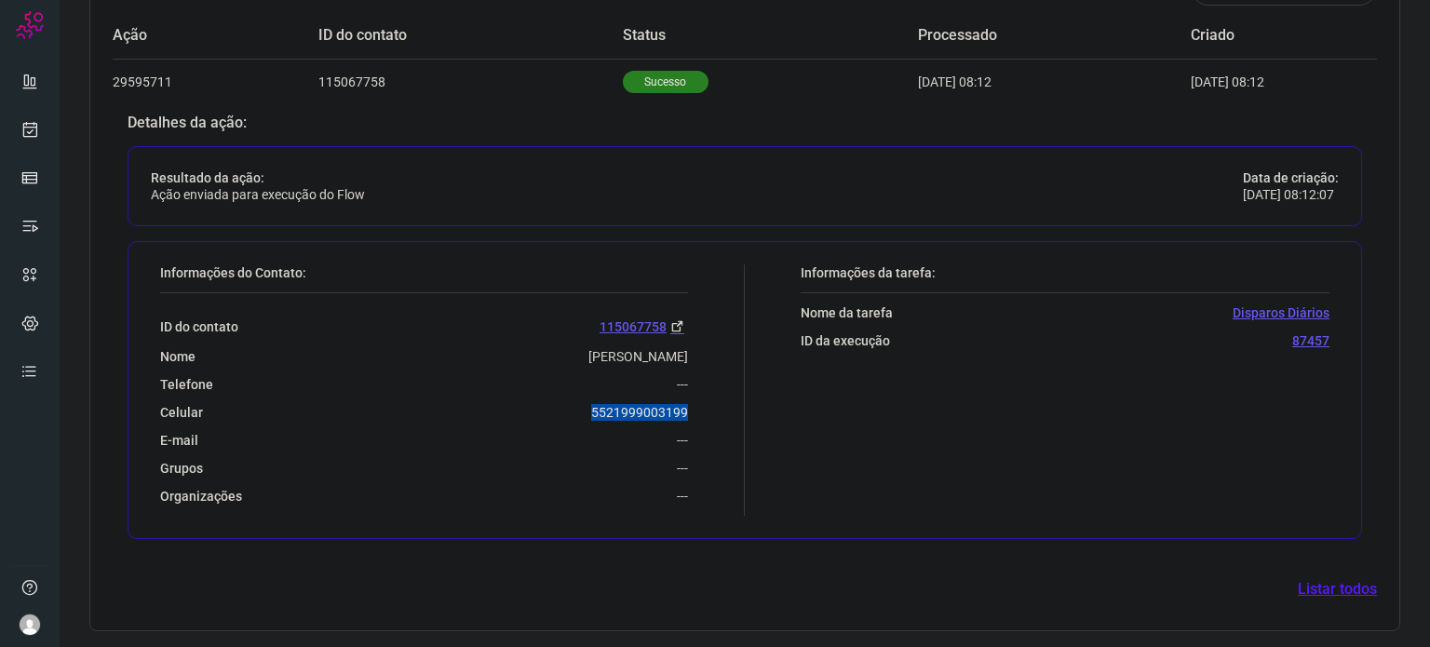
drag, startPoint x: 625, startPoint y: 399, endPoint x: 722, endPoint y: 396, distance: 97.8
click at [722, 396] on div "Informações do Contato: ID do contato 115067758 Nome [PERSON_NAME] Telefone ---…" at bounding box center [448, 389] width 594 height 251
copy p "5521999003199"
click at [23, 127] on icon at bounding box center [30, 129] width 20 height 19
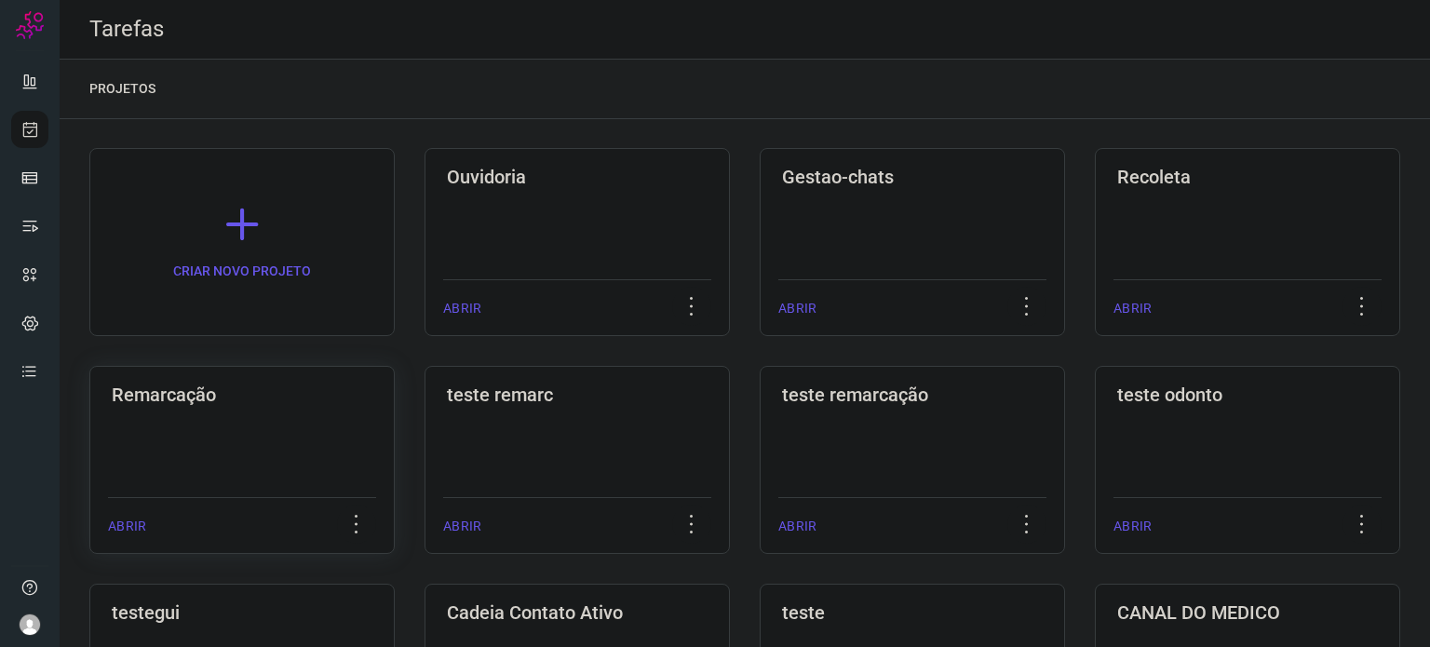
click at [149, 409] on div "Remarcação ABRIR" at bounding box center [241, 460] width 305 height 188
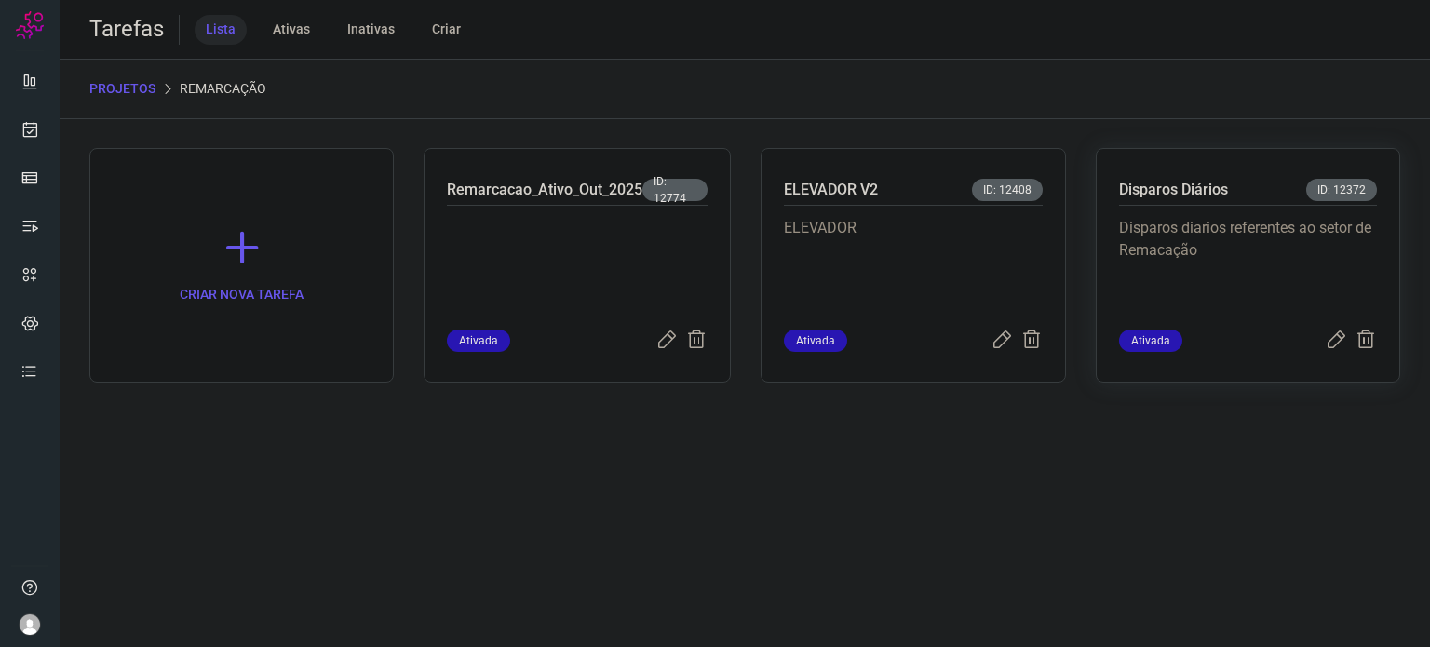
click at [1217, 211] on div "Disparos diarios referentes ao setor de Remacação" at bounding box center [1248, 268] width 258 height 124
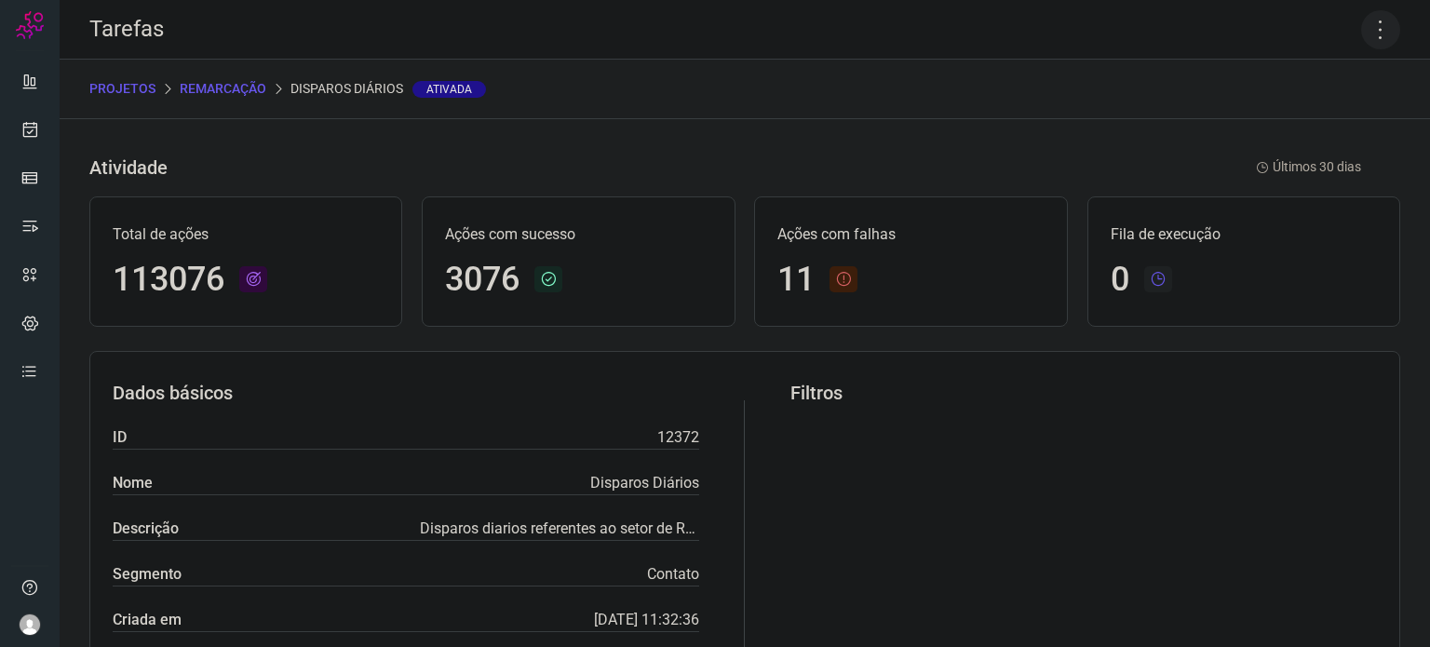
click at [1367, 25] on icon at bounding box center [1380, 29] width 39 height 39
click at [1303, 114] on li "Executar" at bounding box center [1300, 122] width 169 height 30
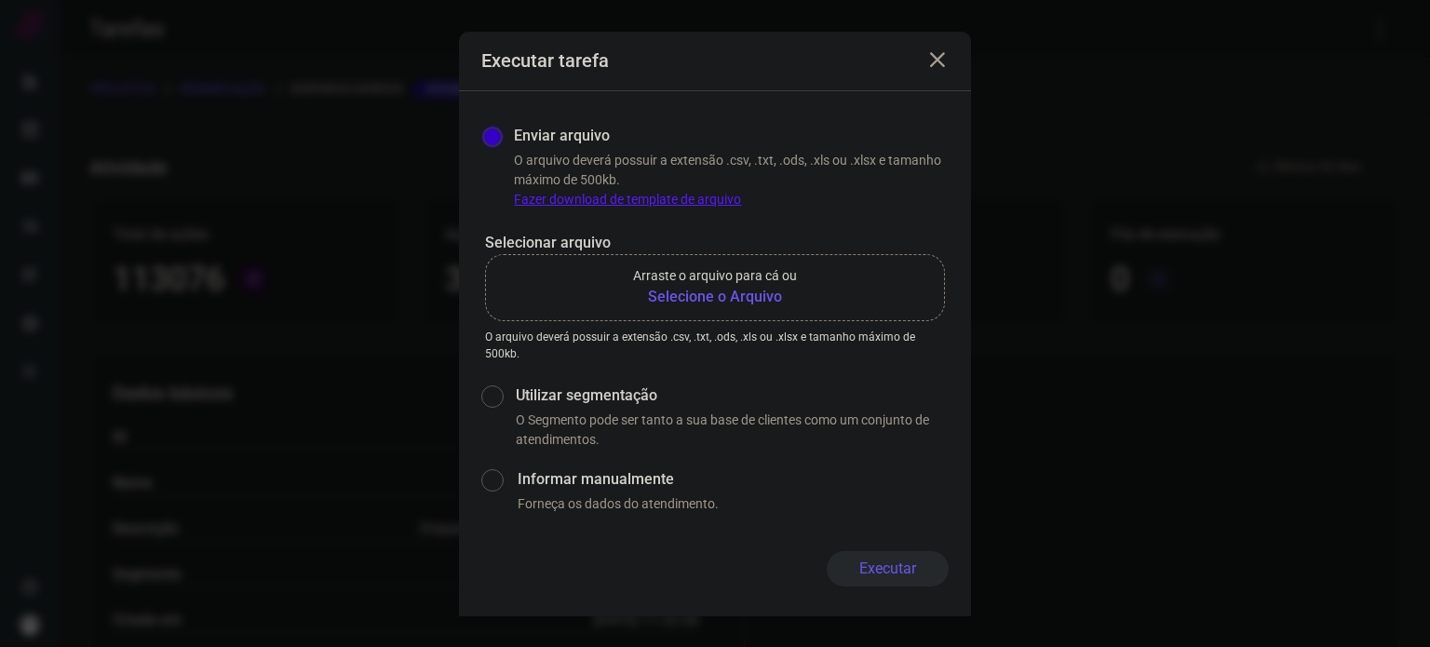
click at [774, 290] on b "Selecione o Arquivo" at bounding box center [715, 297] width 164 height 22
click at [0, 0] on input "Arraste o arquivo para cá ou Selecione o Arquivo" at bounding box center [0, 0] width 0 height 0
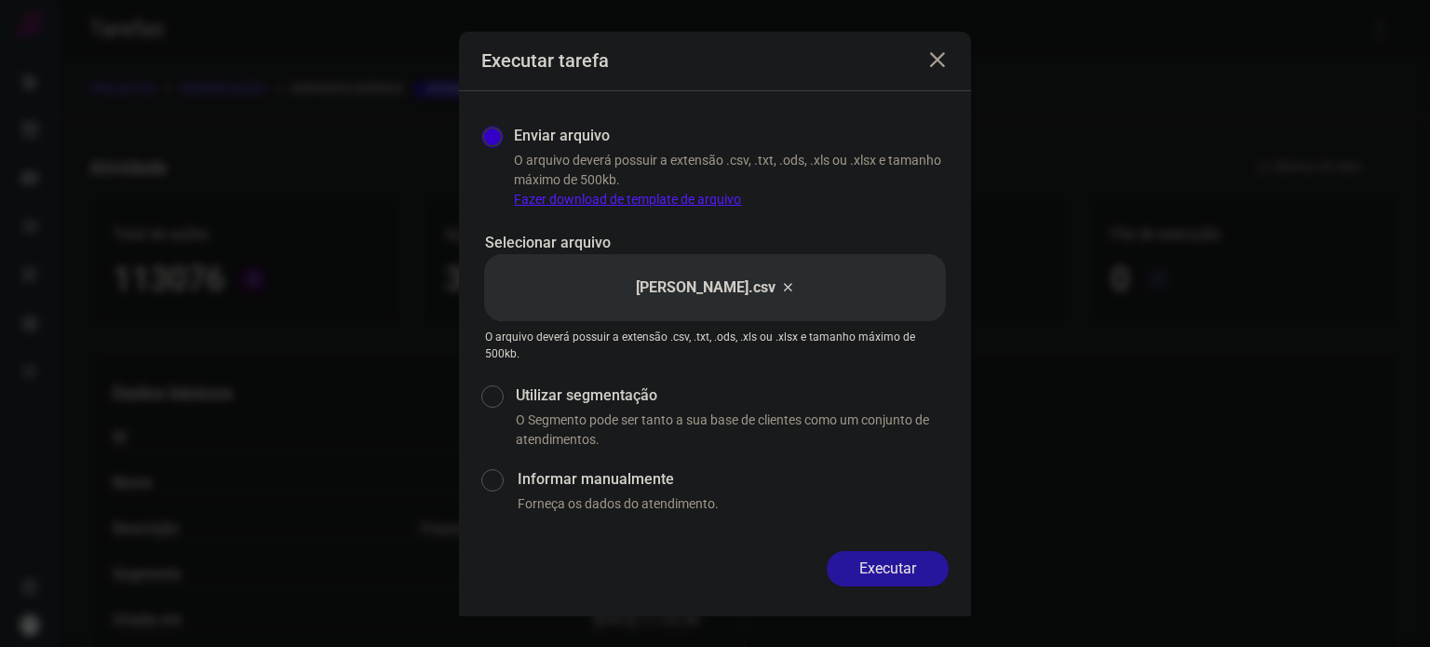
click at [899, 570] on button "Executar" at bounding box center [888, 568] width 122 height 35
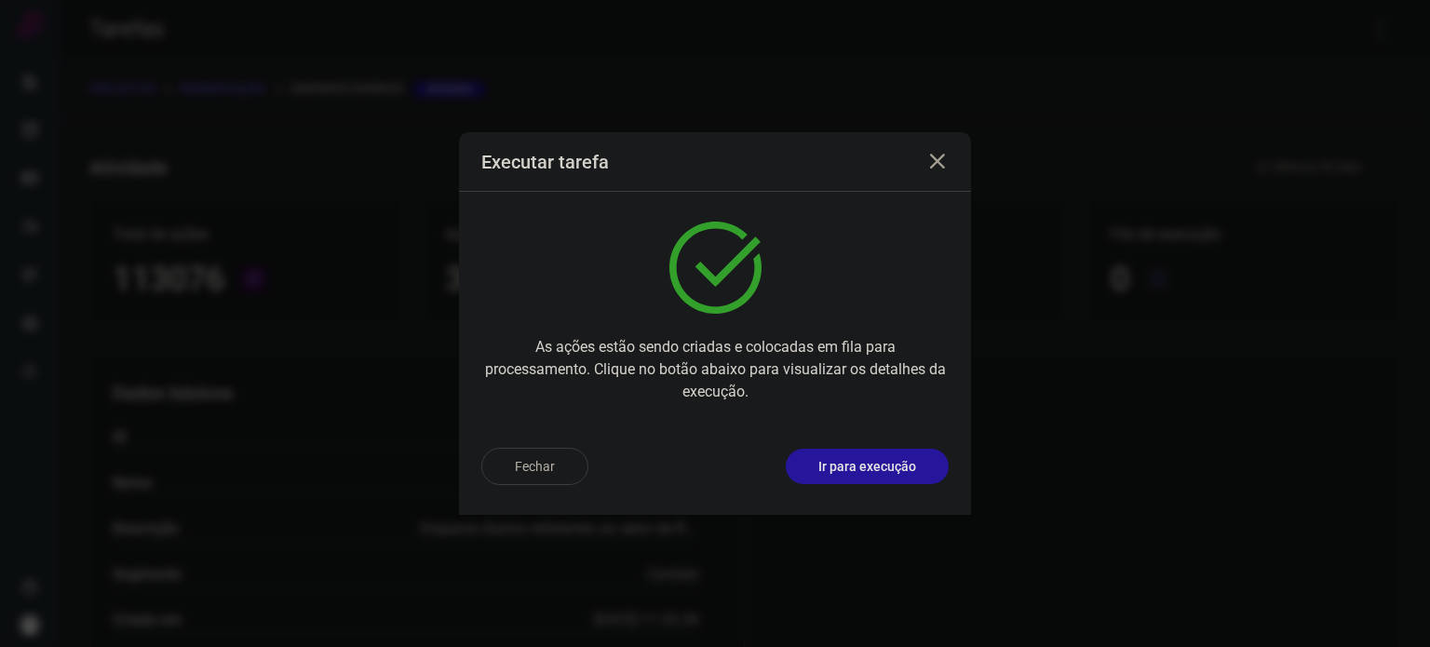
click at [903, 476] on p "Ir para execução" at bounding box center [867, 467] width 98 height 20
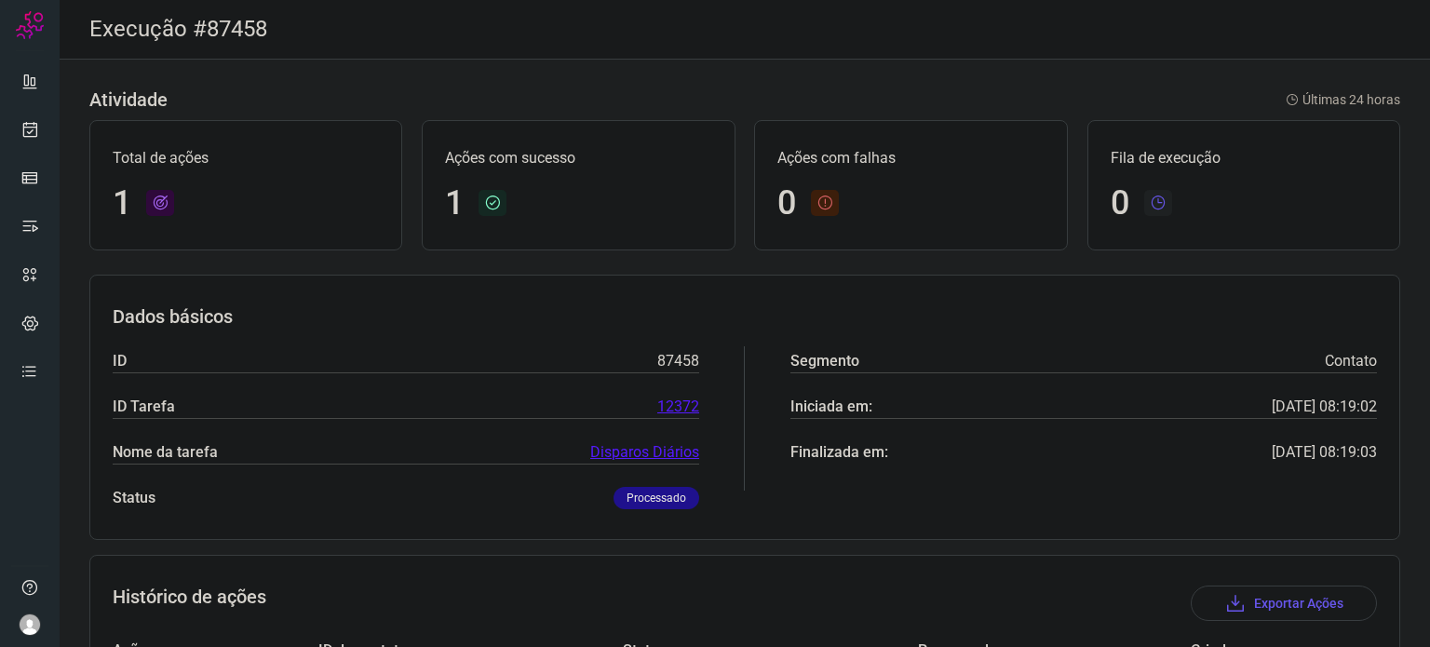
scroll to position [165, 0]
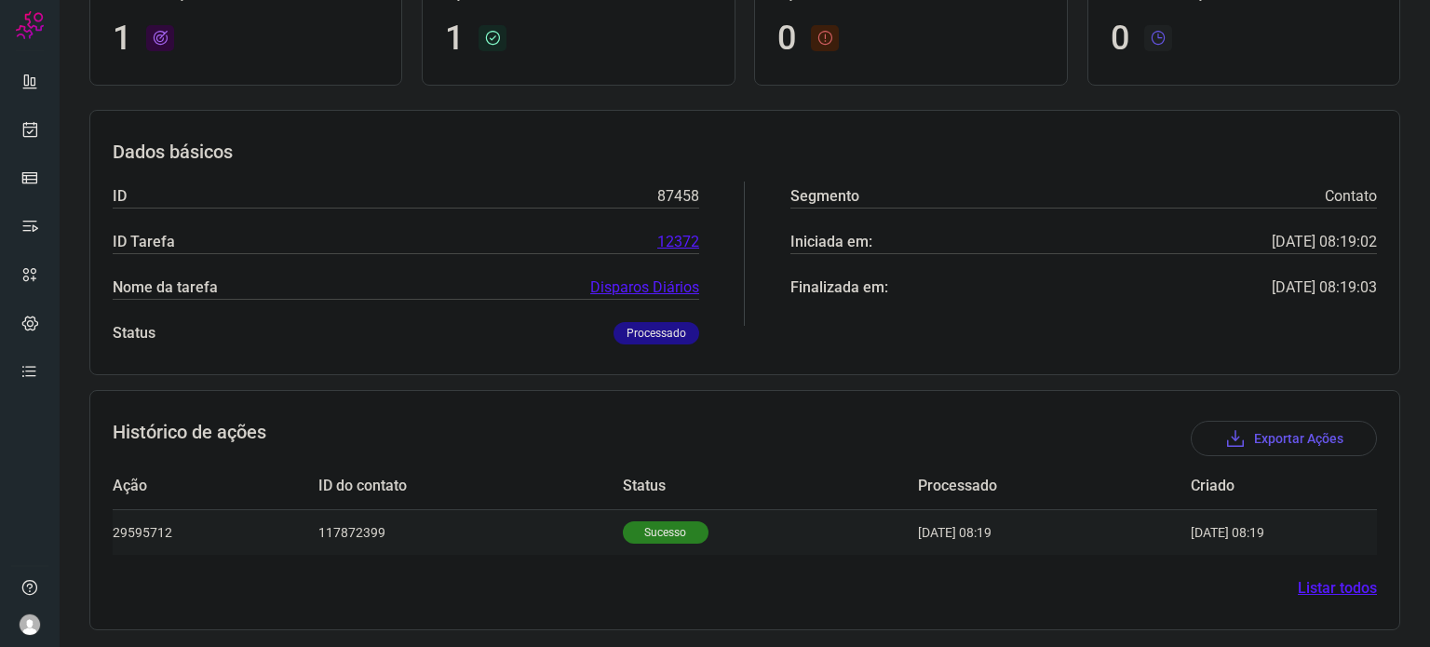
click at [659, 537] on p "Sucesso" at bounding box center [666, 532] width 86 height 22
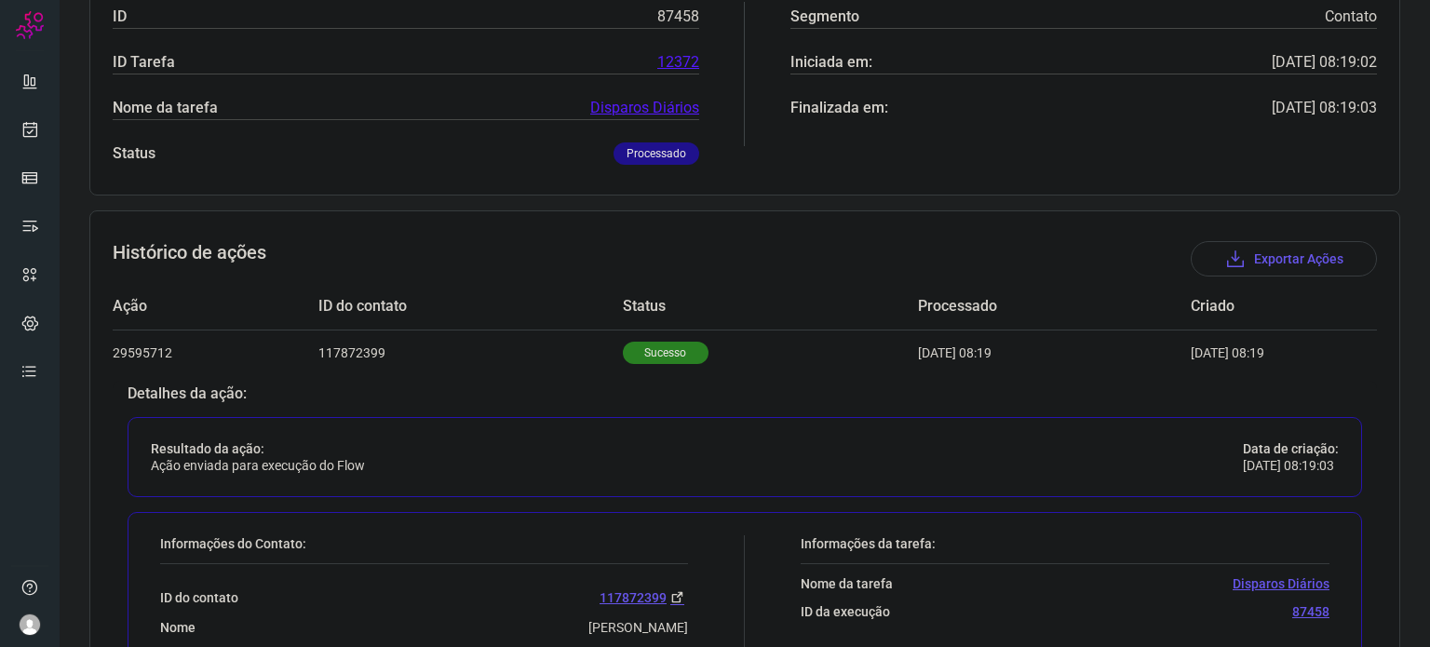
scroll to position [615, 0]
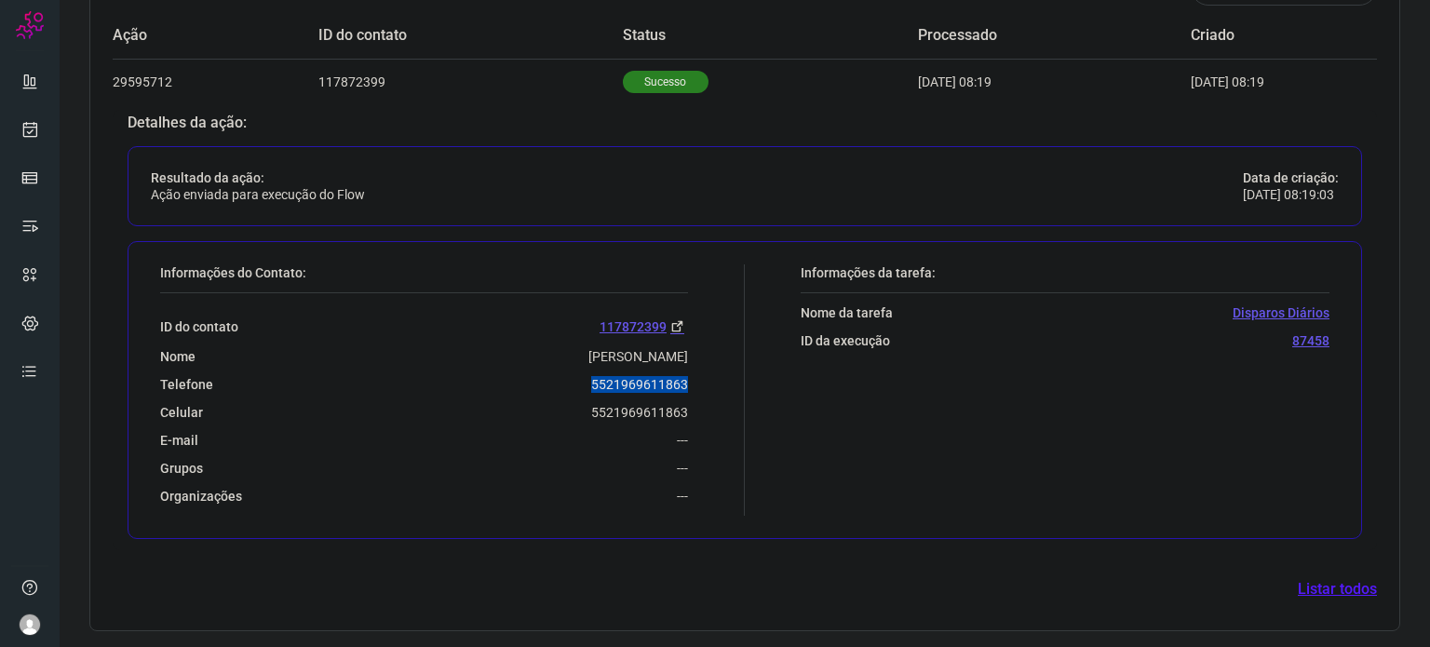
drag, startPoint x: 586, startPoint y: 390, endPoint x: 694, endPoint y: 374, distance: 110.1
click at [694, 374] on div "Informações do Contato: ID do contato 117872399 Nome [PERSON_NAME] Telefone 552…" at bounding box center [448, 389] width 594 height 251
copy p "5521969611863"
